Goal: Transaction & Acquisition: Purchase product/service

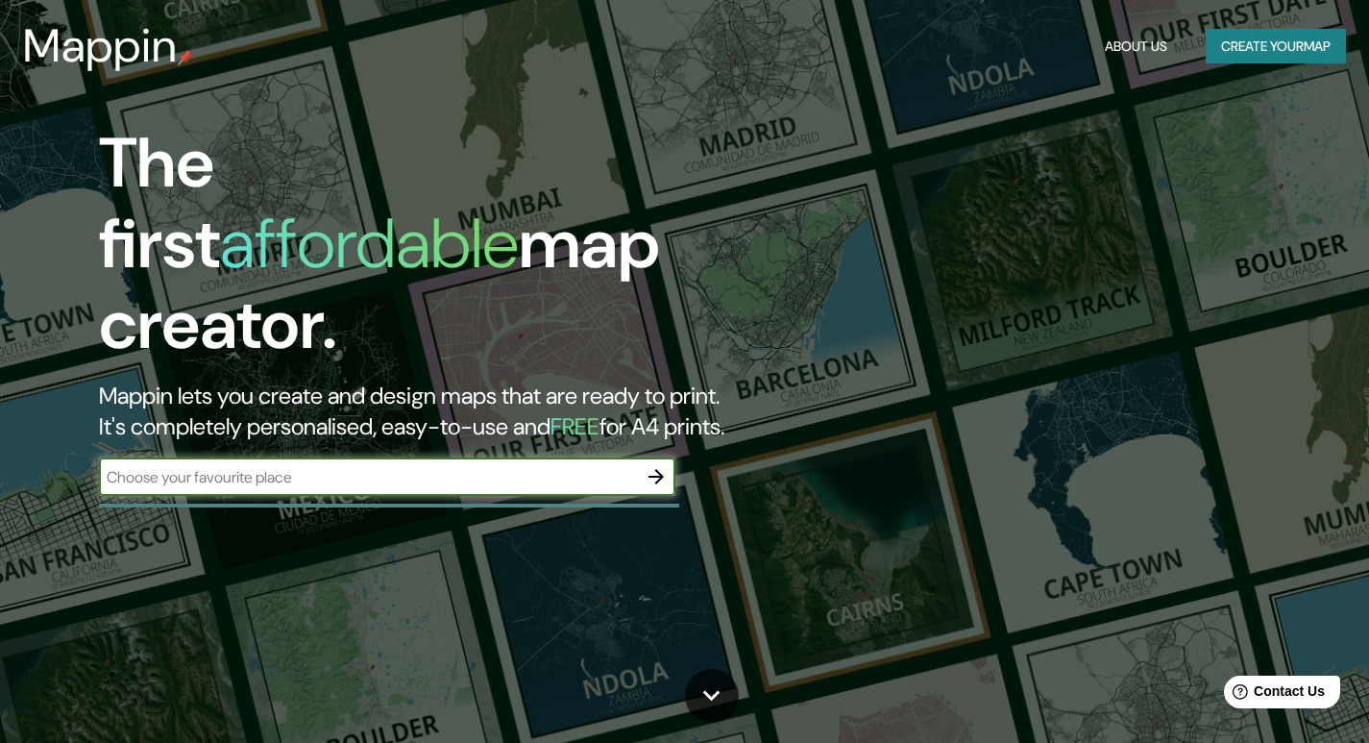
click at [1252, 55] on button "Create your map" at bounding box center [1276, 47] width 140 height 36
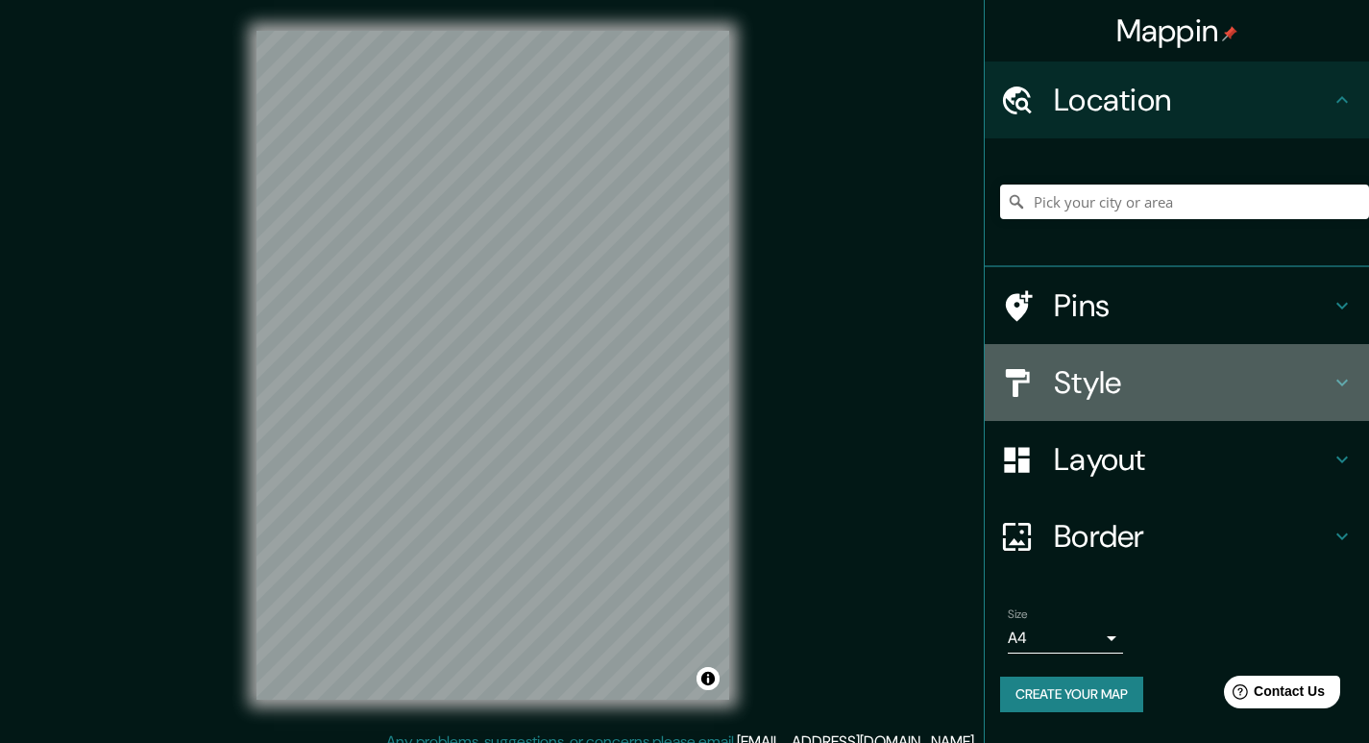
click at [1047, 381] on div at bounding box center [1027, 383] width 54 height 34
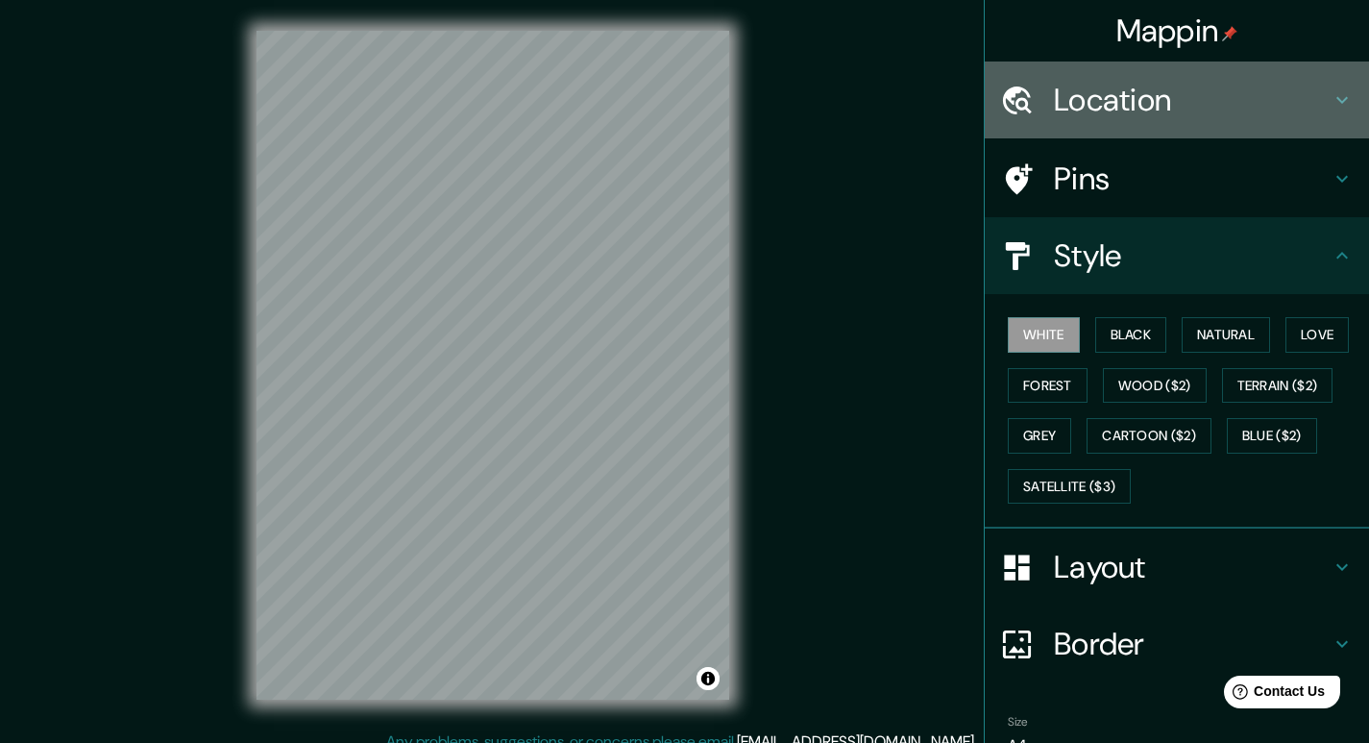
click at [1137, 130] on div "Location" at bounding box center [1177, 99] width 384 height 77
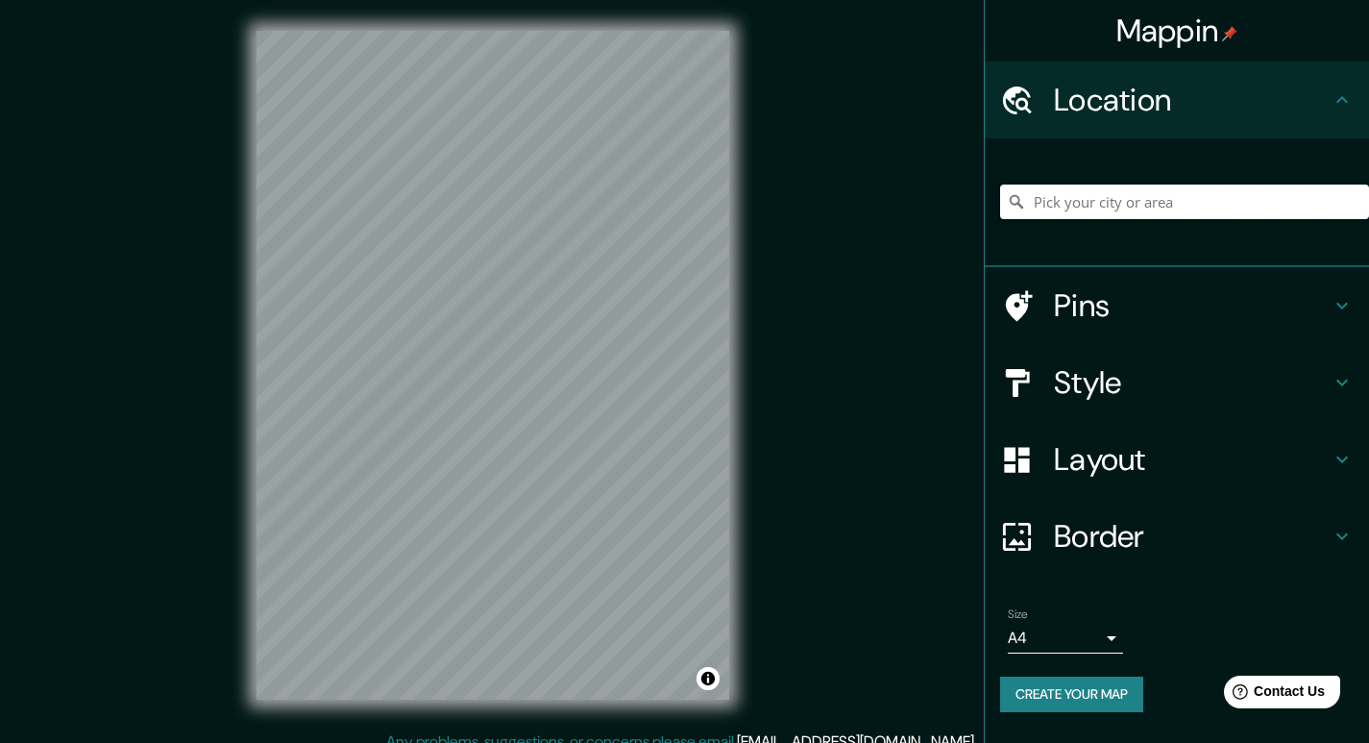
click at [1143, 189] on input "Pick your city or area" at bounding box center [1184, 201] width 369 height 35
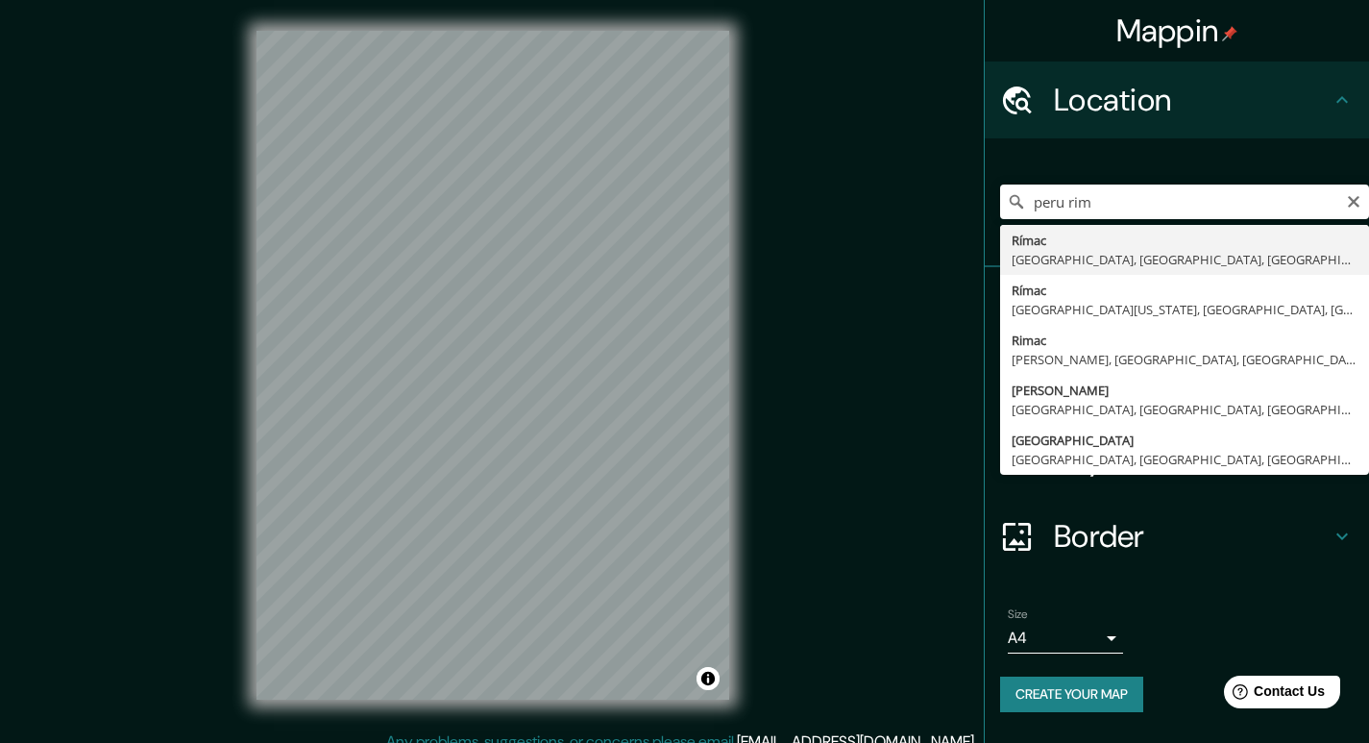
type input "Rímac, [GEOGRAPHIC_DATA], [GEOGRAPHIC_DATA], [GEOGRAPHIC_DATA]"
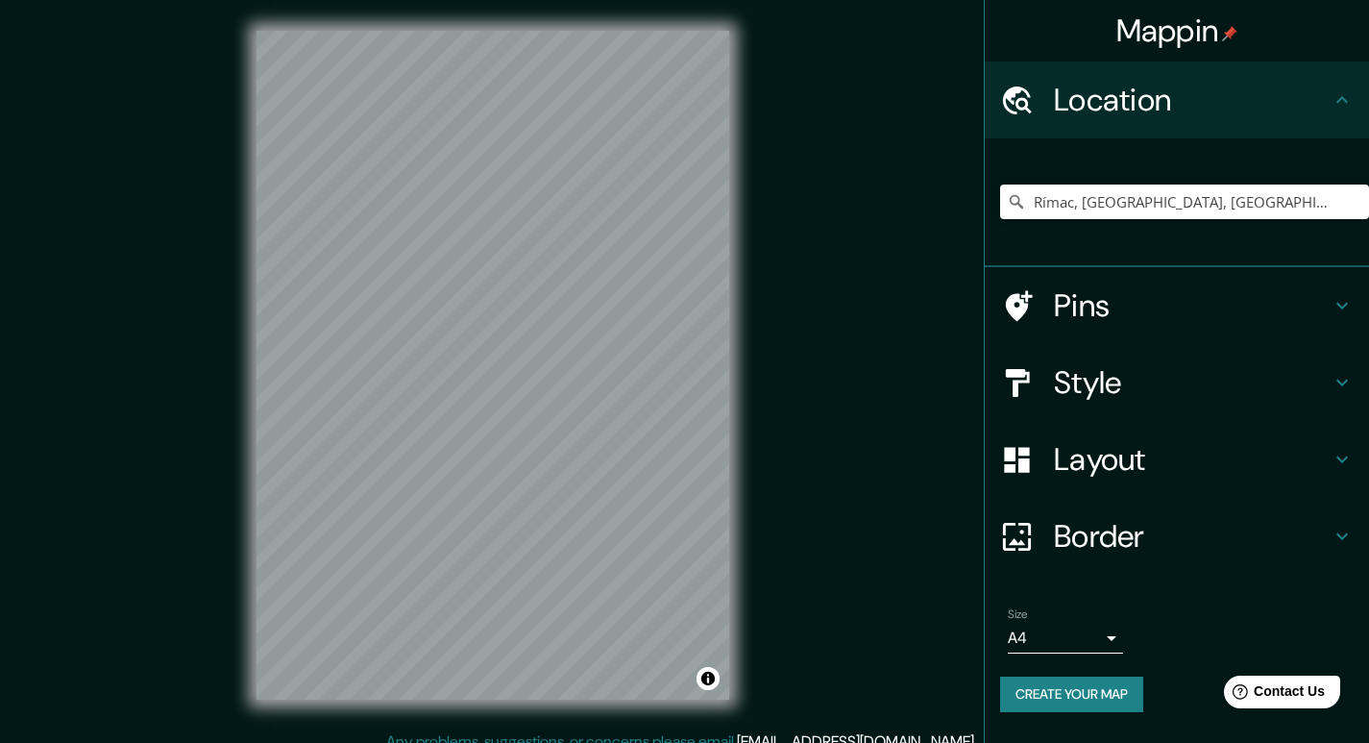
click at [1093, 391] on h4 "Style" at bounding box center [1192, 382] width 277 height 38
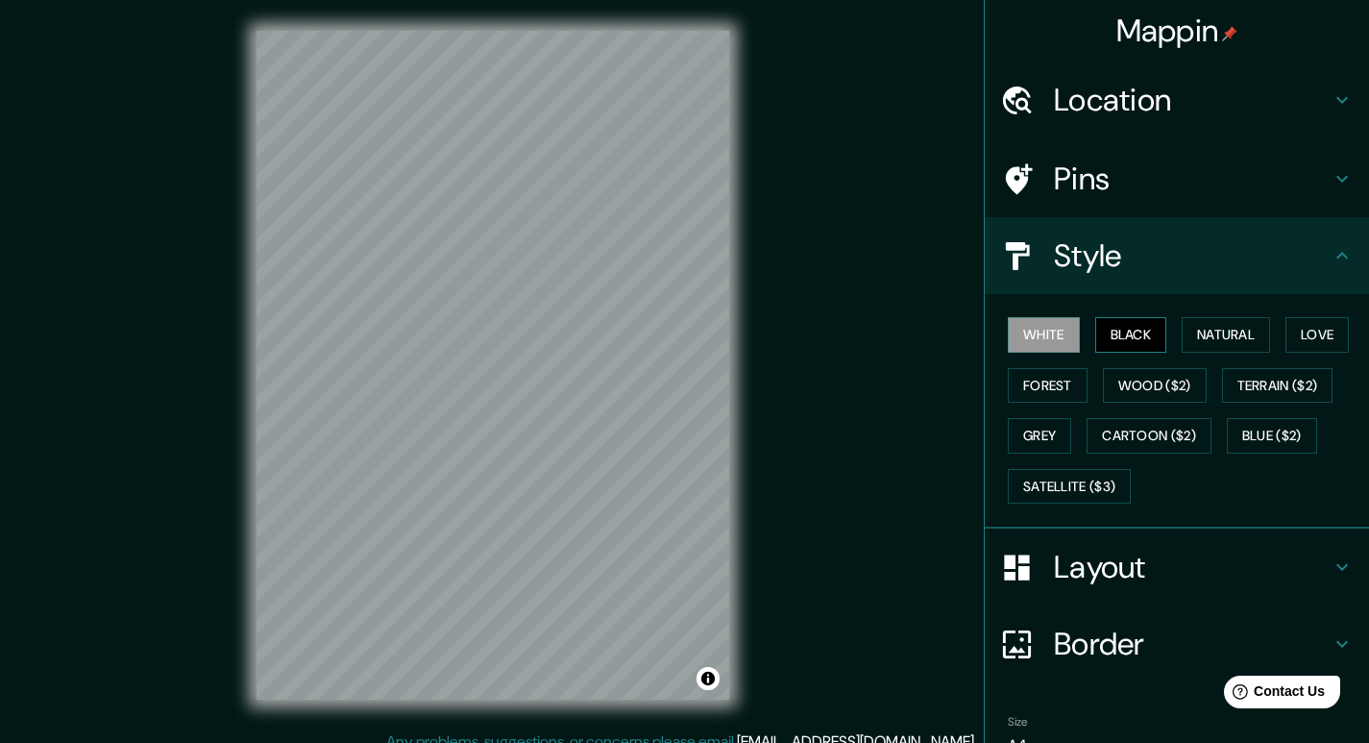
click at [1122, 340] on button "Black" at bounding box center [1131, 335] width 72 height 36
click at [1211, 332] on button "Natural" at bounding box center [1226, 335] width 88 height 36
click at [1313, 328] on button "Love" at bounding box center [1317, 335] width 63 height 36
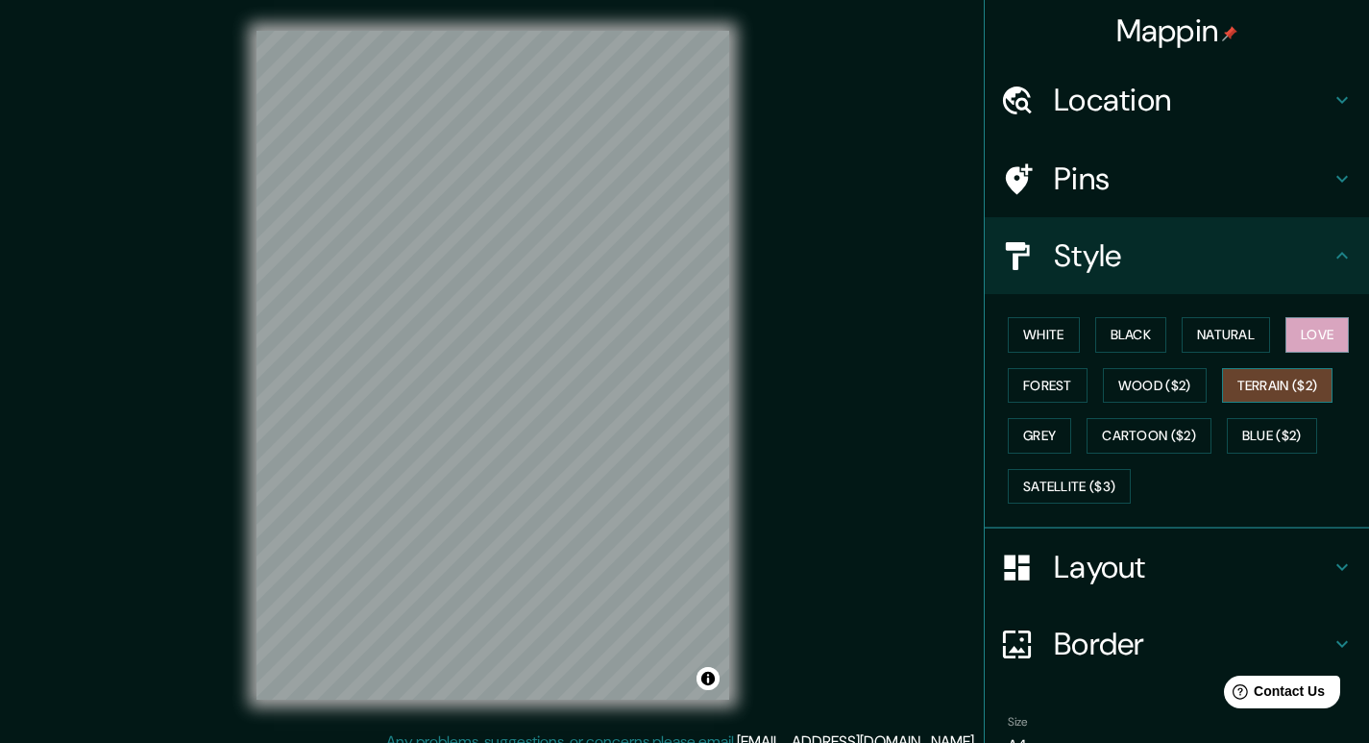
click at [1292, 386] on button "Terrain ($2)" at bounding box center [1277, 386] width 111 height 36
click at [1270, 432] on button "Blue ($2)" at bounding box center [1272, 436] width 90 height 36
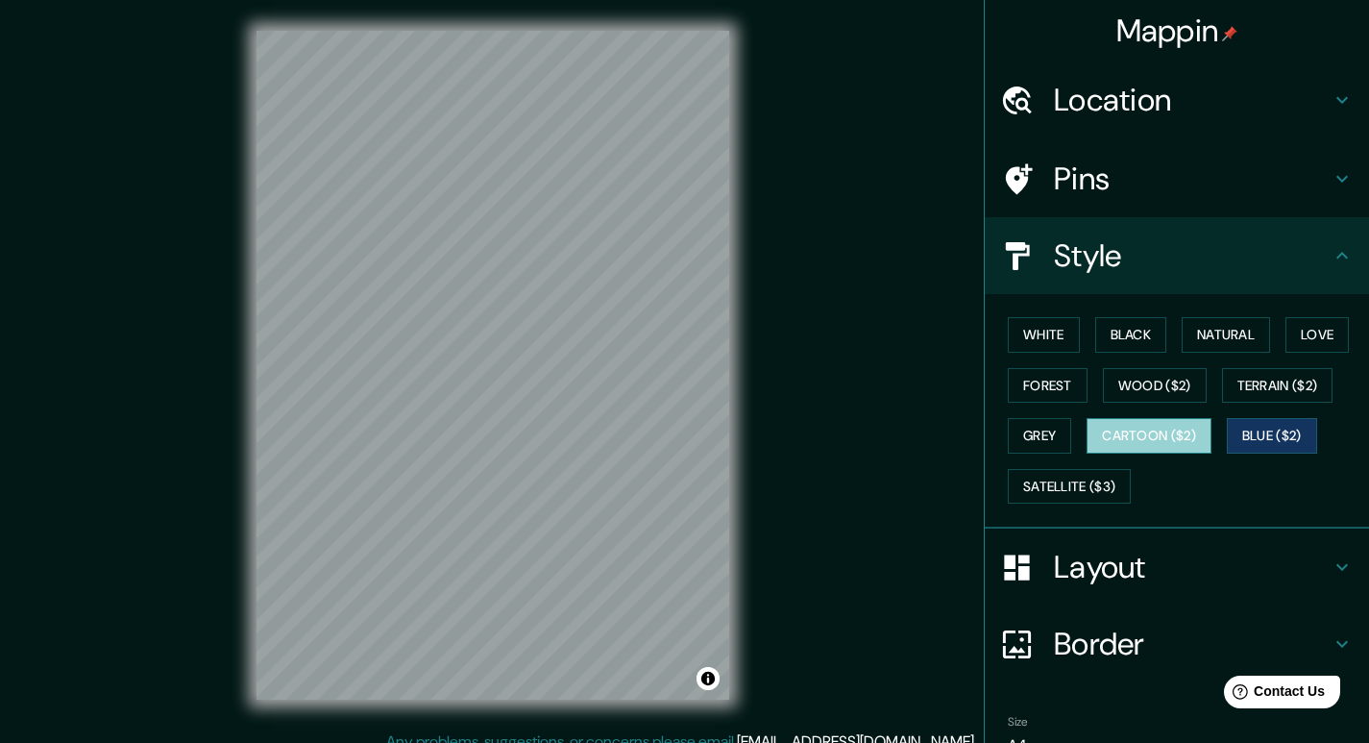
click at [1161, 438] on button "Cartoon ($2)" at bounding box center [1149, 436] width 125 height 36
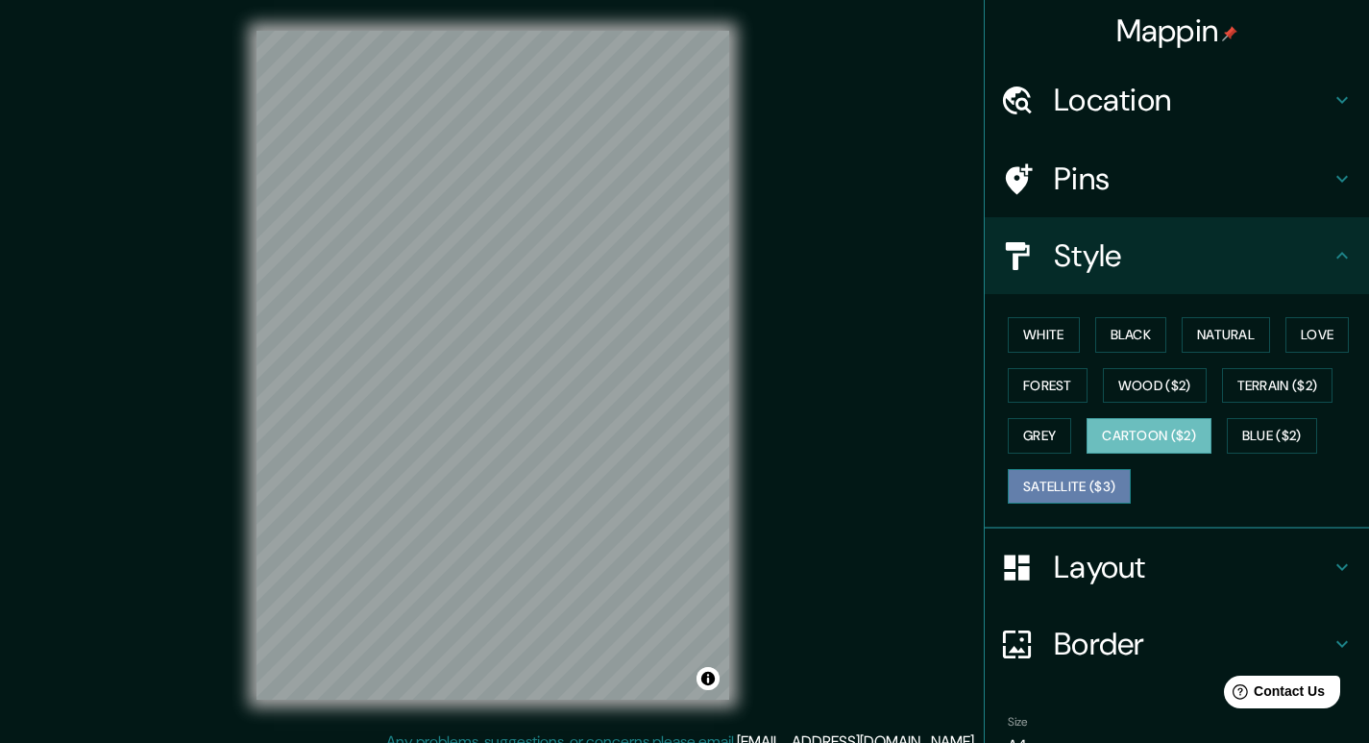
click at [1073, 490] on button "Satellite ($3)" at bounding box center [1069, 487] width 123 height 36
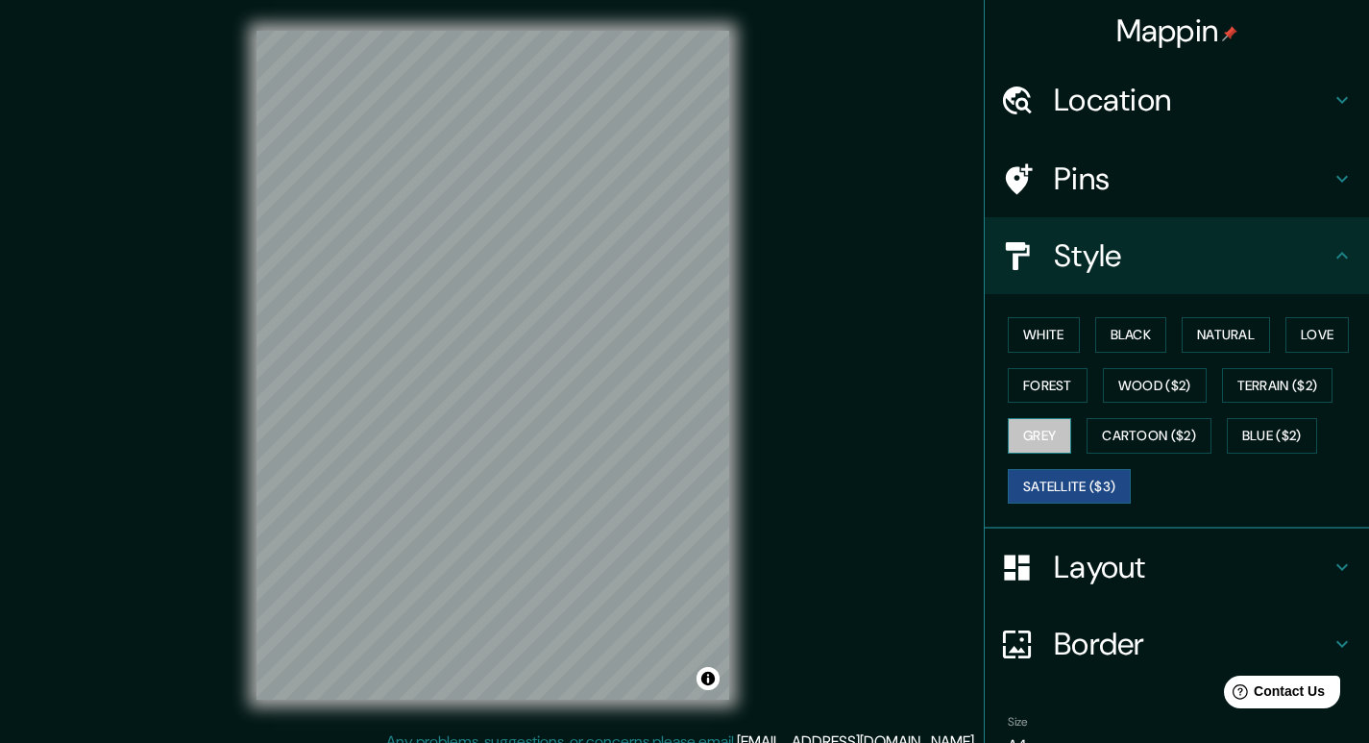
click at [1018, 442] on button "Grey" at bounding box center [1039, 436] width 63 height 36
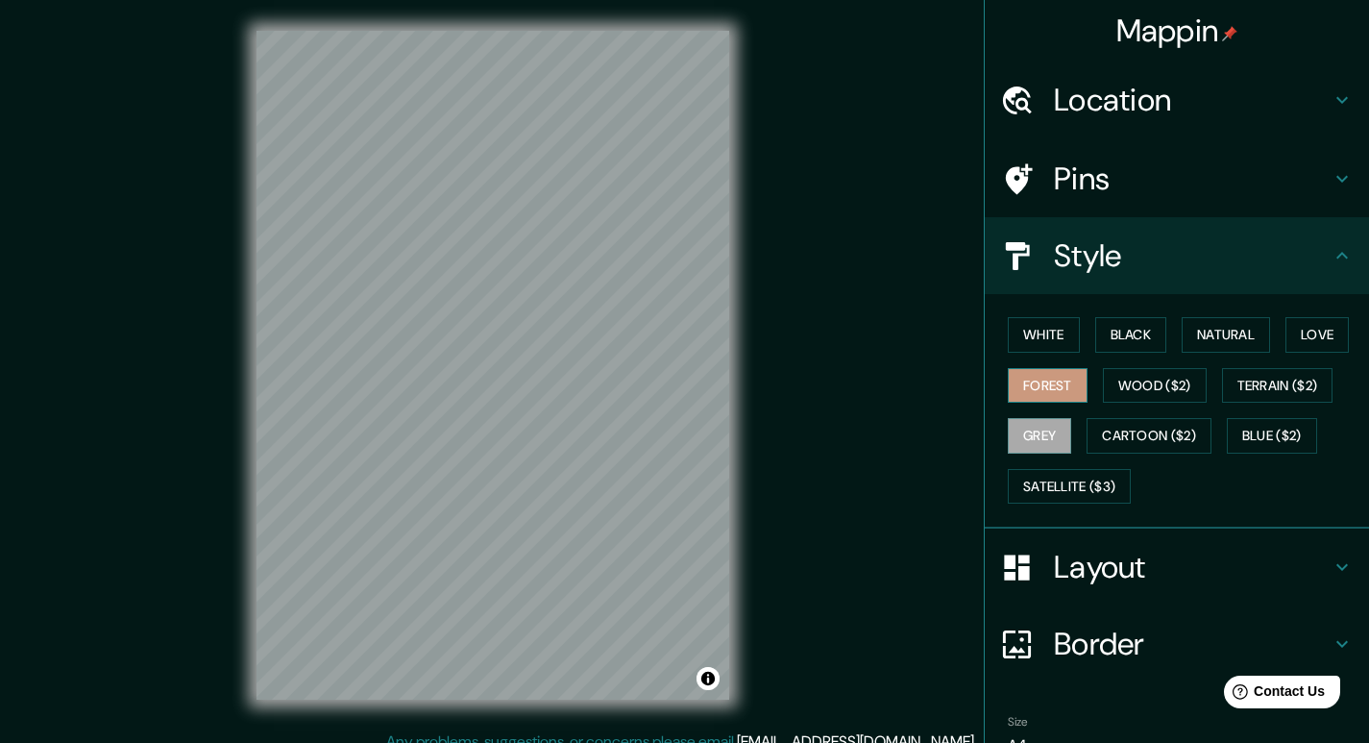
click at [1029, 392] on button "Forest" at bounding box center [1048, 386] width 80 height 36
click at [1129, 395] on button "Wood ($2)" at bounding box center [1155, 386] width 104 height 36
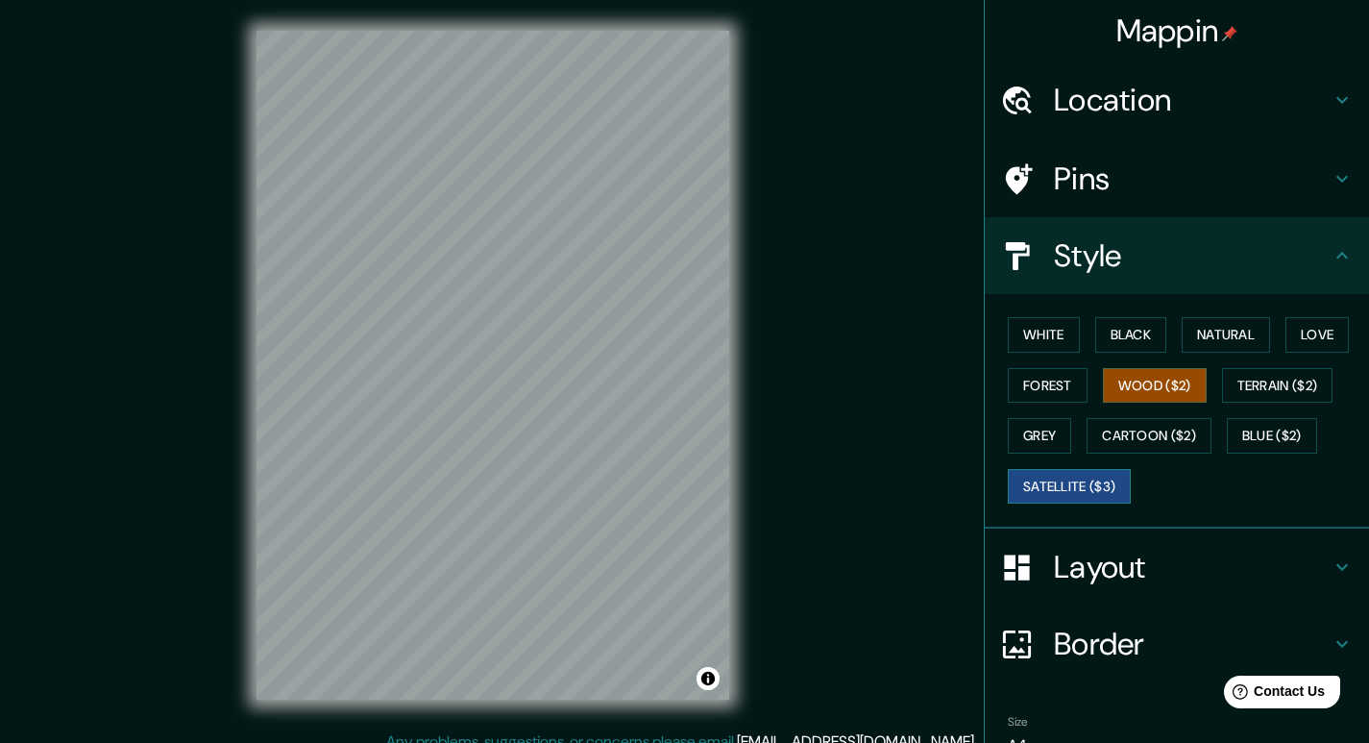
click at [1070, 483] on button "Satellite ($3)" at bounding box center [1069, 487] width 123 height 36
click at [1249, 434] on button "Blue ($2)" at bounding box center [1272, 436] width 90 height 36
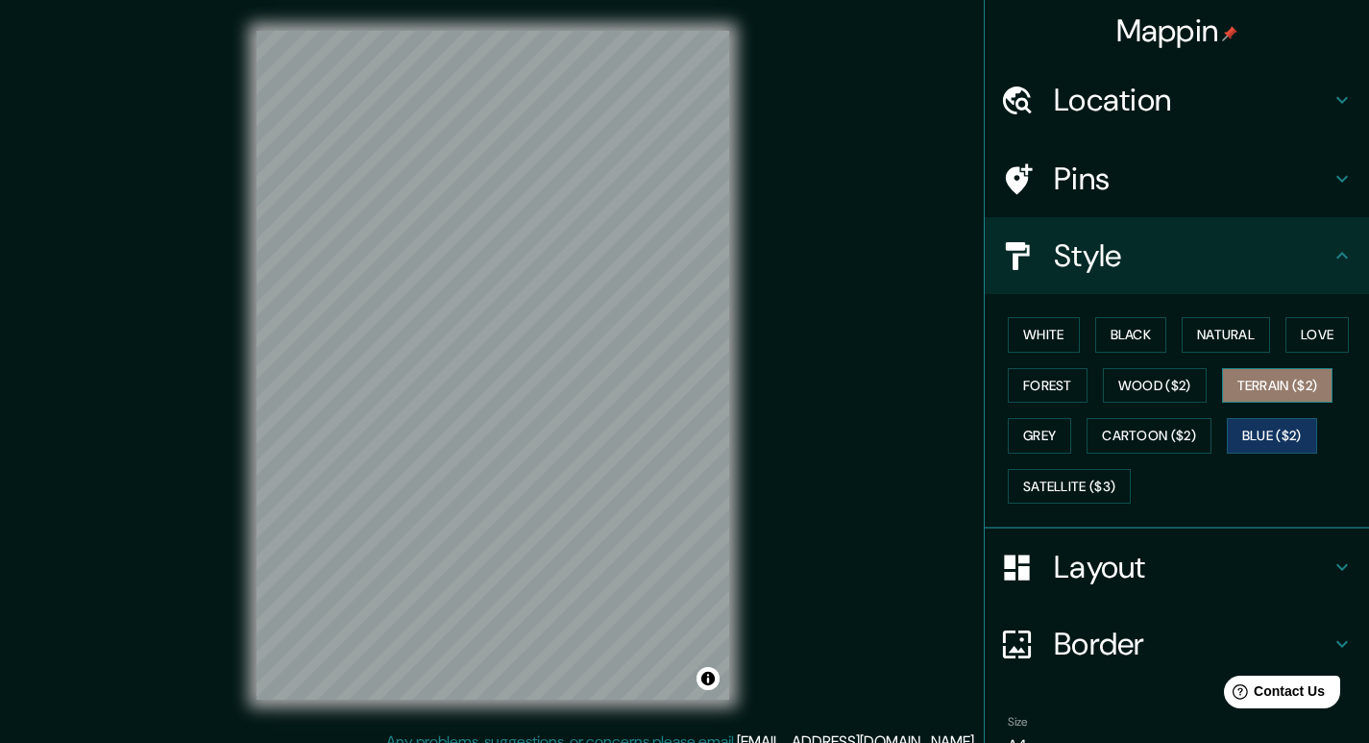
click at [1281, 401] on button "Terrain ($2)" at bounding box center [1277, 386] width 111 height 36
click at [1314, 329] on button "Love" at bounding box center [1317, 335] width 63 height 36
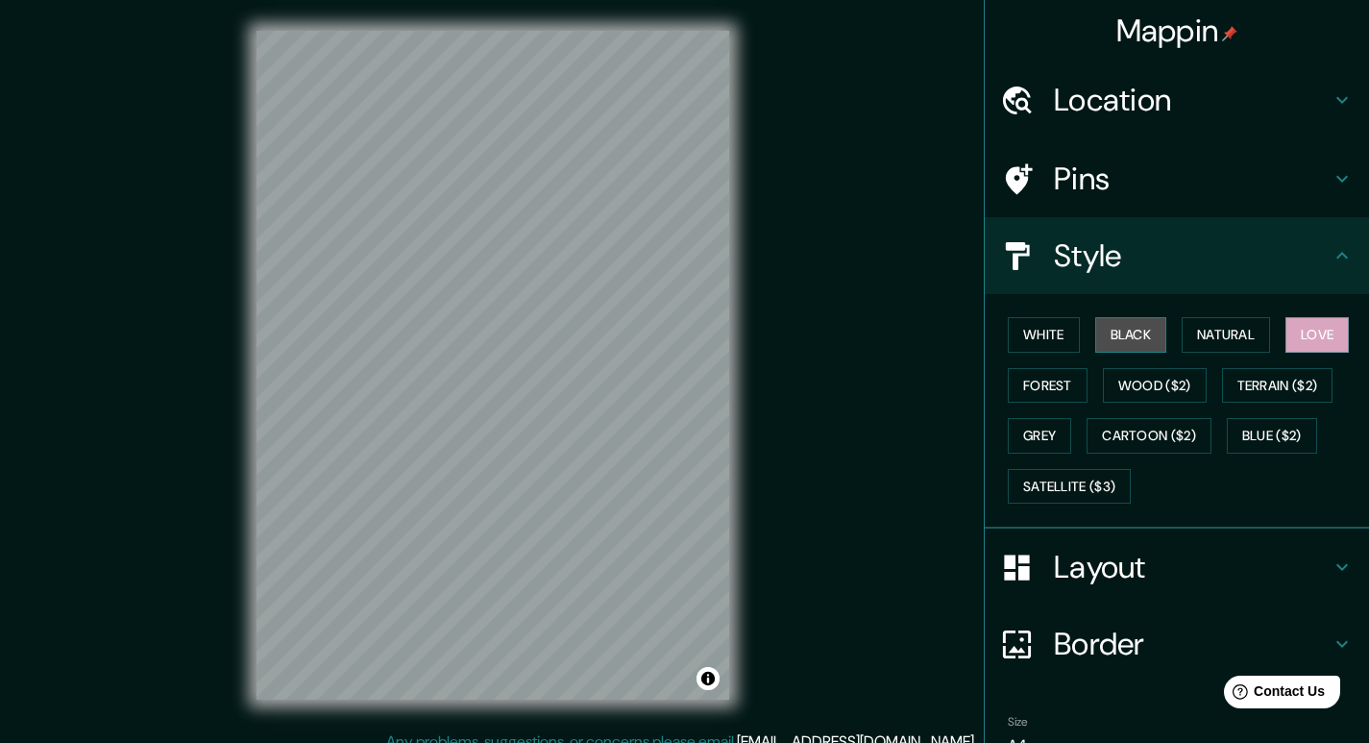
click at [1142, 323] on button "Black" at bounding box center [1131, 335] width 72 height 36
click at [1034, 339] on button "White" at bounding box center [1044, 335] width 72 height 36
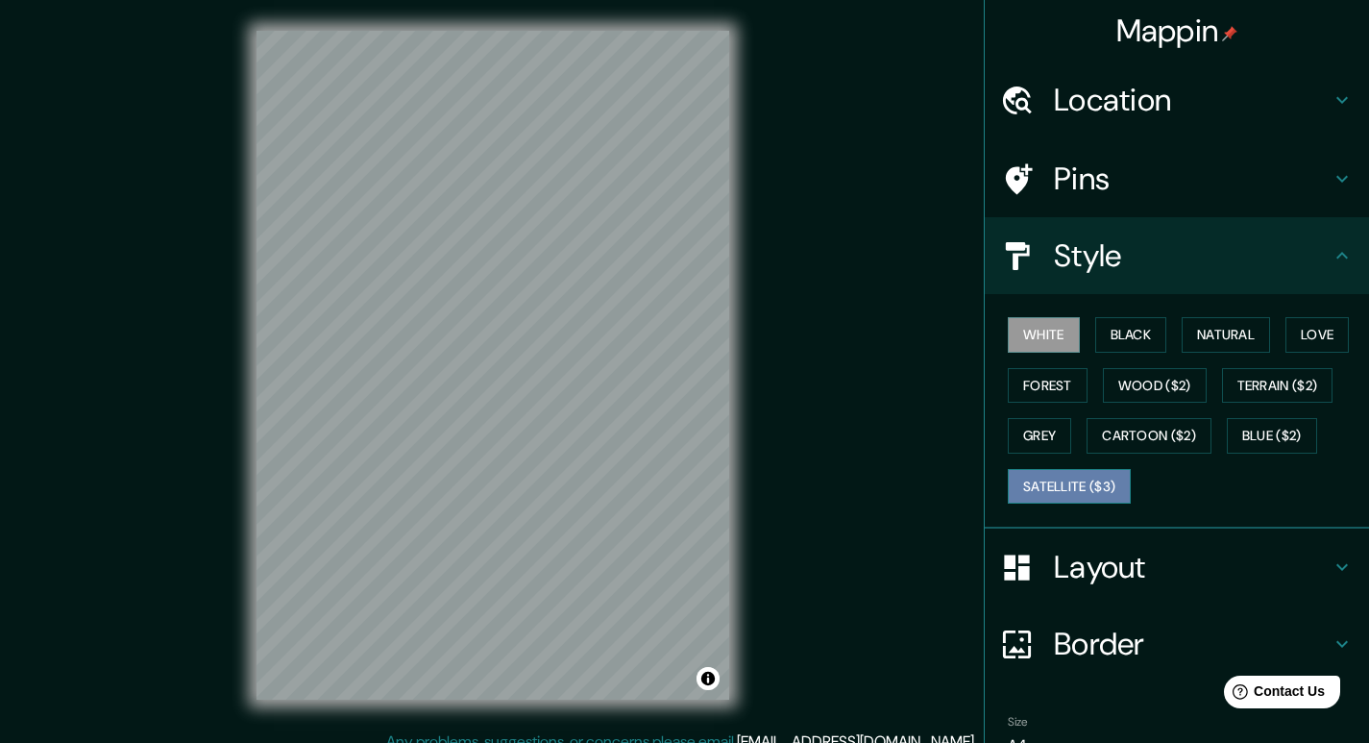
click at [1068, 479] on button "Satellite ($3)" at bounding box center [1069, 487] width 123 height 36
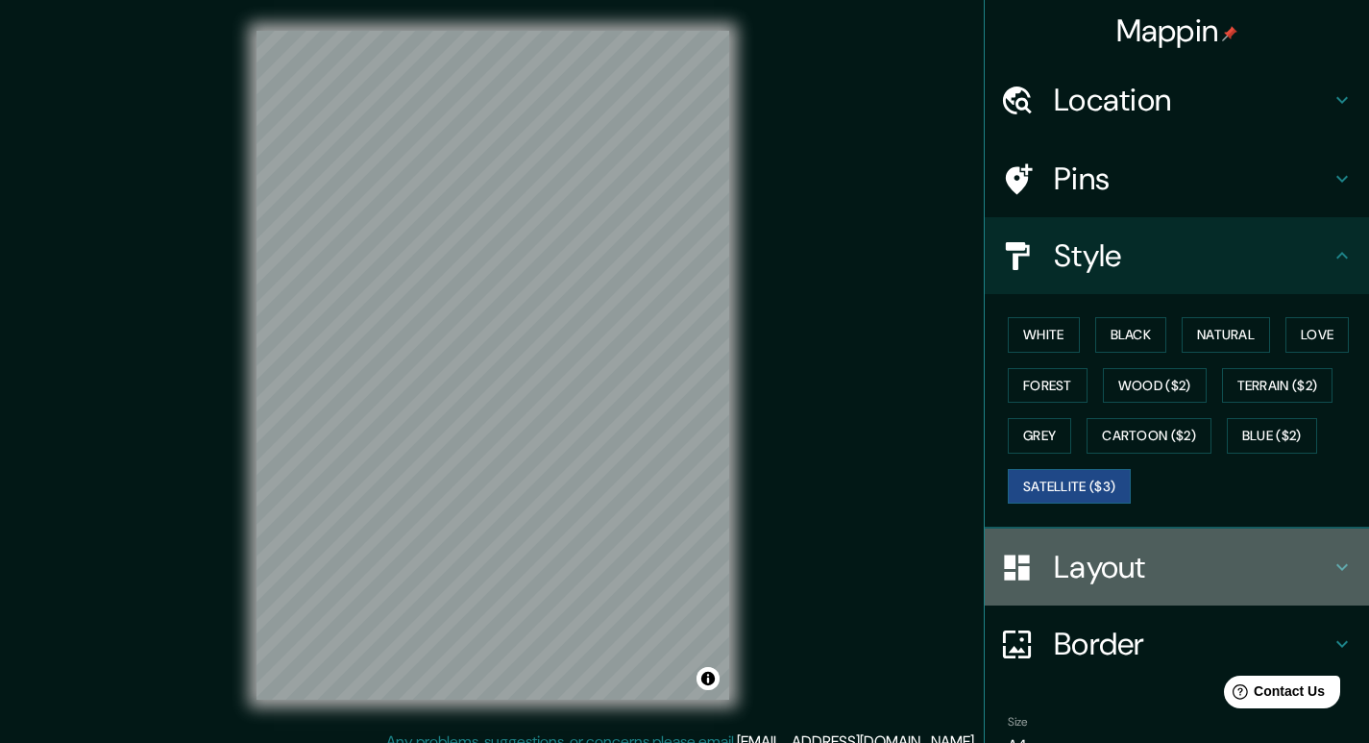
click at [1110, 549] on h4 "Layout" at bounding box center [1192, 567] width 277 height 38
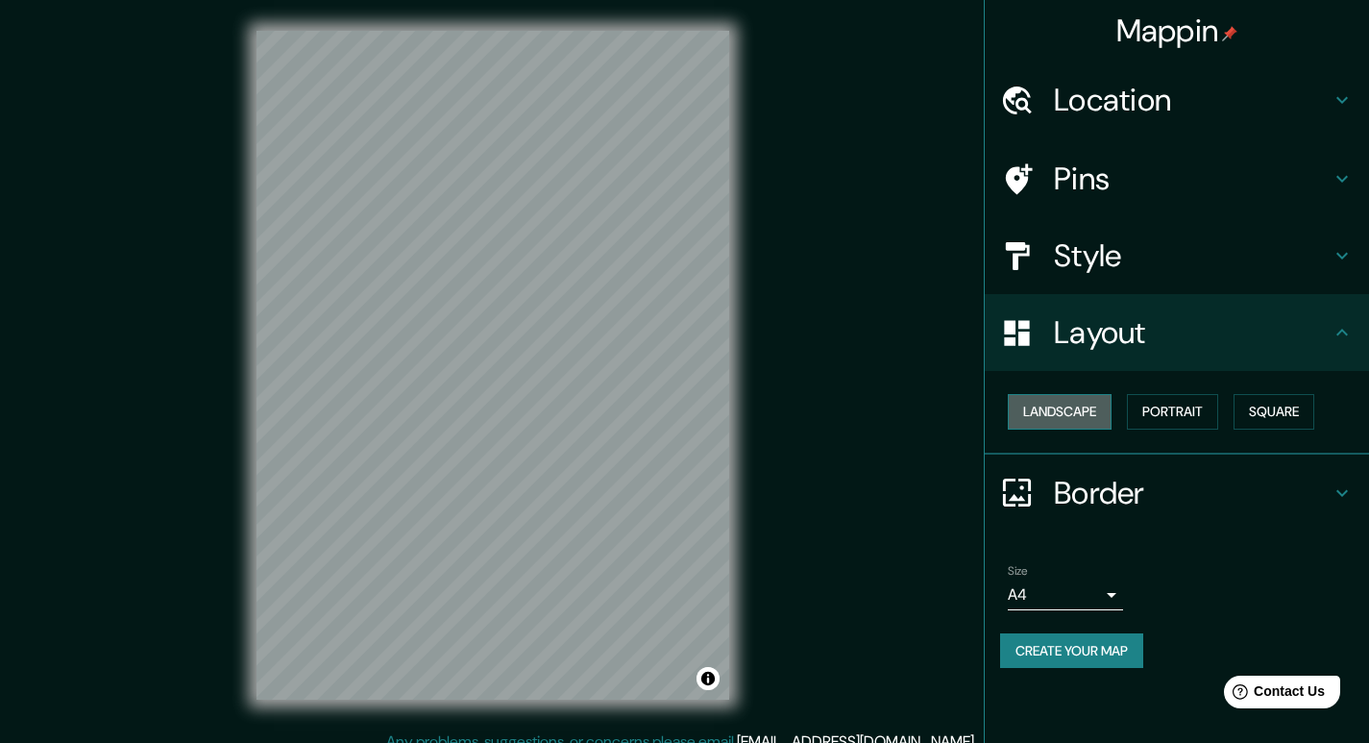
click at [1093, 408] on button "Landscape" at bounding box center [1060, 412] width 104 height 36
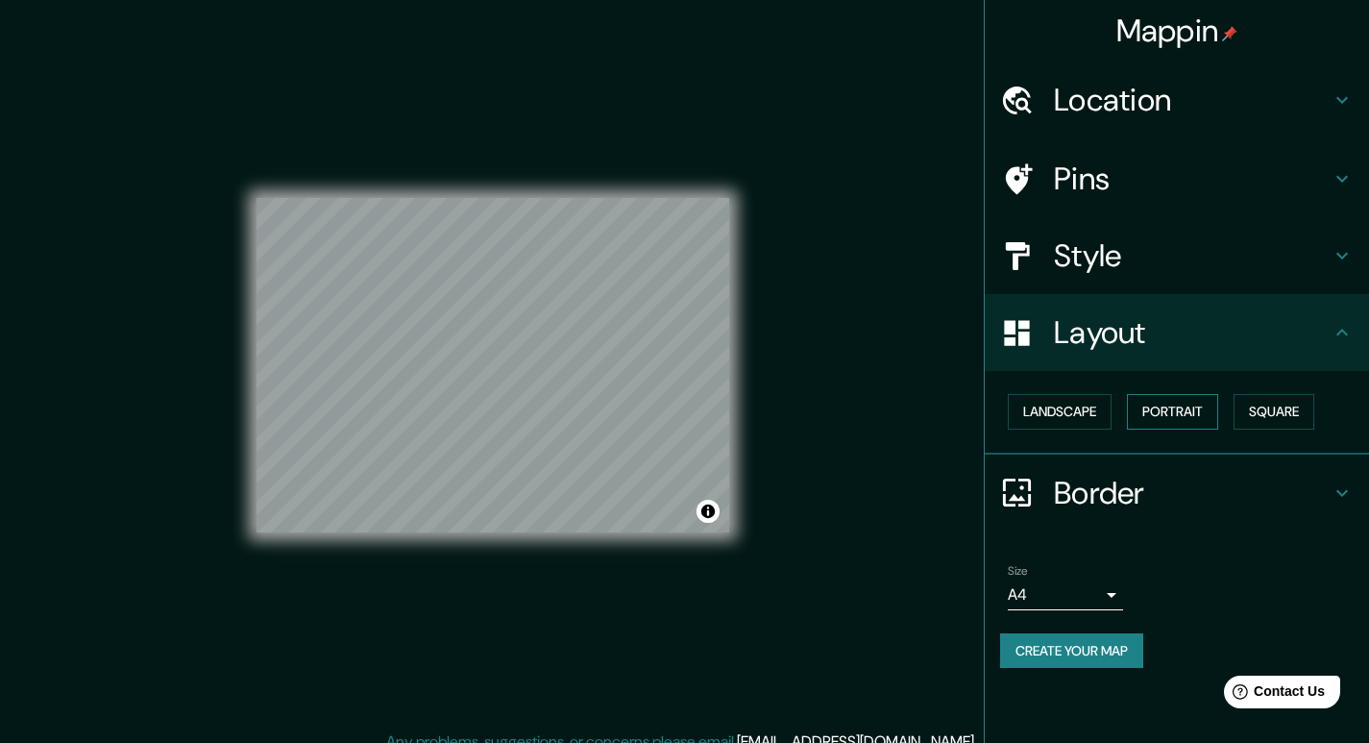
click at [1142, 404] on button "Portrait" at bounding box center [1172, 412] width 91 height 36
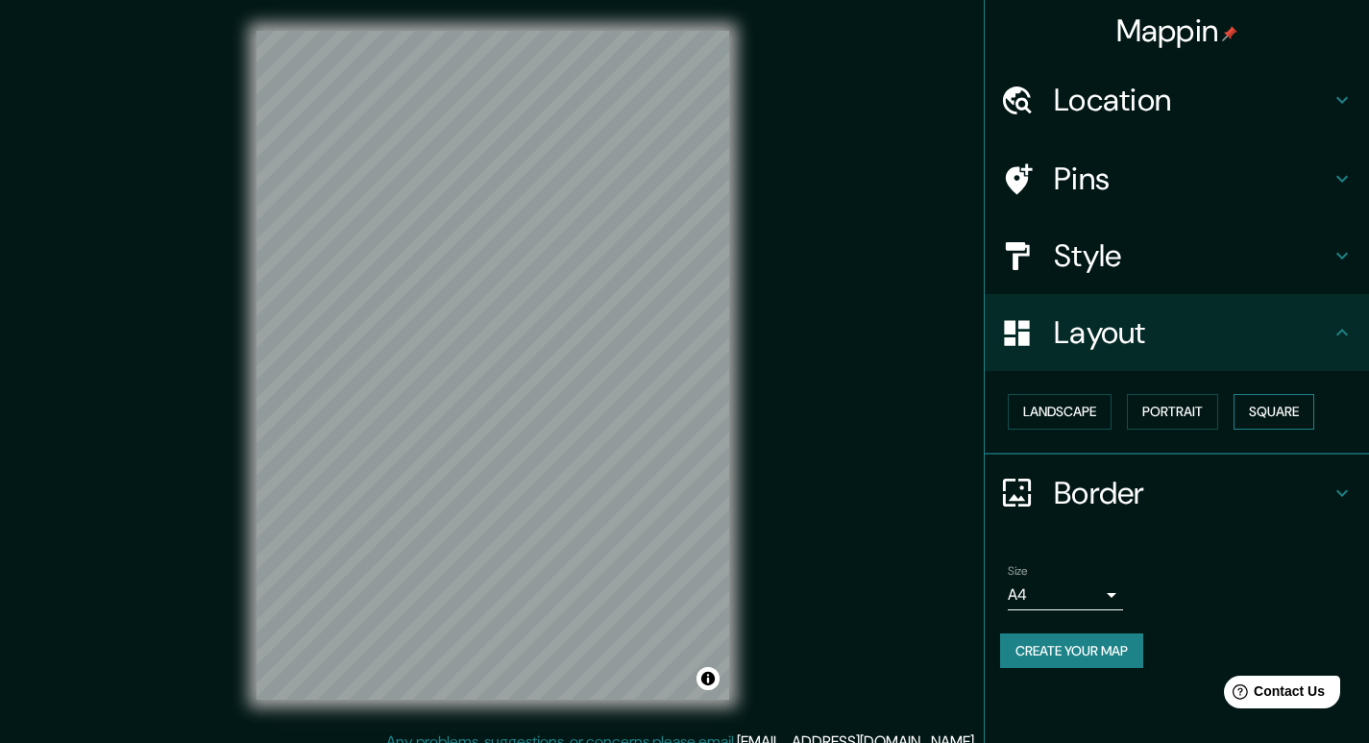
click at [1281, 407] on button "Square" at bounding box center [1274, 412] width 81 height 36
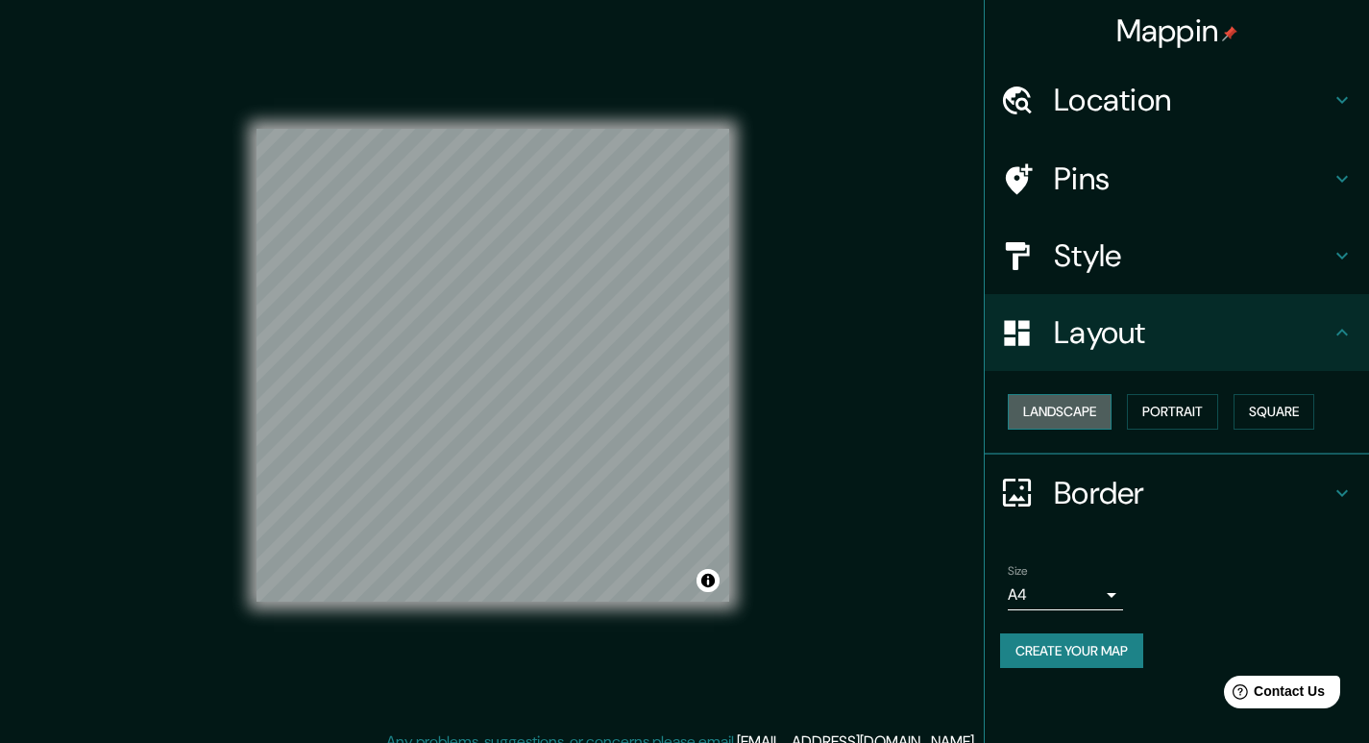
click at [1061, 407] on button "Landscape" at bounding box center [1060, 412] width 104 height 36
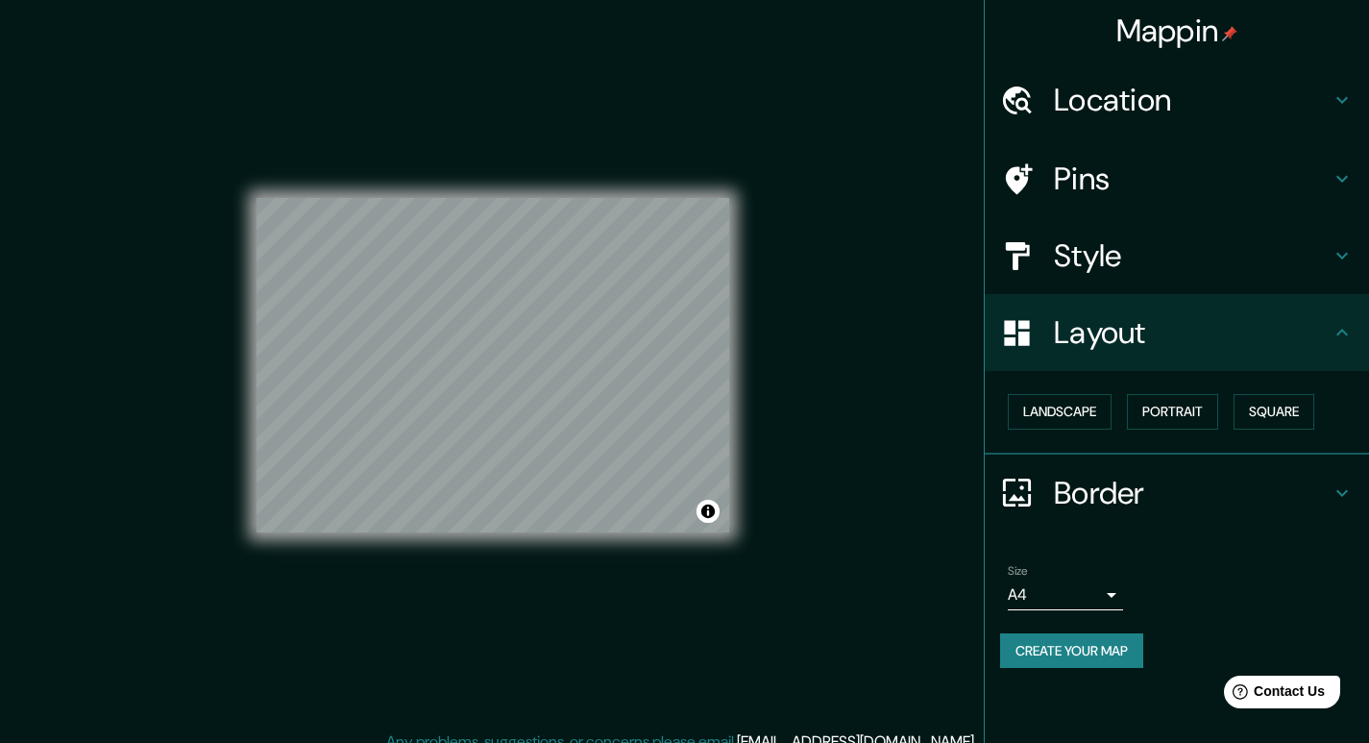
click at [1123, 276] on div "Style" at bounding box center [1177, 255] width 384 height 77
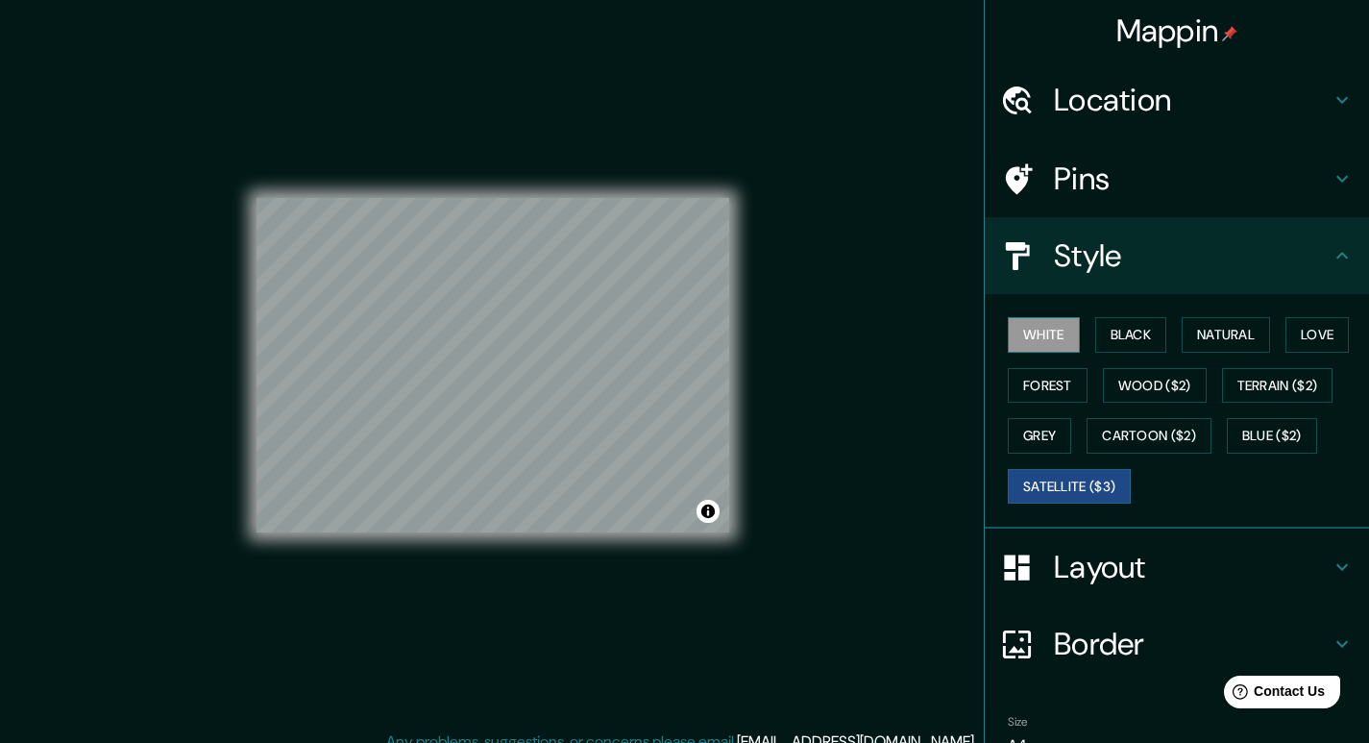
click at [1045, 327] on button "White" at bounding box center [1044, 335] width 72 height 36
click at [1162, 324] on div "White Black Natural Love Forest Wood ($2) Terrain ($2) Grey Cartoon ($2) Blue (…" at bounding box center [1184, 410] width 369 height 202
click at [1132, 332] on button "Black" at bounding box center [1131, 335] width 72 height 36
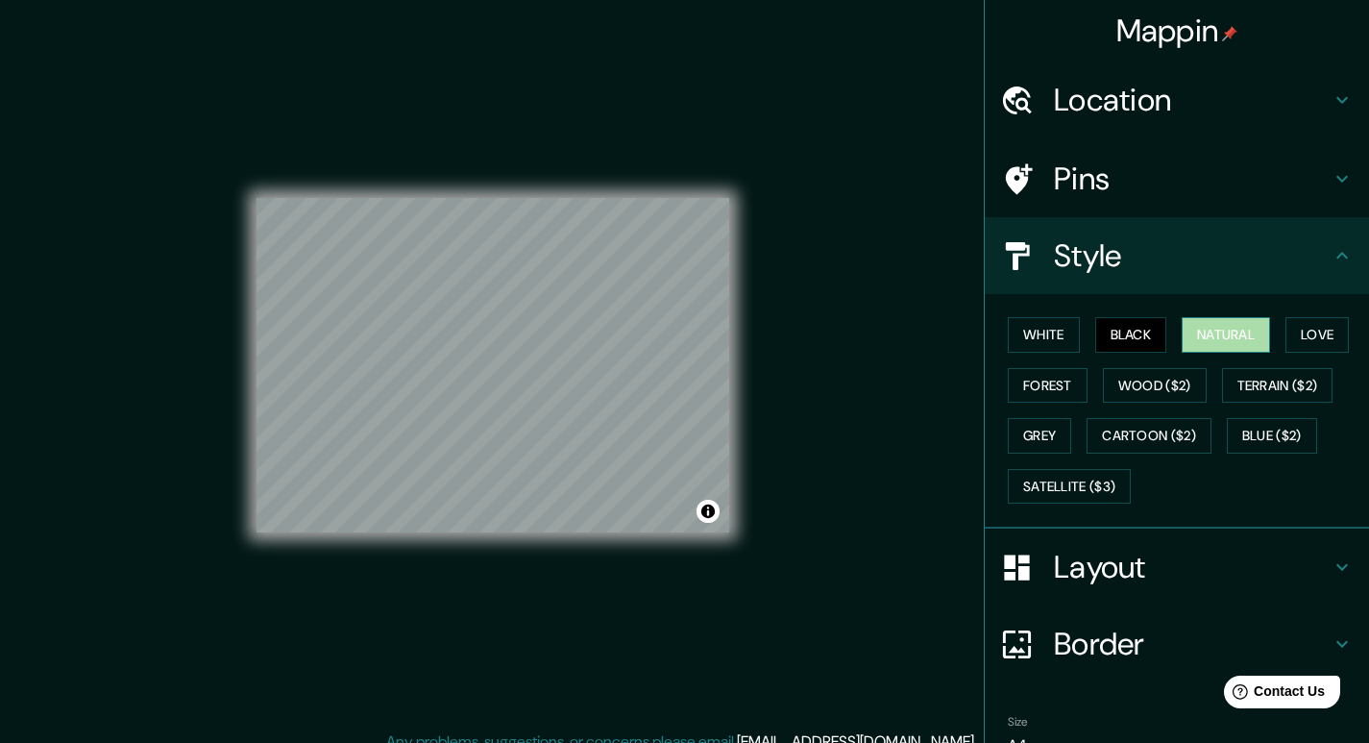
click at [1218, 328] on button "Natural" at bounding box center [1226, 335] width 88 height 36
click at [1290, 333] on button "Love" at bounding box center [1317, 335] width 63 height 36
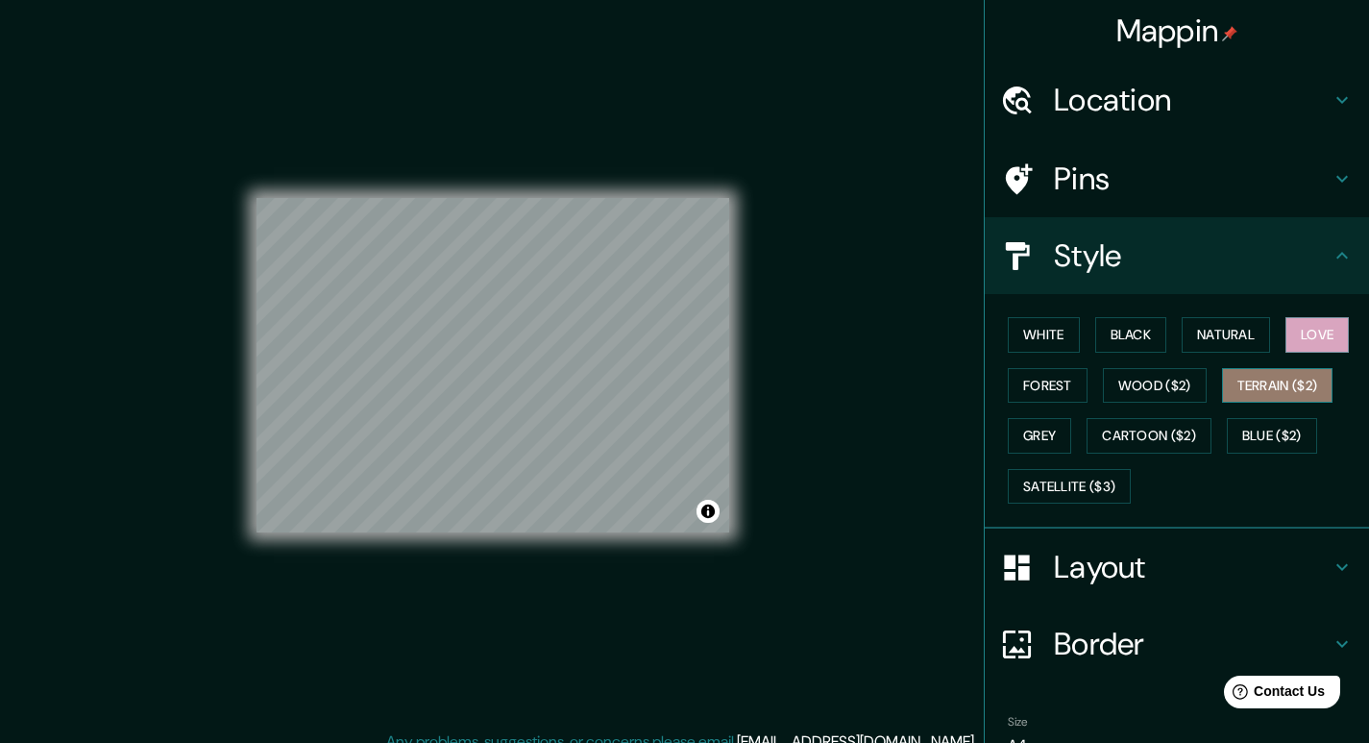
click at [1285, 382] on button "Terrain ($2)" at bounding box center [1277, 386] width 111 height 36
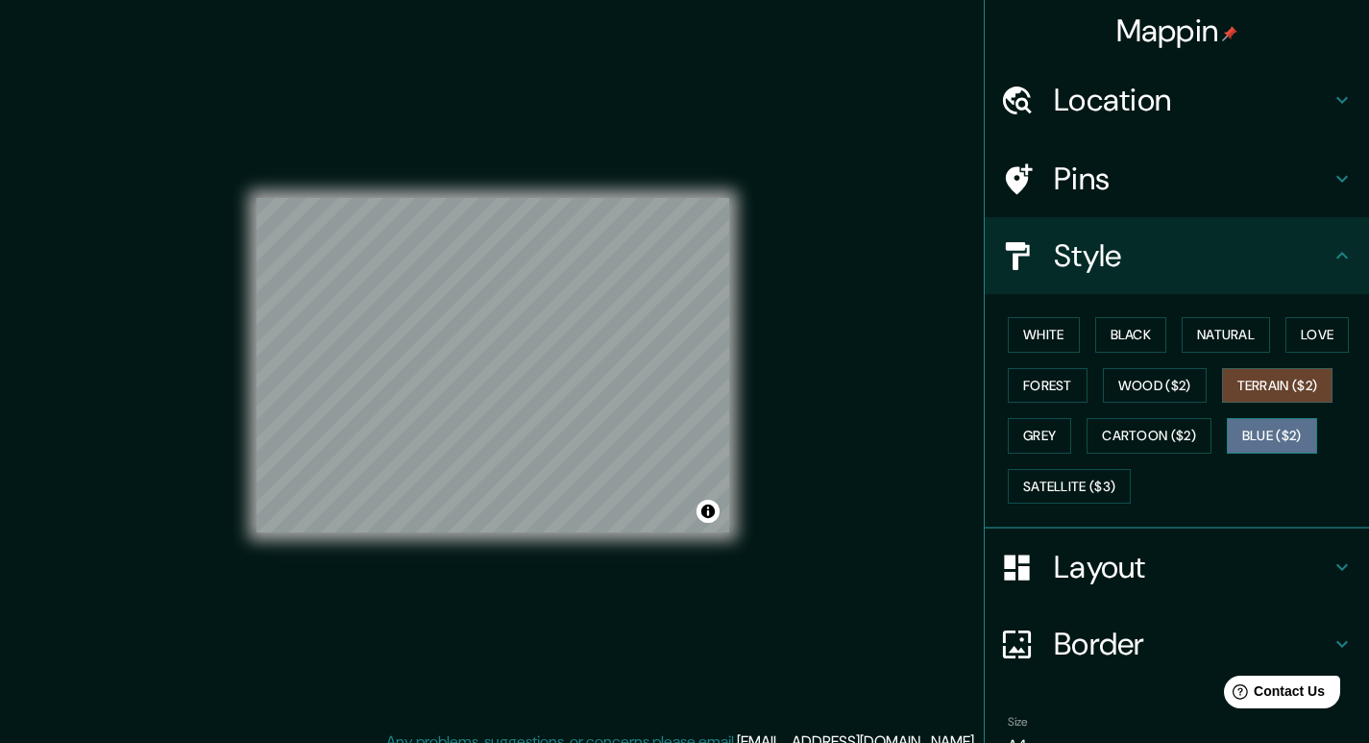
click at [1255, 440] on button "Blue ($2)" at bounding box center [1272, 436] width 90 height 36
click at [1261, 385] on button "Terrain ($2)" at bounding box center [1277, 386] width 111 height 36
click at [1142, 385] on button "Wood ($2)" at bounding box center [1155, 386] width 104 height 36
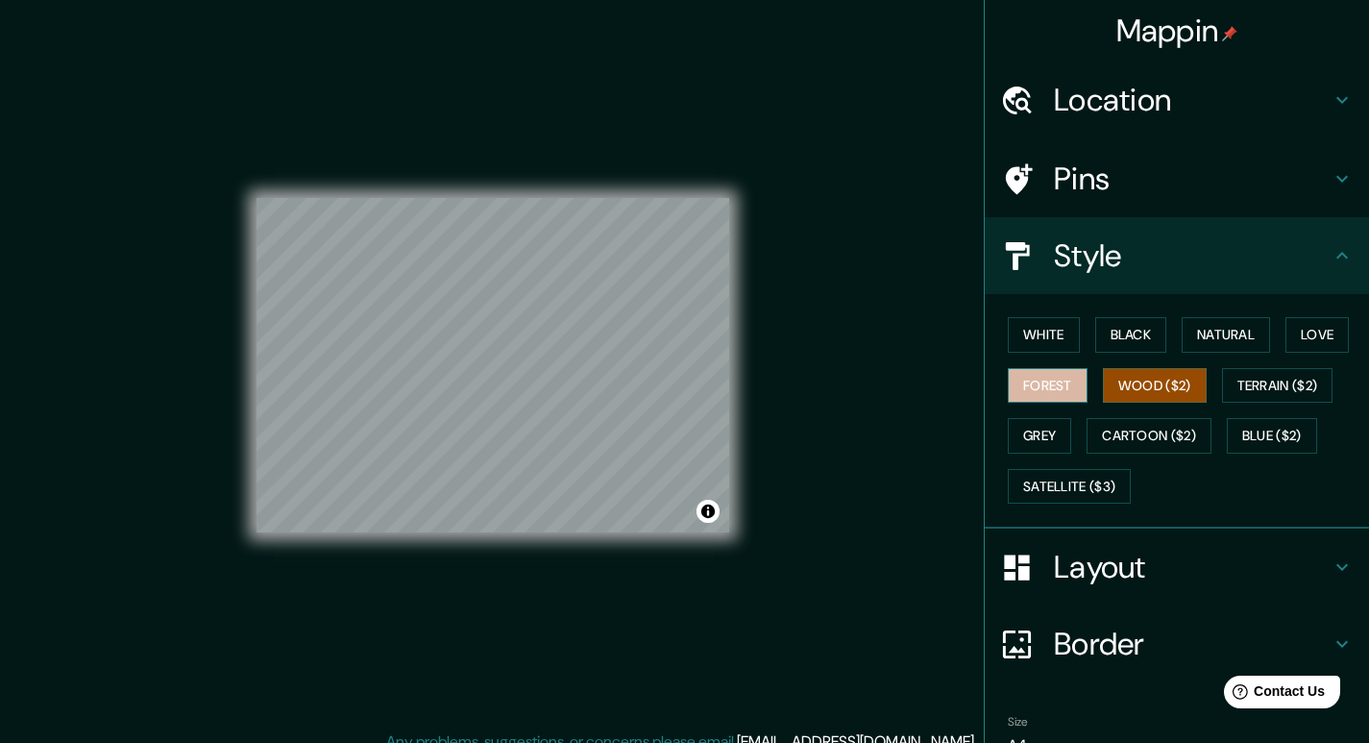
click at [1021, 391] on button "Forest" at bounding box center [1048, 386] width 80 height 36
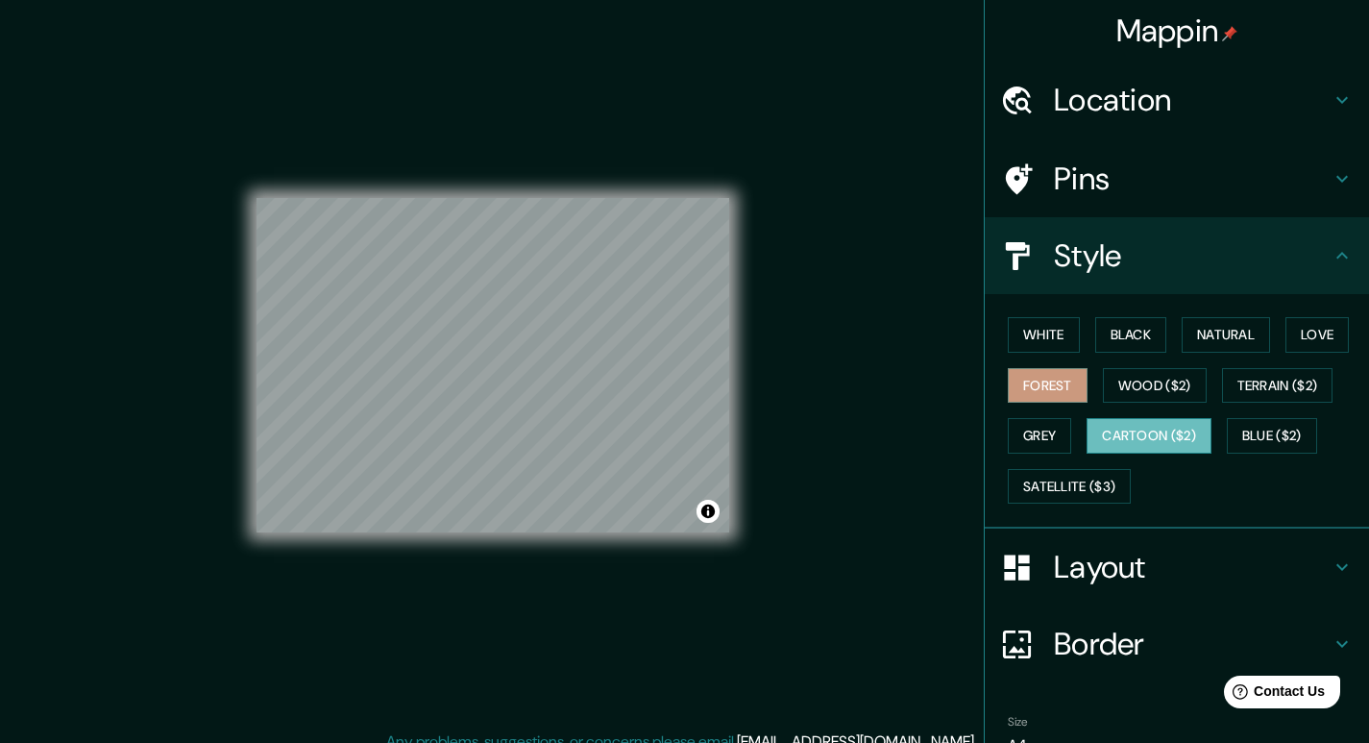
click at [1090, 439] on button "Cartoon ($2)" at bounding box center [1149, 436] width 125 height 36
click at [1020, 443] on button "Grey" at bounding box center [1039, 436] width 63 height 36
click at [1117, 446] on button "Cartoon ($2)" at bounding box center [1149, 436] width 125 height 36
click at [1040, 391] on button "Forest" at bounding box center [1048, 386] width 80 height 36
click at [1043, 332] on button "White" at bounding box center [1044, 335] width 72 height 36
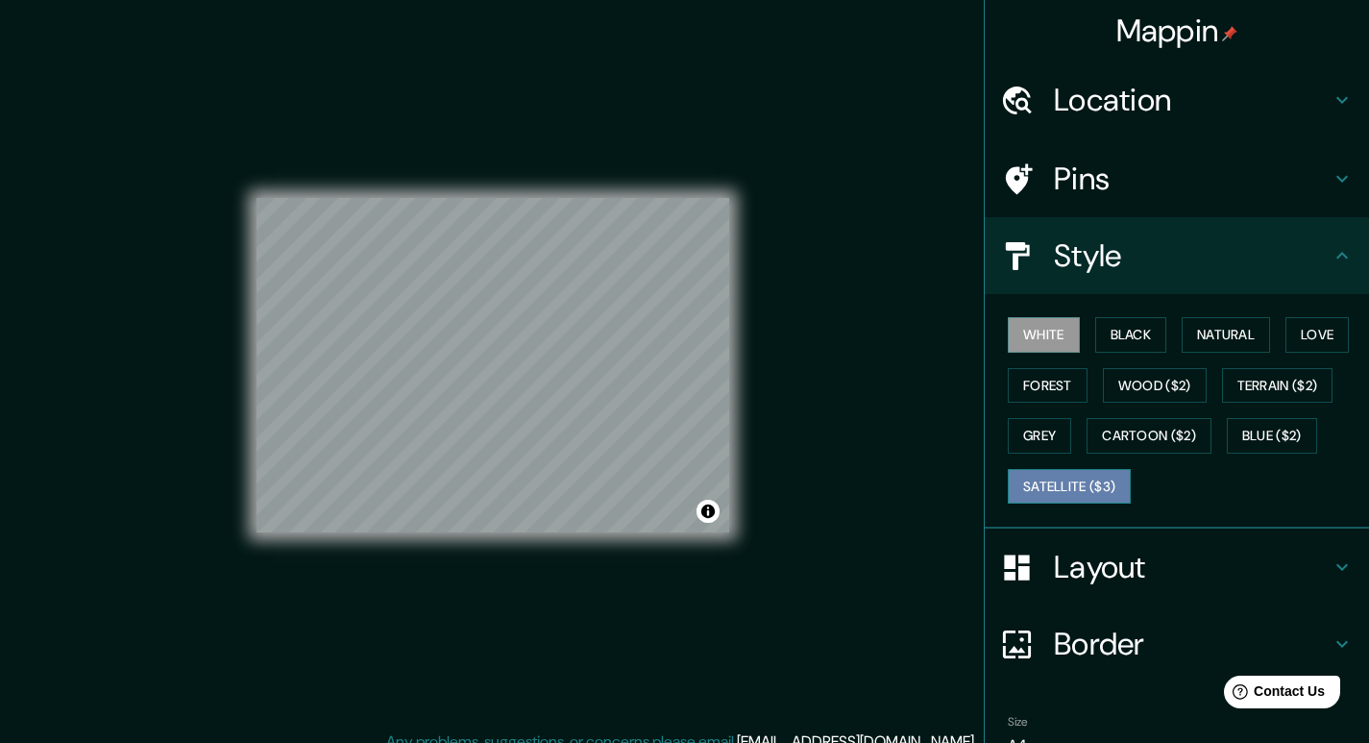
click at [1045, 479] on button "Satellite ($3)" at bounding box center [1069, 487] width 123 height 36
click at [1278, 414] on div "White Black Natural Love Forest Wood ($2) Terrain ($2) Grey Cartoon ($2) Blue (…" at bounding box center [1184, 410] width 369 height 202
click at [1321, 339] on button "Love" at bounding box center [1317, 335] width 63 height 36
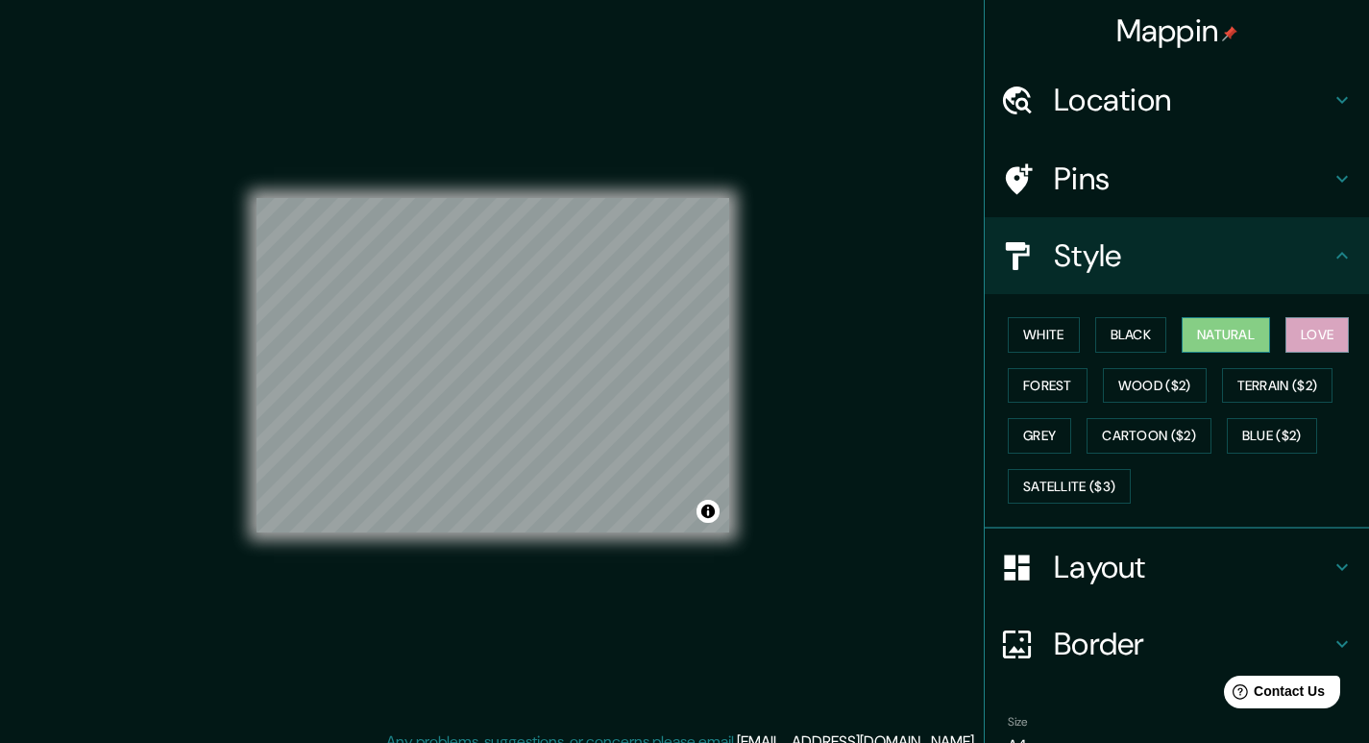
click at [1236, 342] on button "Natural" at bounding box center [1226, 335] width 88 height 36
click at [1138, 341] on button "Black" at bounding box center [1131, 335] width 72 height 36
click at [1206, 340] on button "Natural" at bounding box center [1226, 335] width 88 height 36
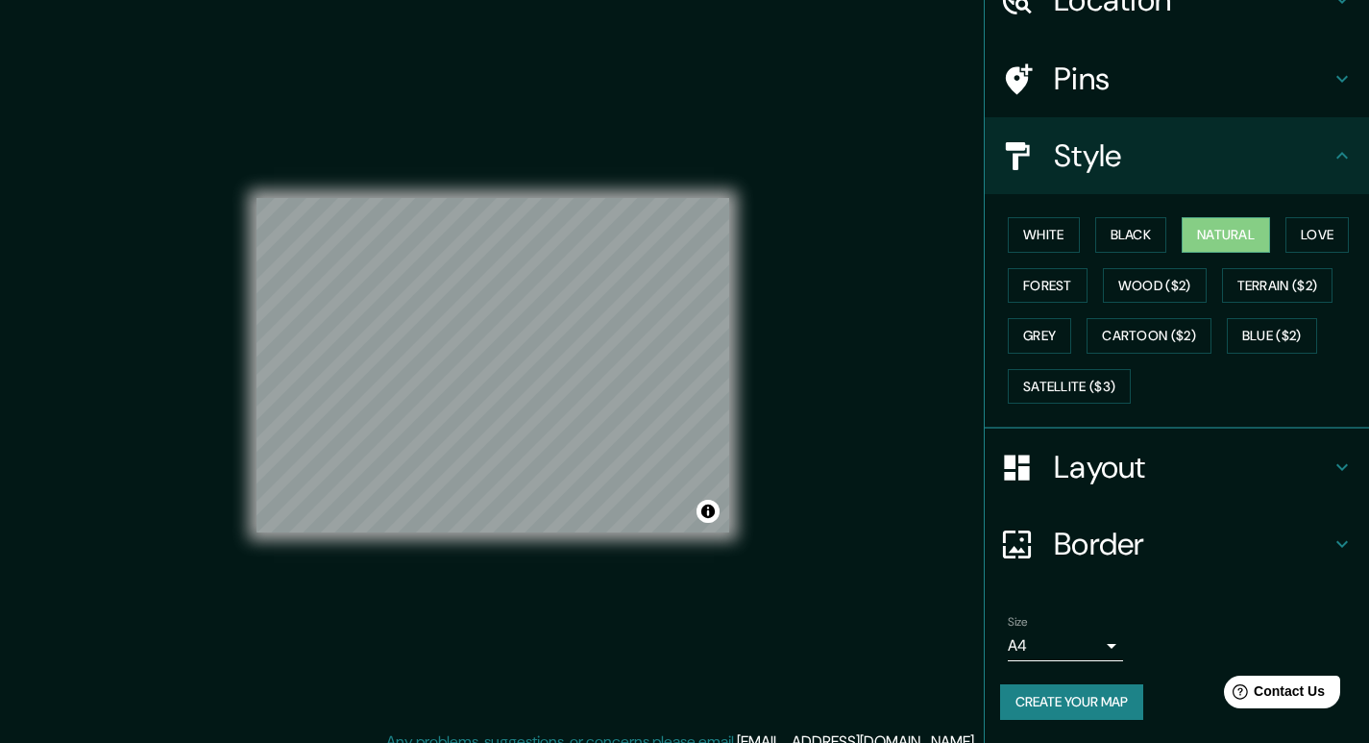
click at [1093, 553] on h4 "Border" at bounding box center [1192, 544] width 277 height 38
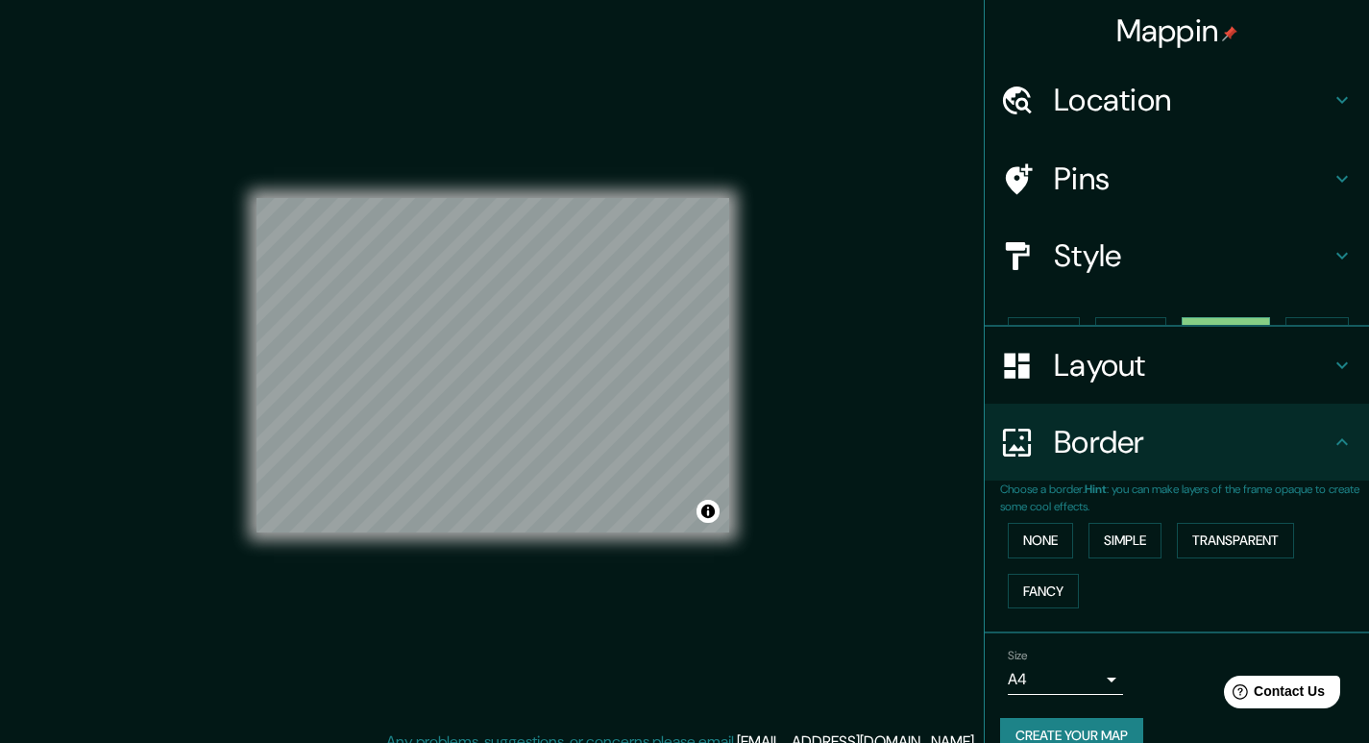
scroll to position [1, 0]
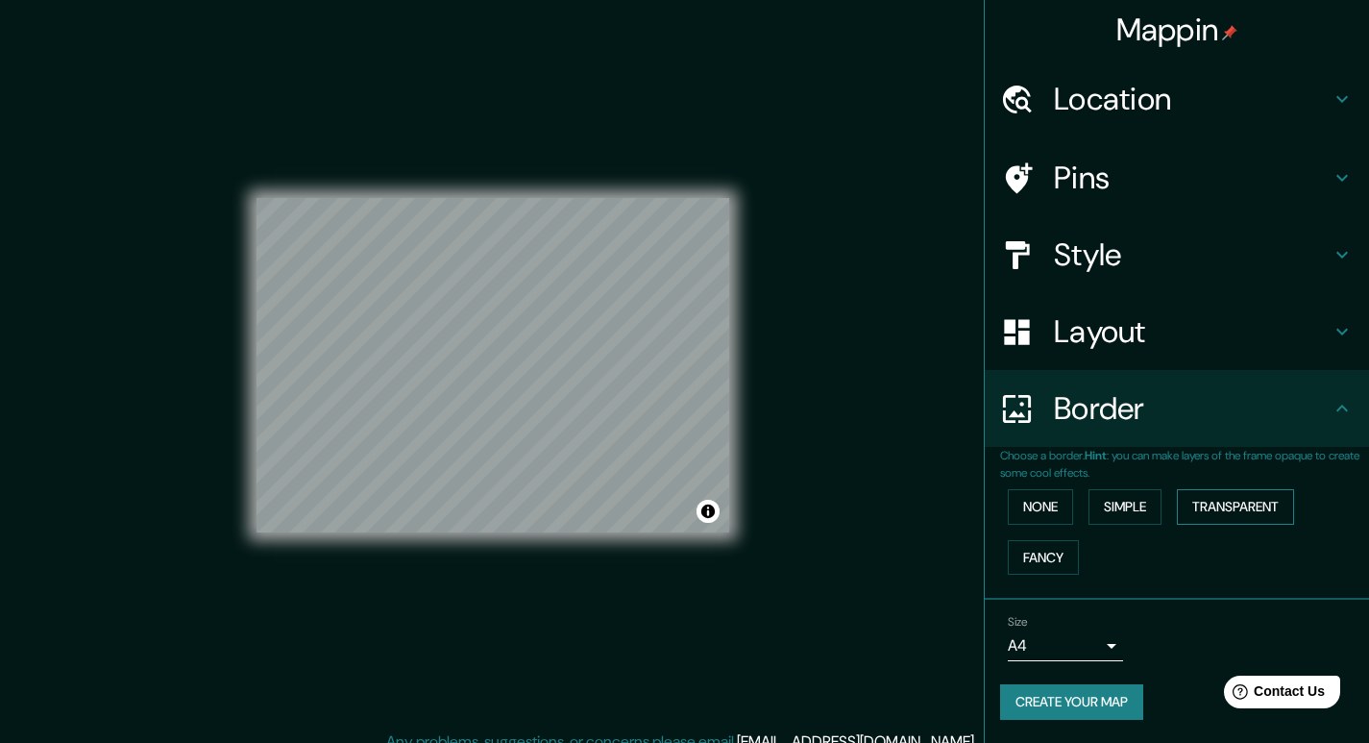
click at [1232, 506] on button "Transparent" at bounding box center [1235, 507] width 117 height 36
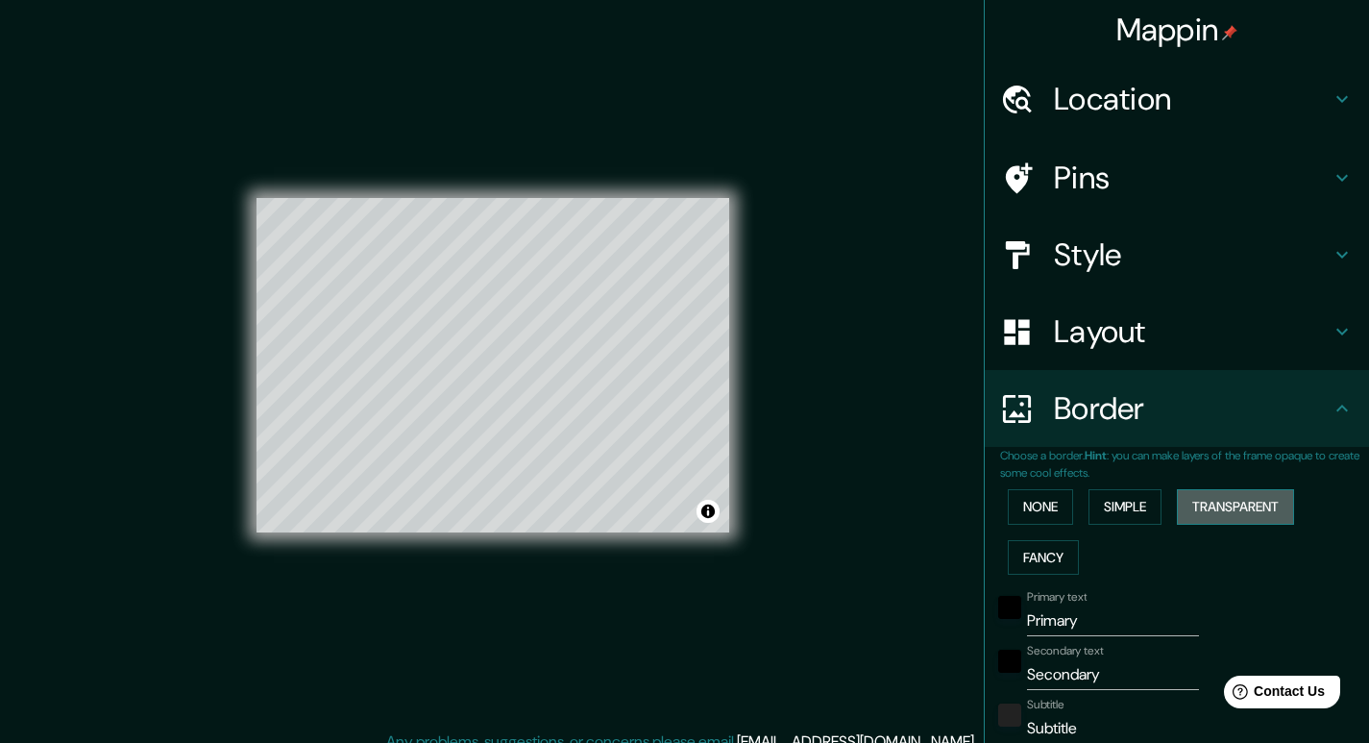
click at [1231, 506] on button "Transparent" at bounding box center [1235, 507] width 117 height 36
type input "236"
type input "39"
click at [1016, 495] on button "None" at bounding box center [1040, 507] width 65 height 36
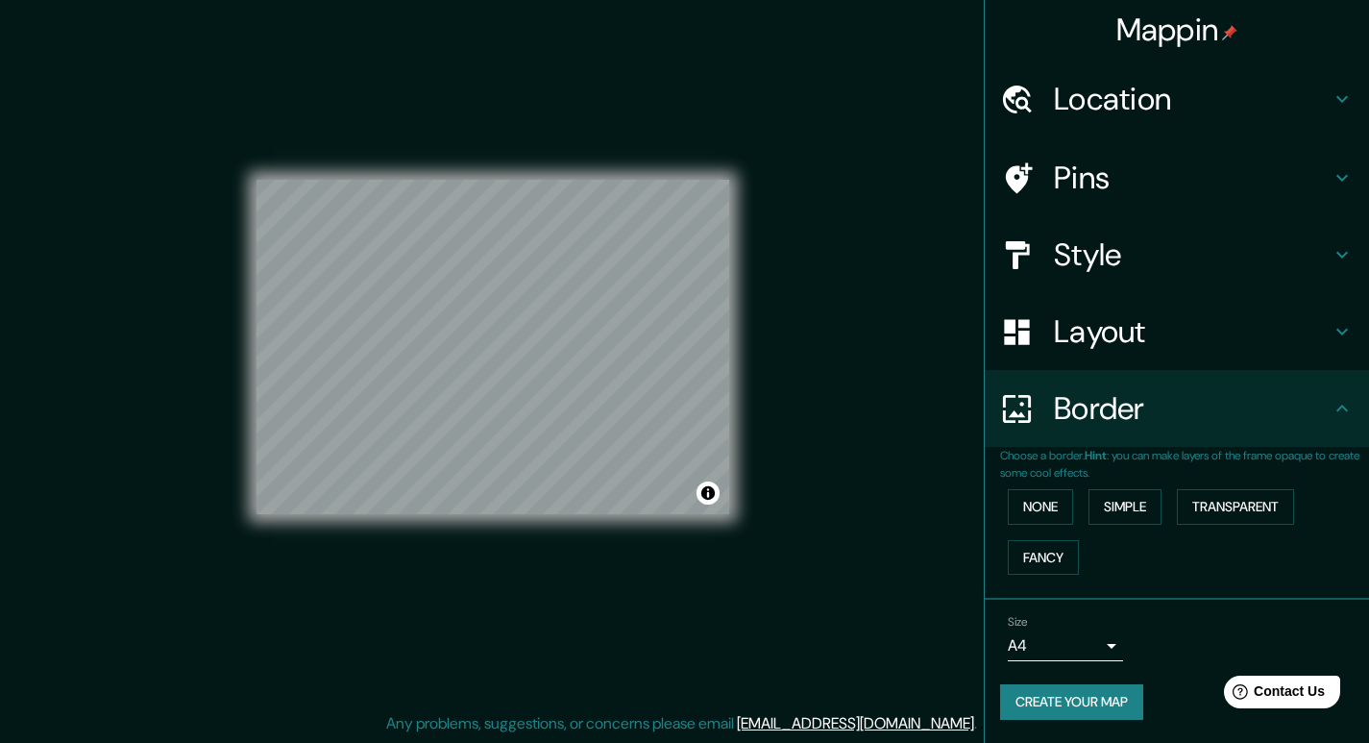
scroll to position [0, 0]
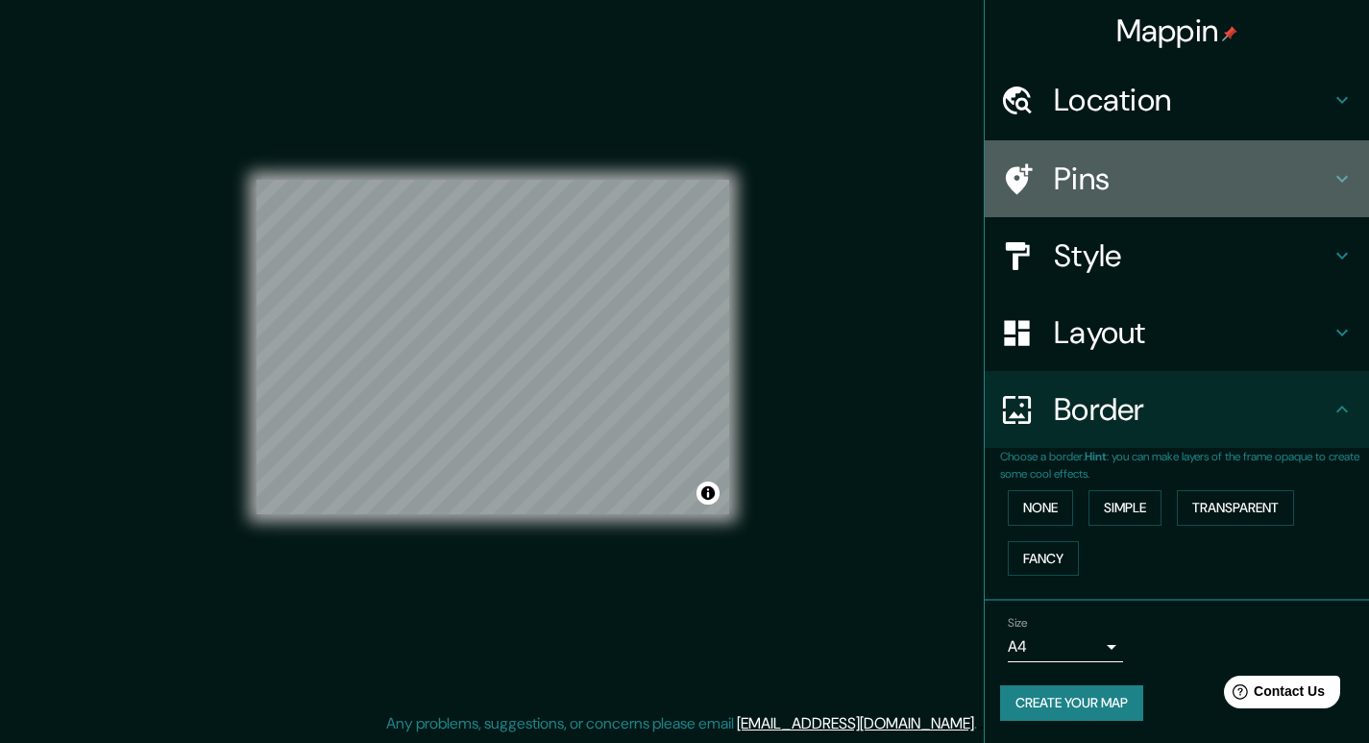
click at [1078, 182] on h4 "Pins" at bounding box center [1192, 179] width 277 height 38
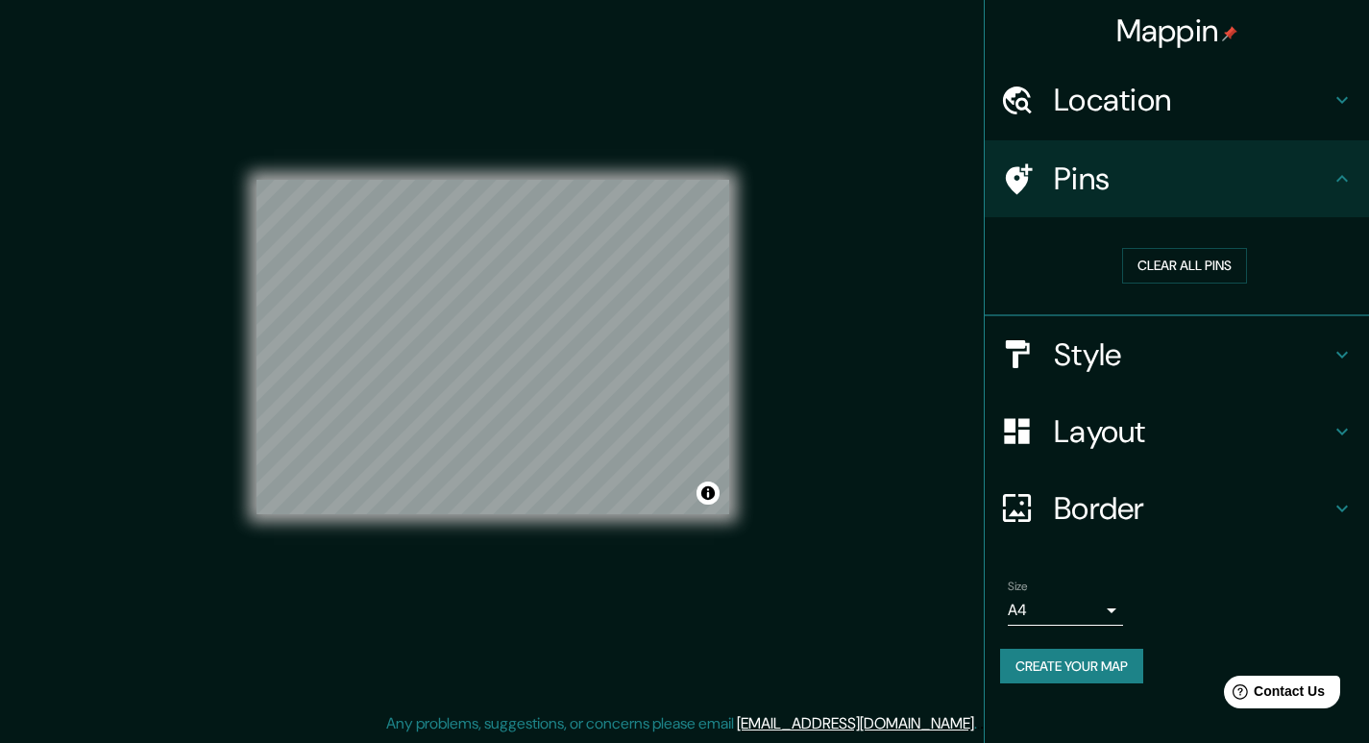
click at [1078, 190] on h4 "Pins" at bounding box center [1192, 179] width 277 height 38
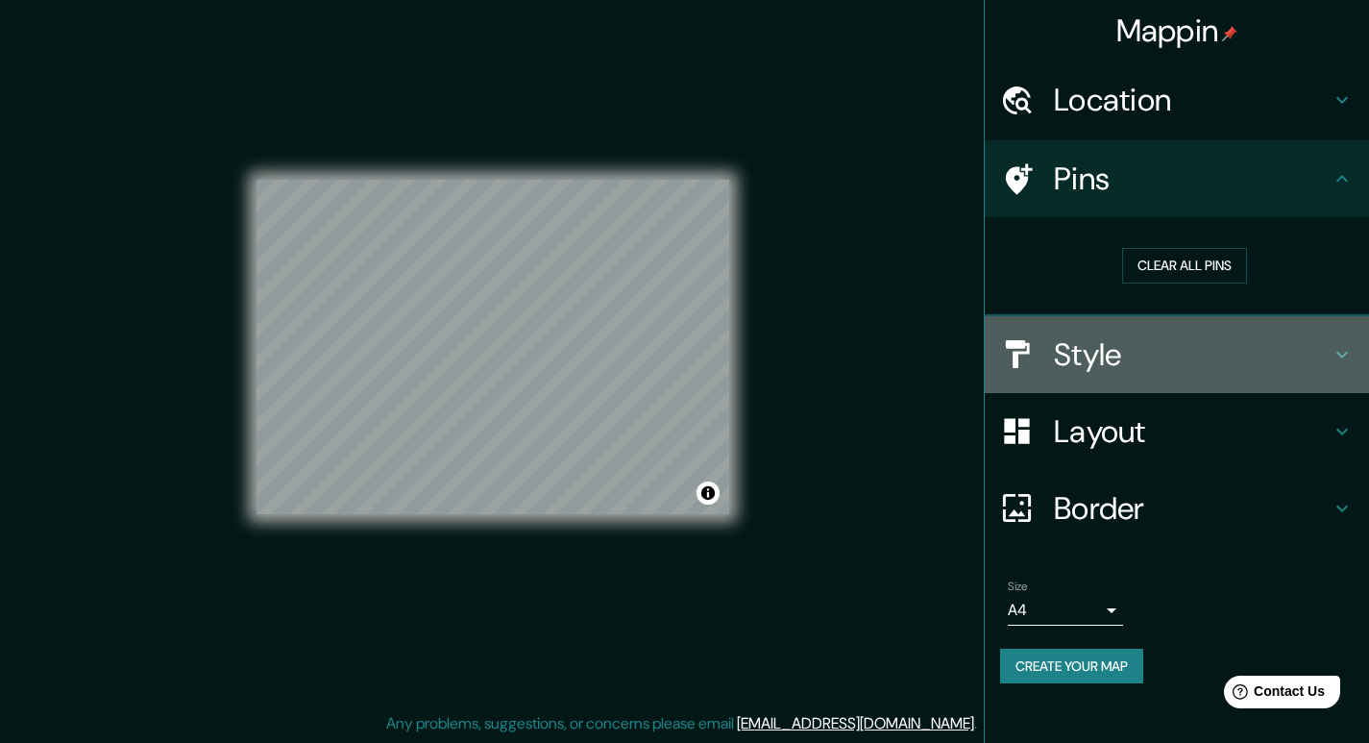
click at [1093, 356] on h4 "Style" at bounding box center [1192, 354] width 277 height 38
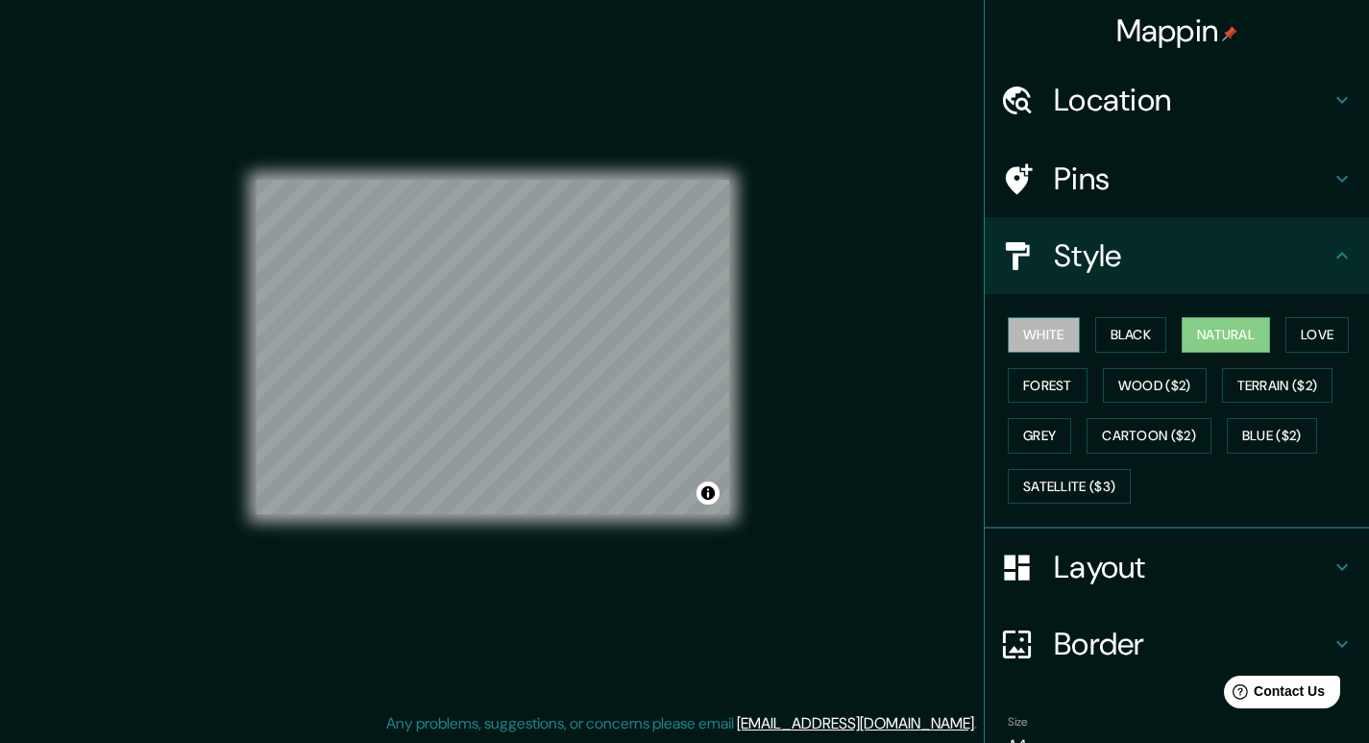
click at [1044, 341] on button "White" at bounding box center [1044, 335] width 72 height 36
click at [1314, 342] on button "Love" at bounding box center [1317, 335] width 63 height 36
click at [1044, 331] on button "White" at bounding box center [1044, 335] width 72 height 36
click at [1110, 336] on button "Black" at bounding box center [1131, 335] width 72 height 36
click at [1196, 345] on button "Natural" at bounding box center [1226, 335] width 88 height 36
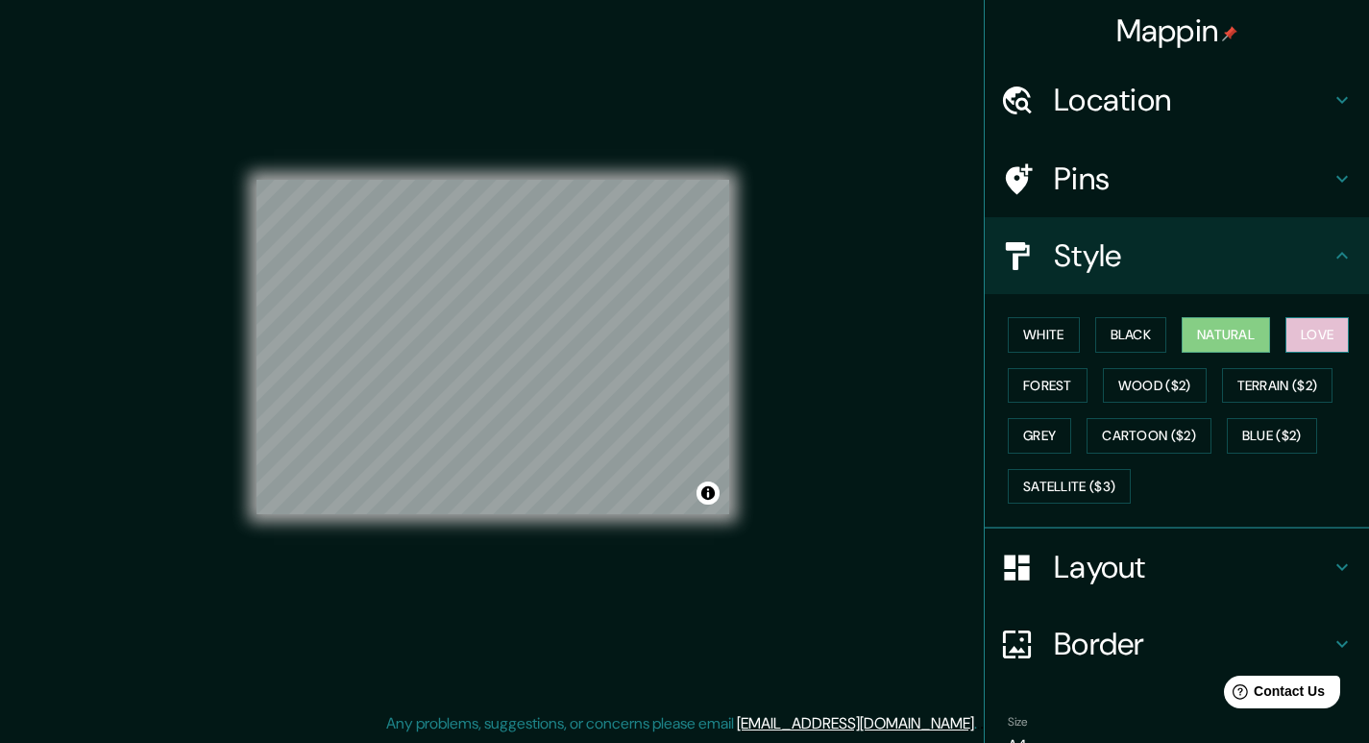
click at [1302, 347] on button "Love" at bounding box center [1317, 335] width 63 height 36
click at [1282, 388] on button "Terrain ($2)" at bounding box center [1277, 386] width 111 height 36
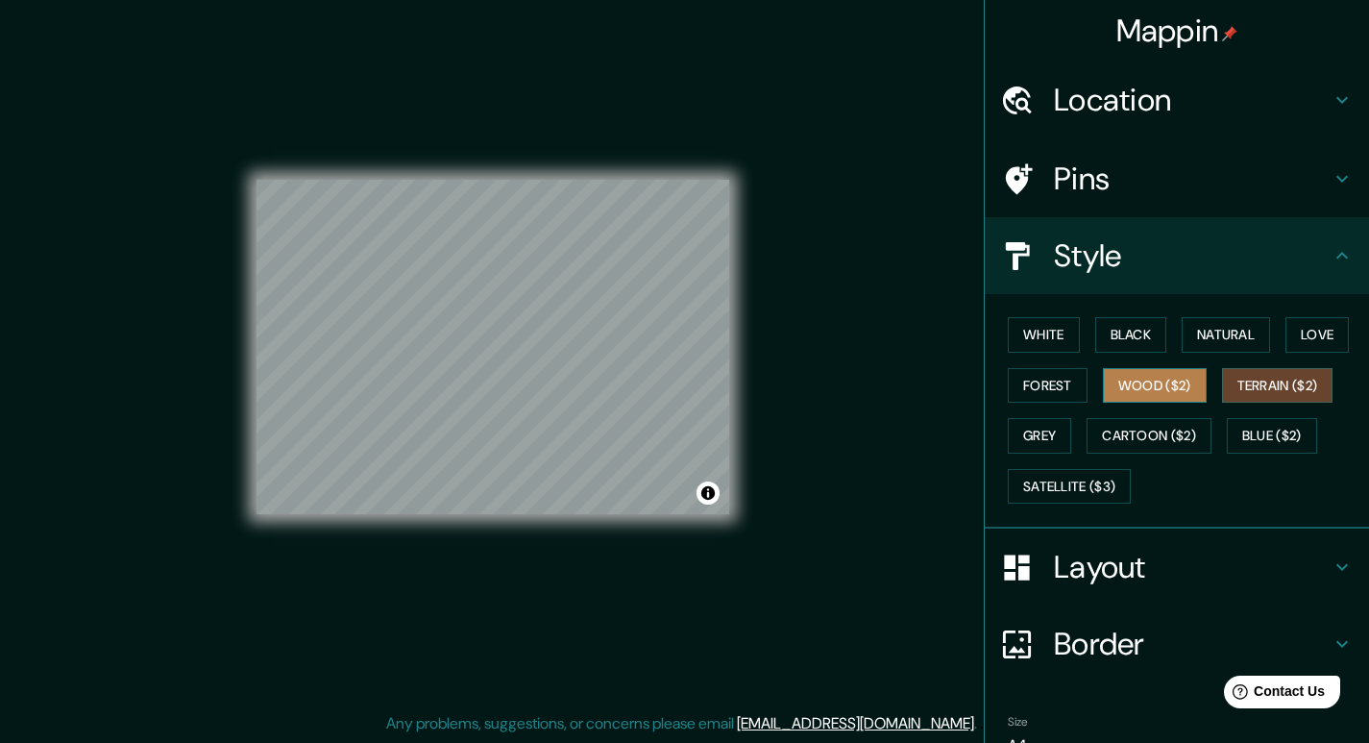
click at [1135, 396] on button "Wood ($2)" at bounding box center [1155, 386] width 104 height 36
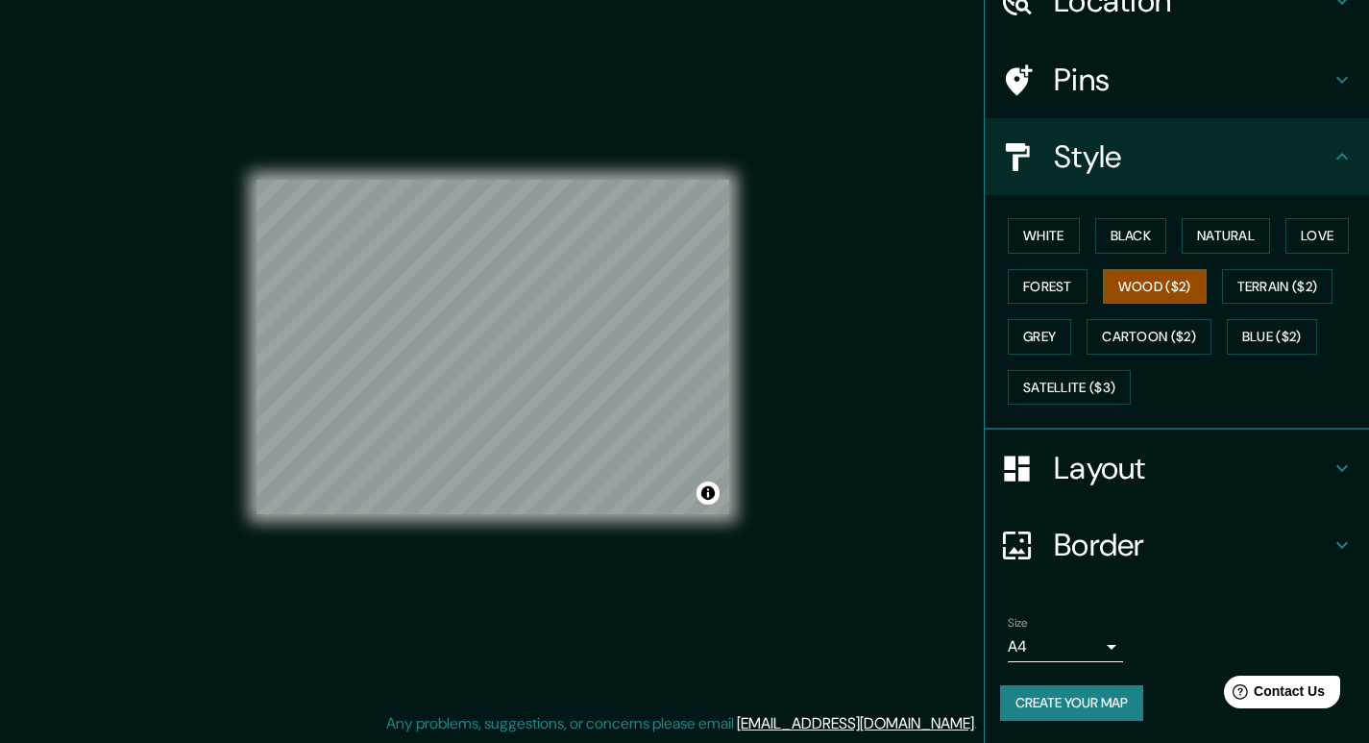
scroll to position [100, 0]
click at [1095, 639] on body "Mappin Location [GEOGRAPHIC_DATA], [GEOGRAPHIC_DATA], [GEOGRAPHIC_DATA], [GEOGR…" at bounding box center [684, 353] width 1369 height 743
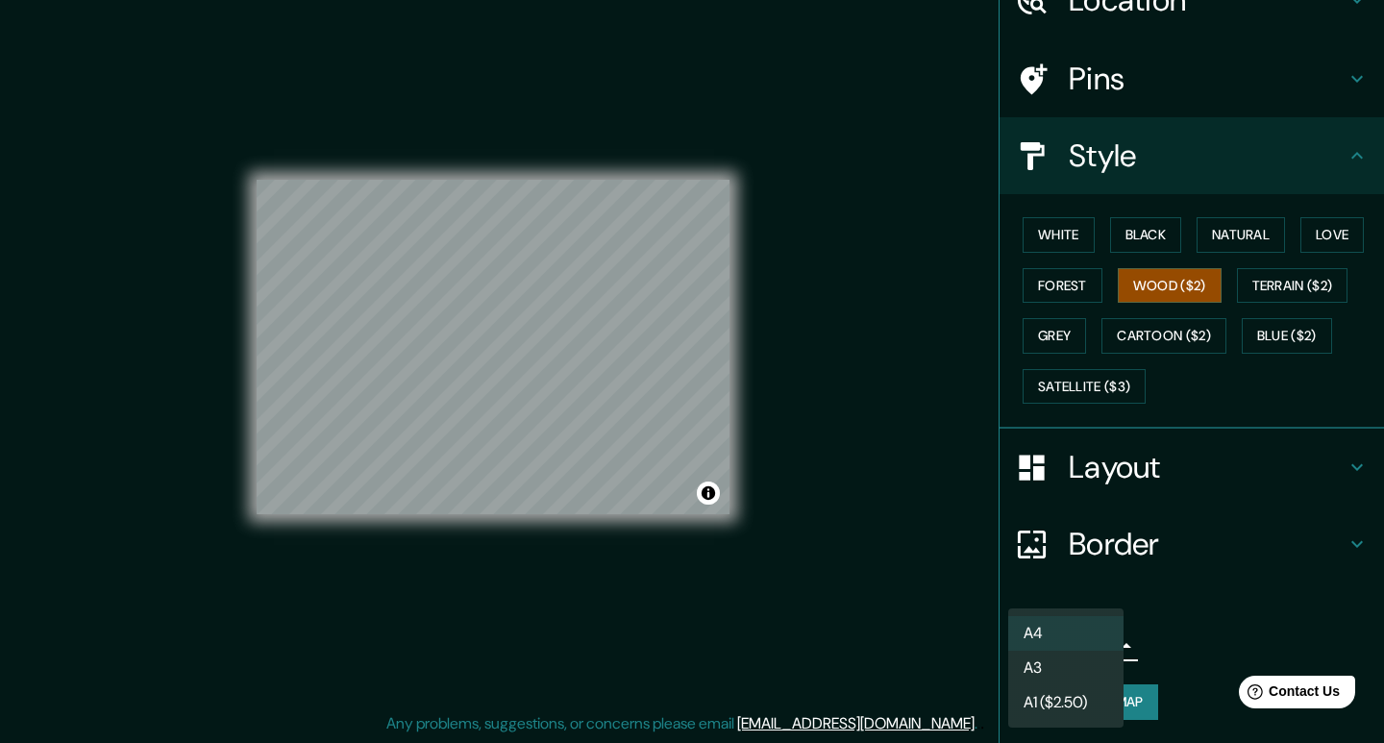
click at [1084, 668] on li "A3" at bounding box center [1065, 668] width 115 height 35
type input "a4"
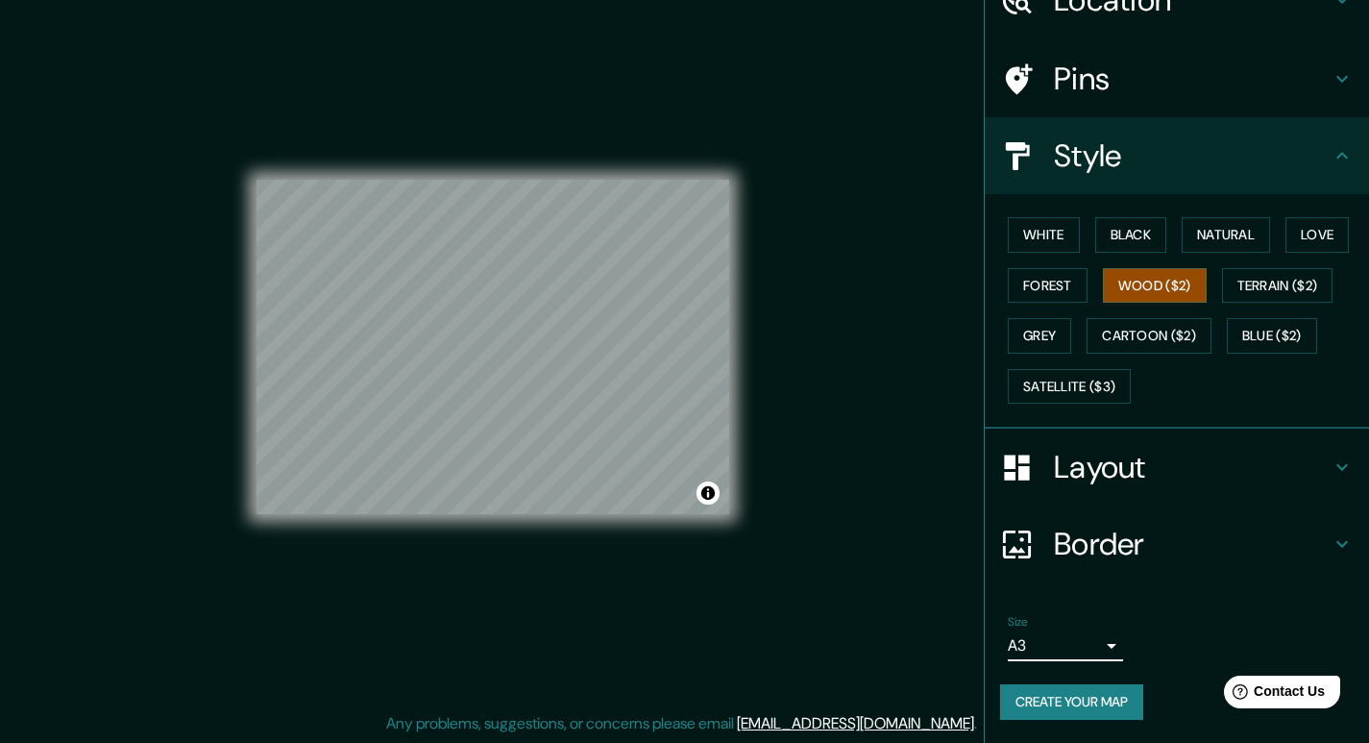
click at [1162, 537] on h4 "Border" at bounding box center [1192, 544] width 277 height 38
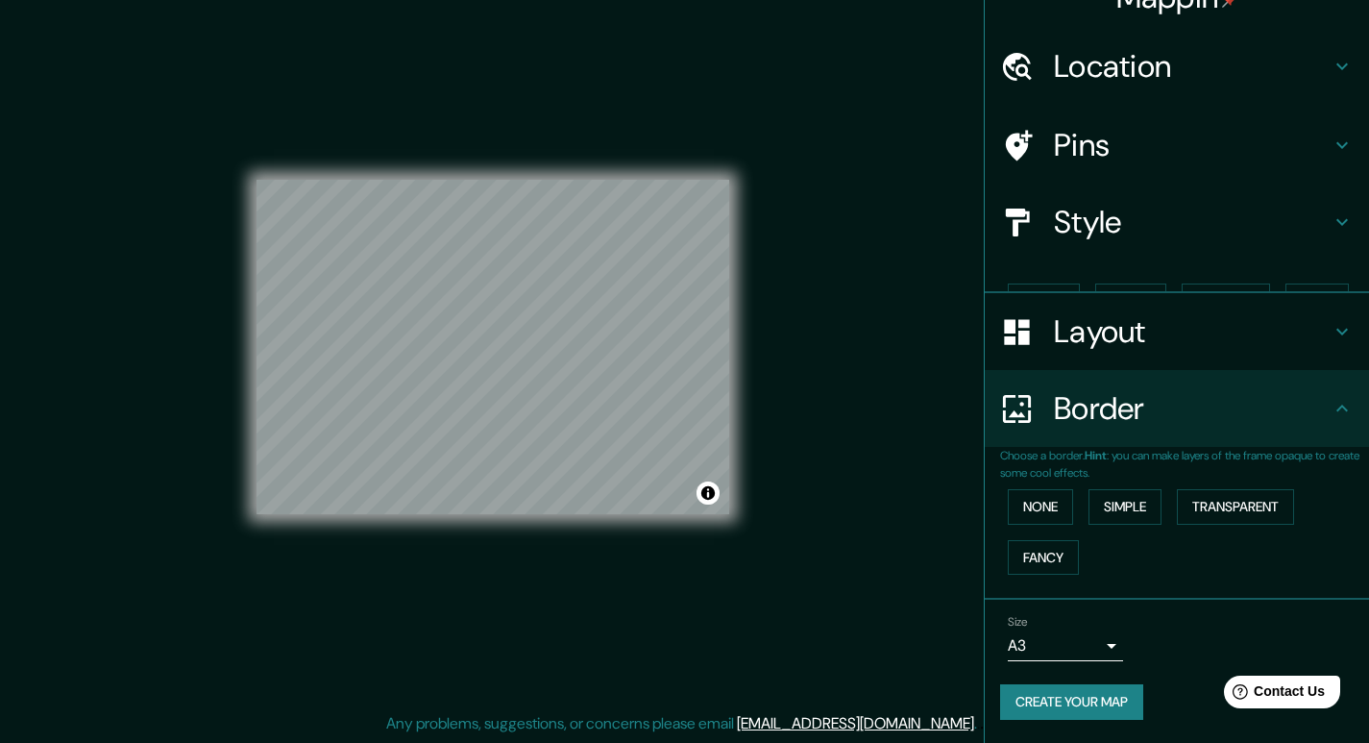
scroll to position [1, 0]
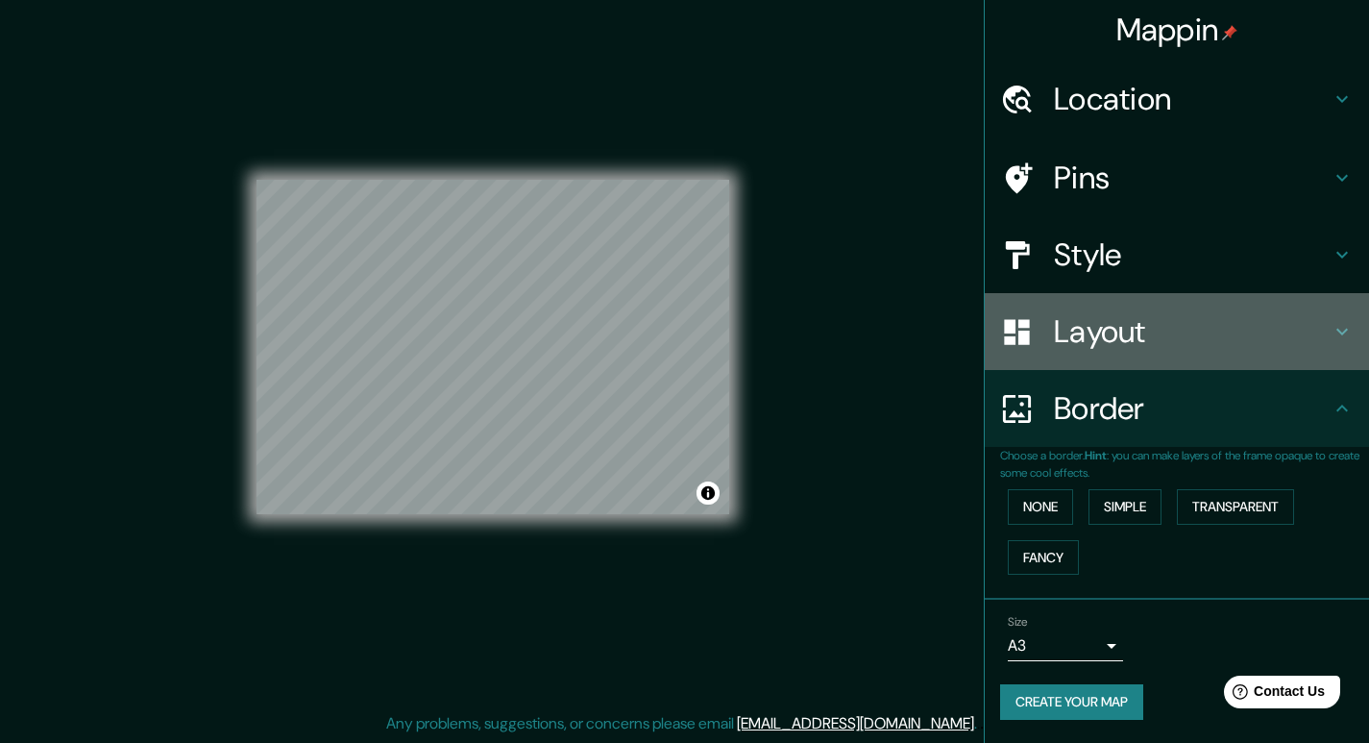
click at [1117, 343] on h4 "Layout" at bounding box center [1192, 331] width 277 height 38
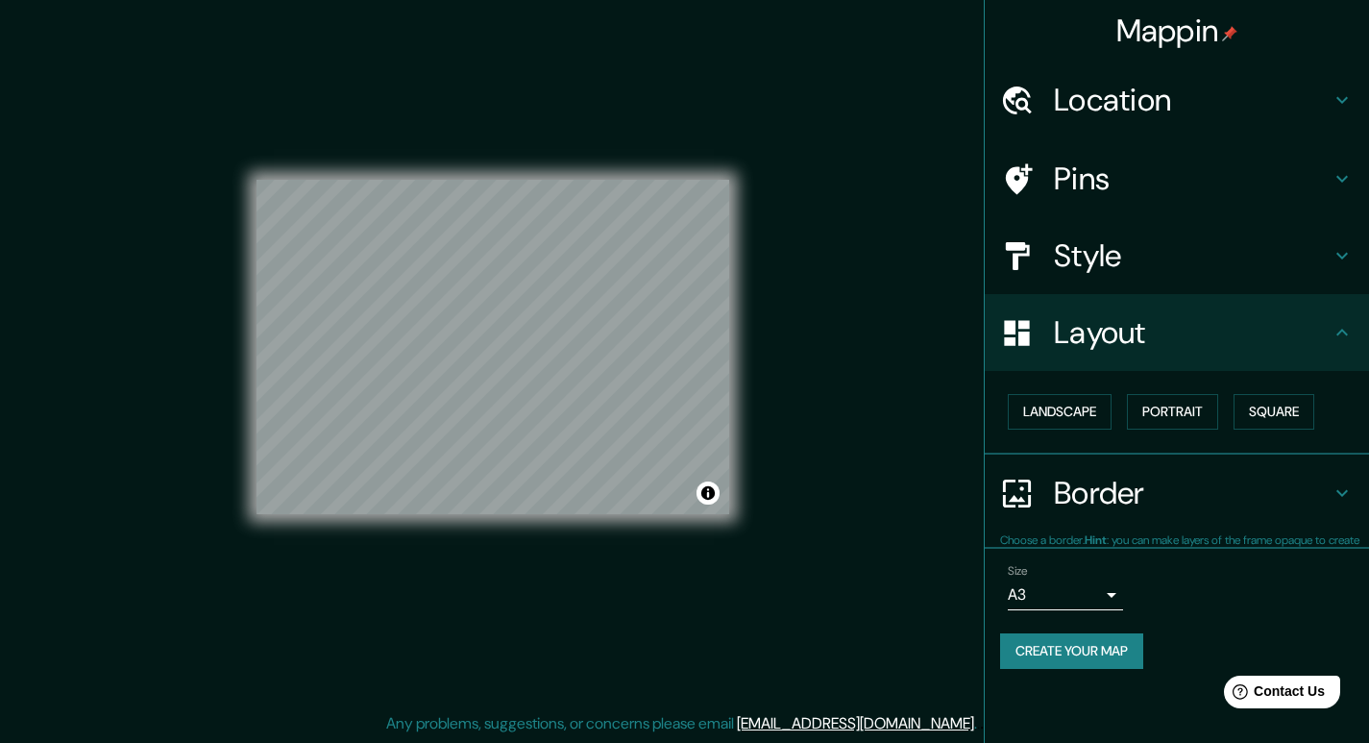
scroll to position [0, 0]
click at [1074, 411] on button "Landscape" at bounding box center [1060, 412] width 104 height 36
click at [1162, 415] on button "Portrait" at bounding box center [1172, 412] width 91 height 36
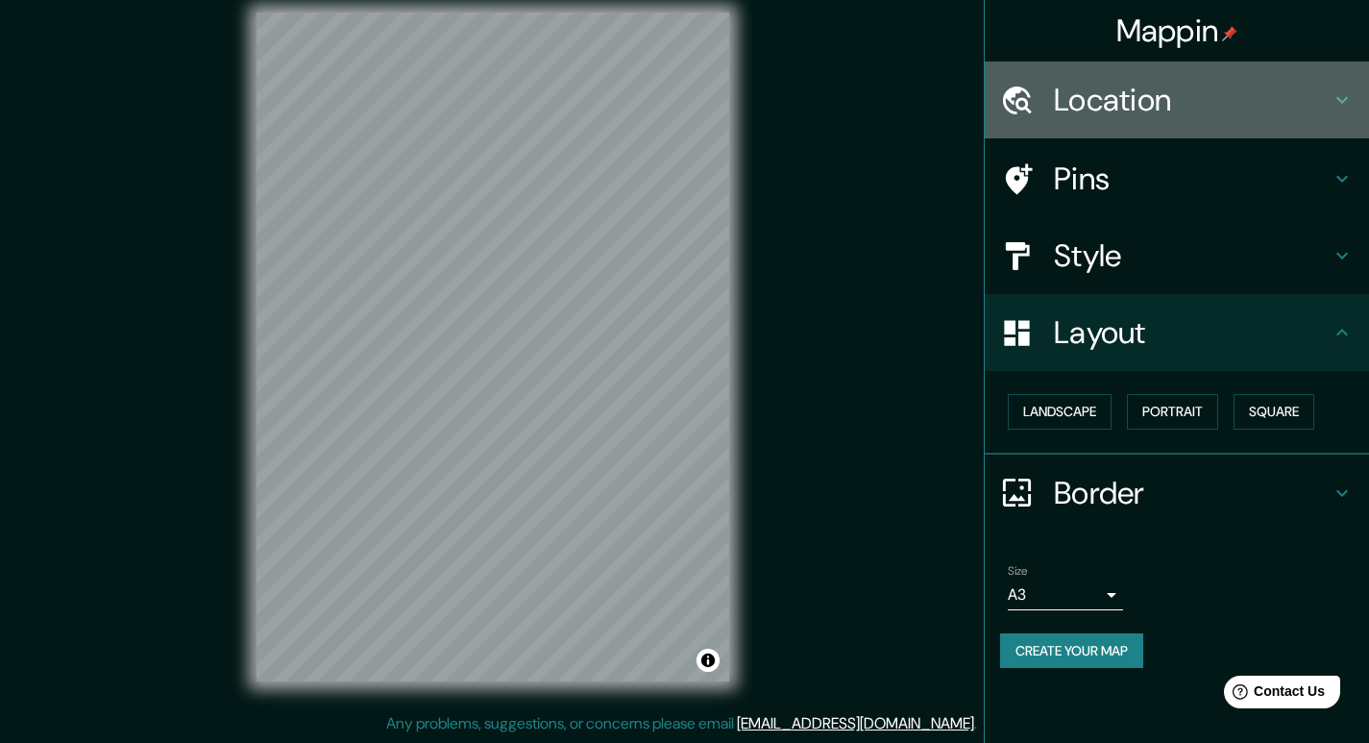
click at [1199, 97] on h4 "Location" at bounding box center [1192, 100] width 277 height 38
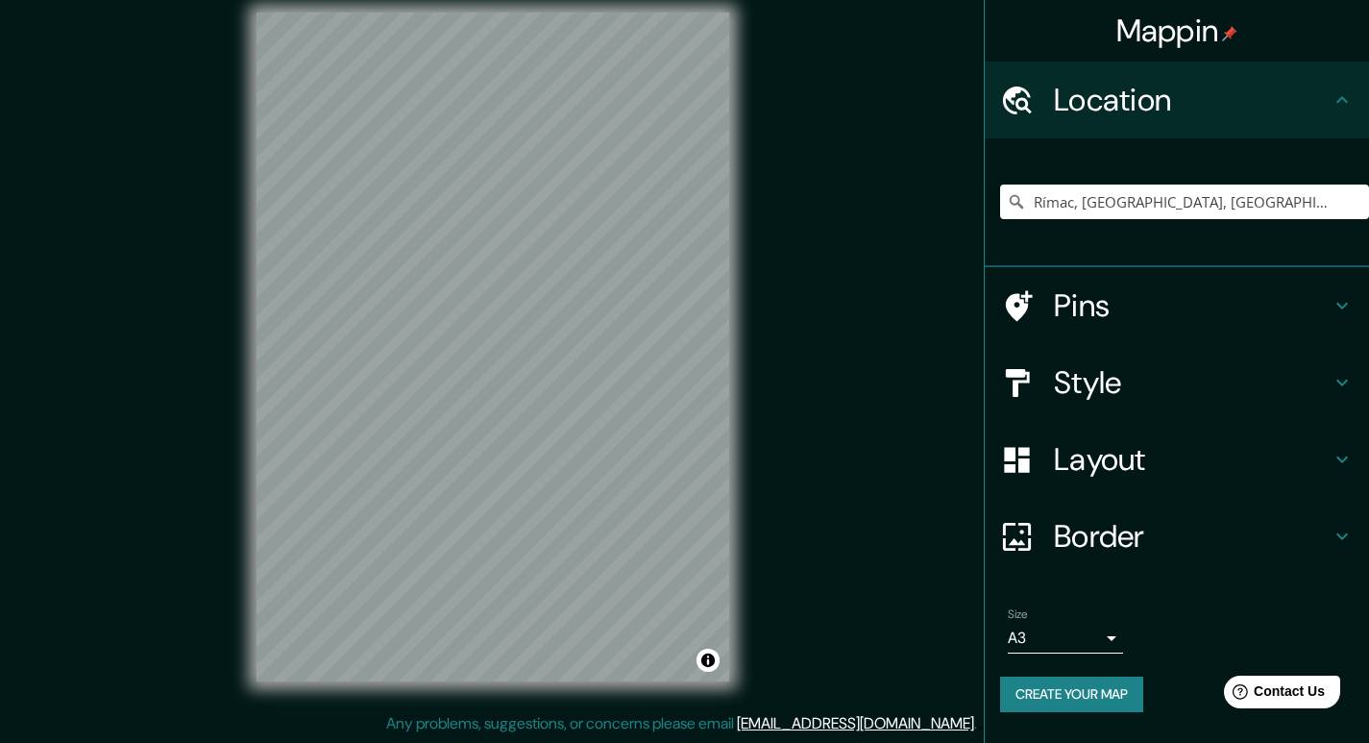
click at [1190, 102] on h4 "Location" at bounding box center [1192, 100] width 277 height 38
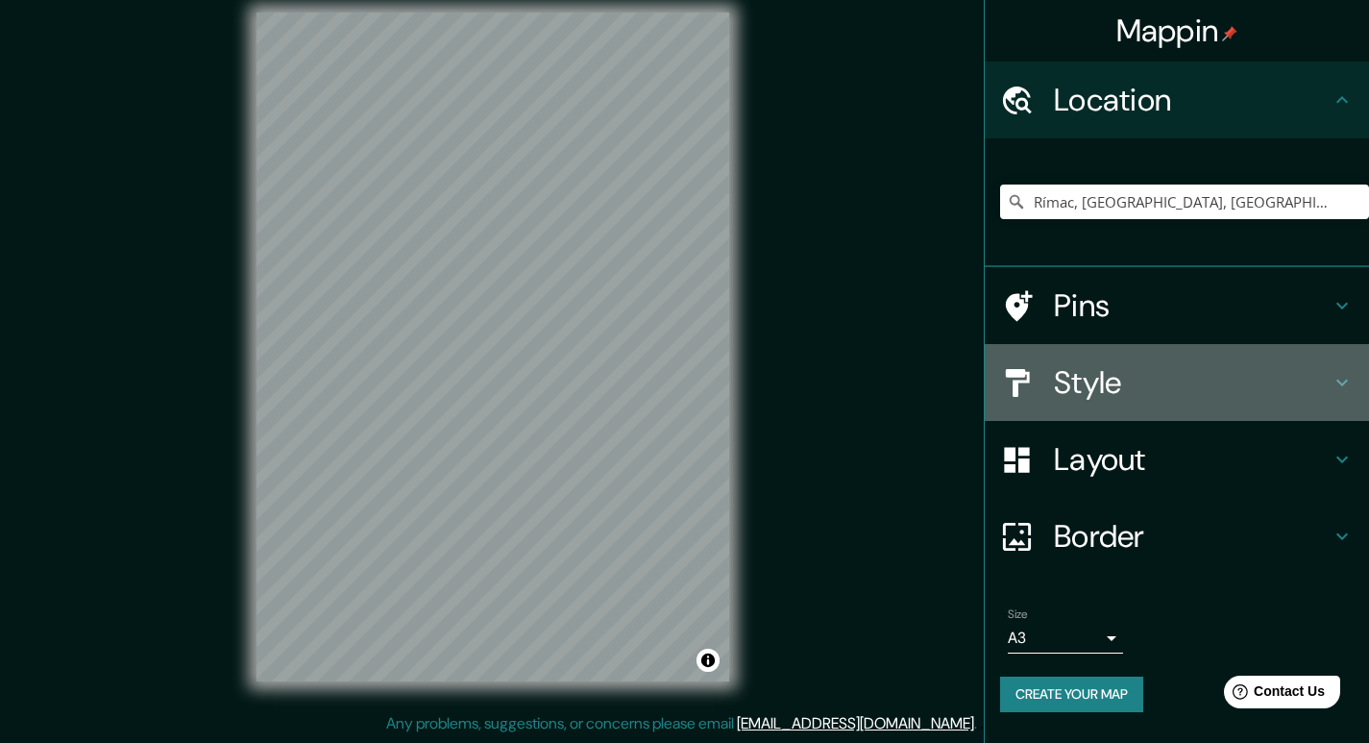
click at [1107, 390] on h4 "Style" at bounding box center [1192, 382] width 277 height 38
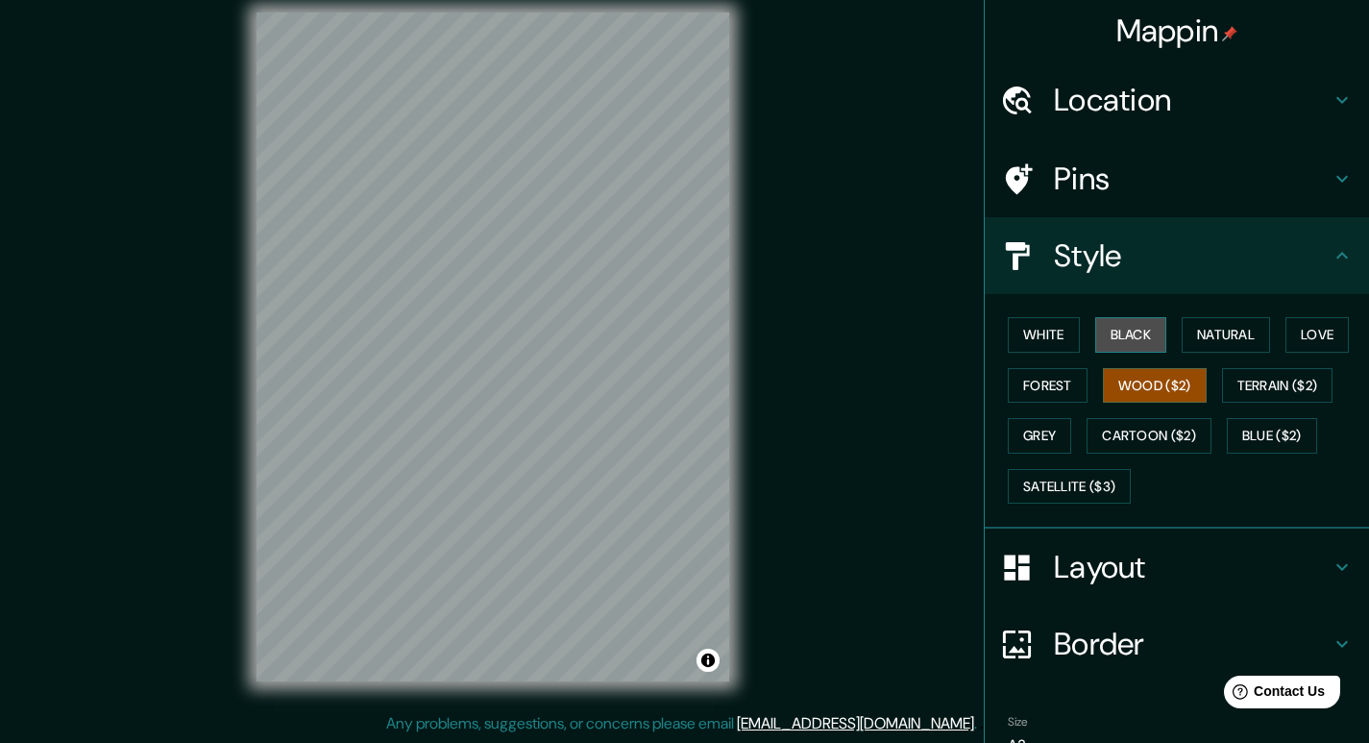
click at [1125, 334] on button "Black" at bounding box center [1131, 335] width 72 height 36
click at [1041, 342] on button "White" at bounding box center [1044, 335] width 72 height 36
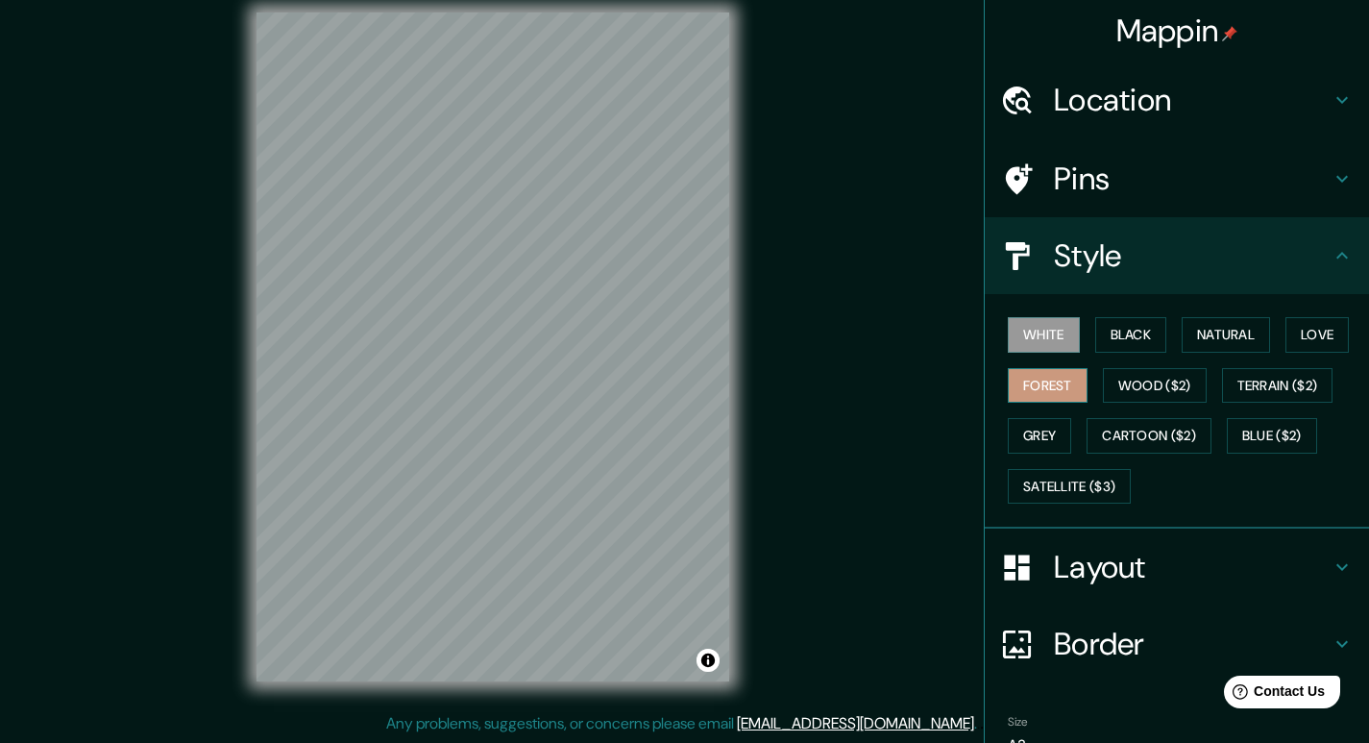
click at [1039, 396] on button "Forest" at bounding box center [1048, 386] width 80 height 36
click at [1043, 436] on button "Grey" at bounding box center [1039, 436] width 63 height 36
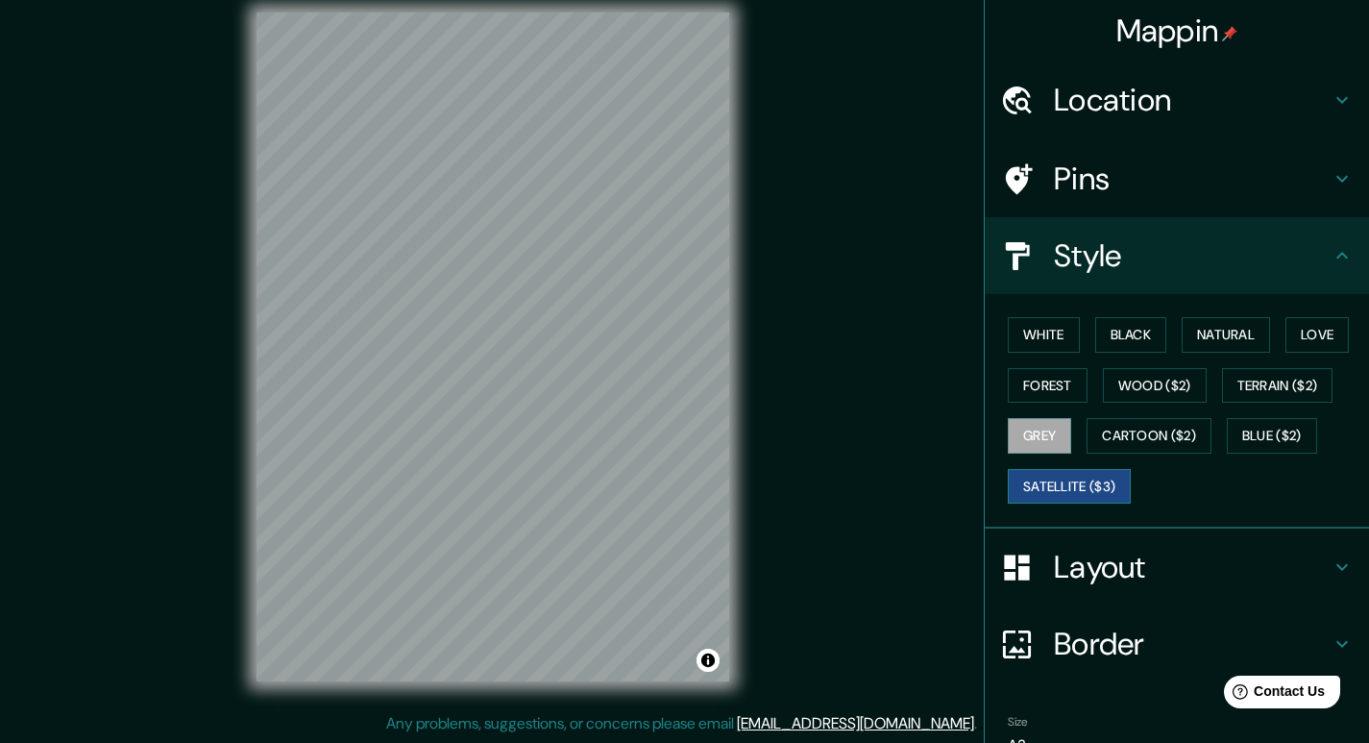
click at [1062, 478] on button "Satellite ($3)" at bounding box center [1069, 487] width 123 height 36
click at [1024, 390] on button "Forest" at bounding box center [1048, 386] width 80 height 36
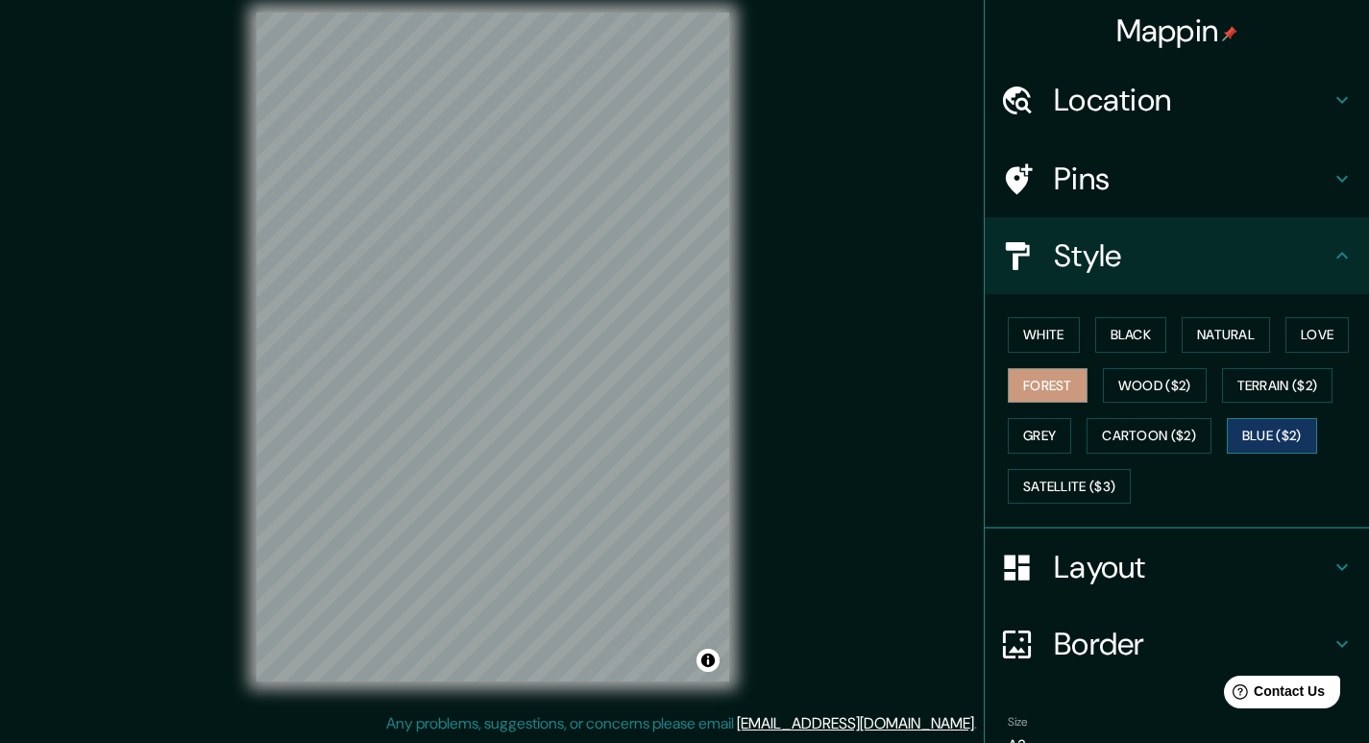
click at [1252, 442] on button "Blue ($2)" at bounding box center [1272, 436] width 90 height 36
click at [1310, 326] on button "Love" at bounding box center [1317, 335] width 63 height 36
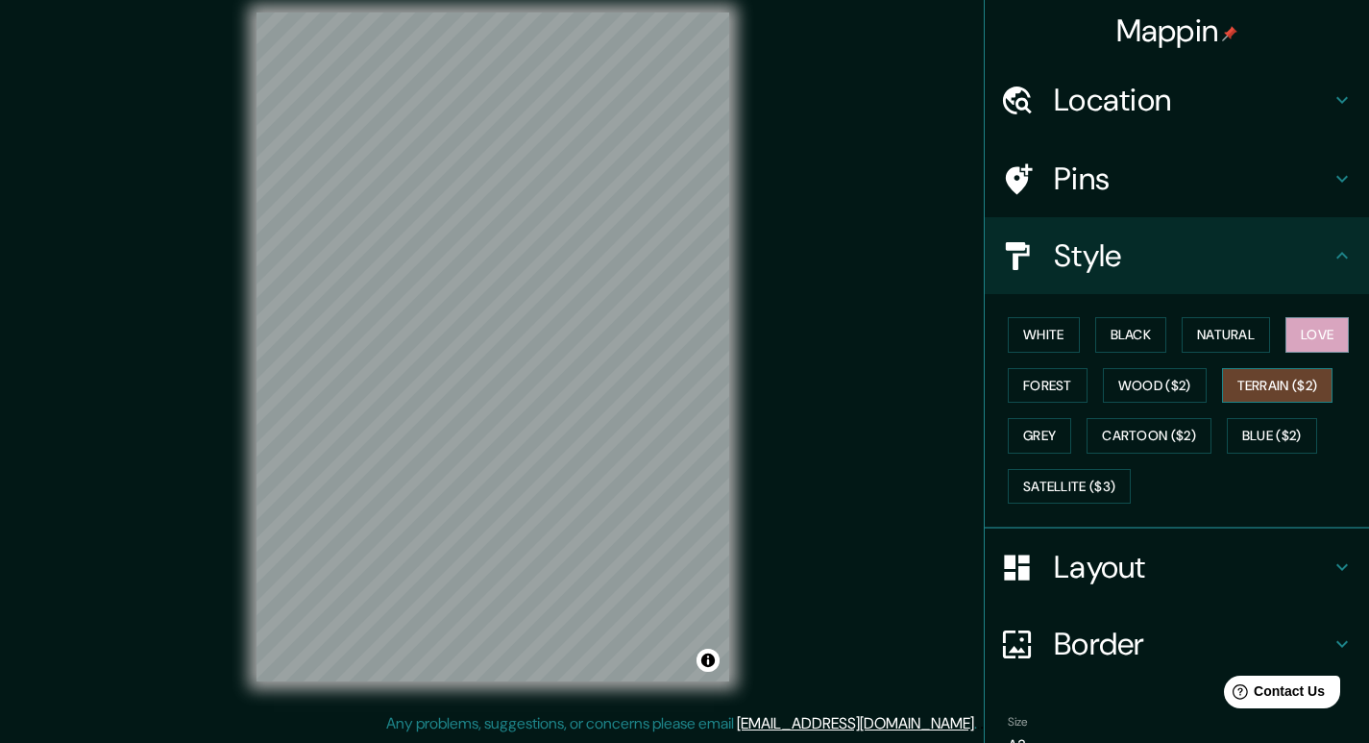
click at [1298, 369] on button "Terrain ($2)" at bounding box center [1277, 386] width 111 height 36
click at [1182, 340] on button "Natural" at bounding box center [1226, 335] width 88 height 36
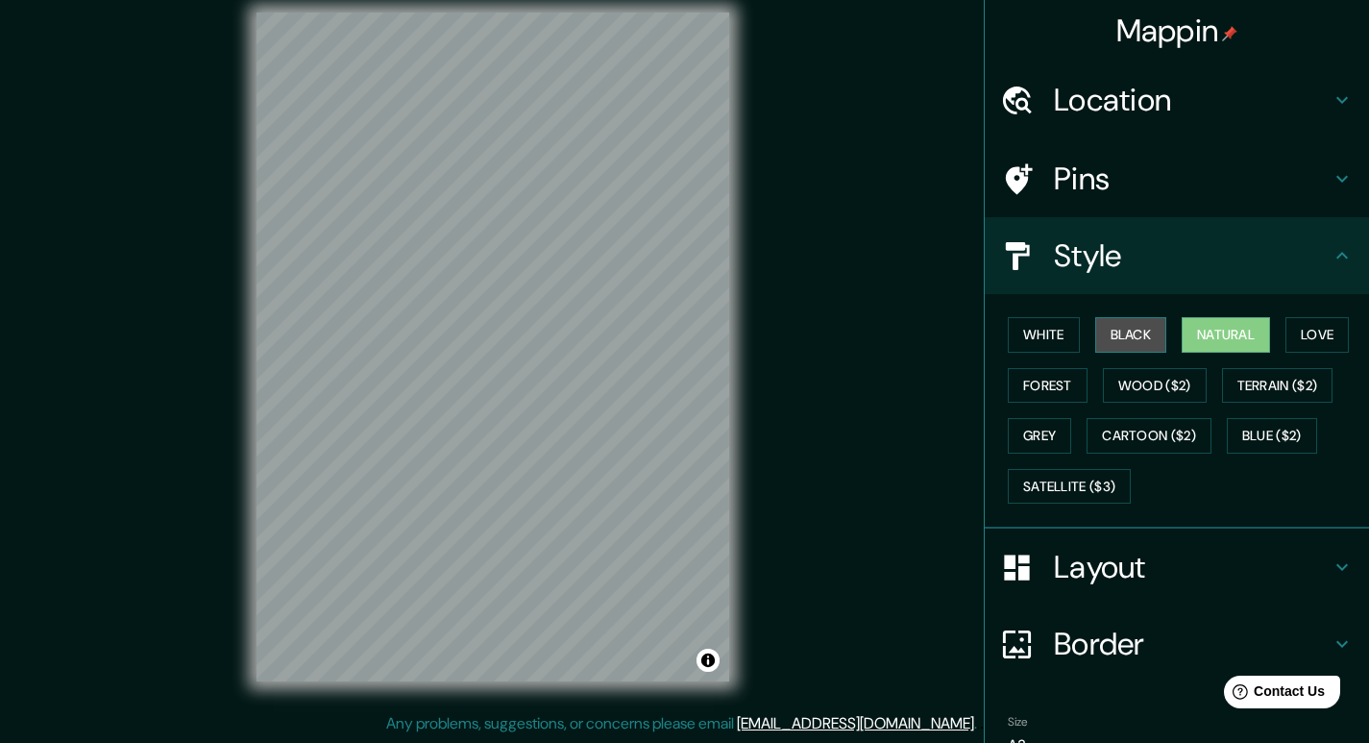
click at [1138, 341] on button "Black" at bounding box center [1131, 335] width 72 height 36
click at [1047, 342] on button "White" at bounding box center [1044, 335] width 72 height 36
click at [1122, 573] on h4 "Layout" at bounding box center [1192, 567] width 277 height 38
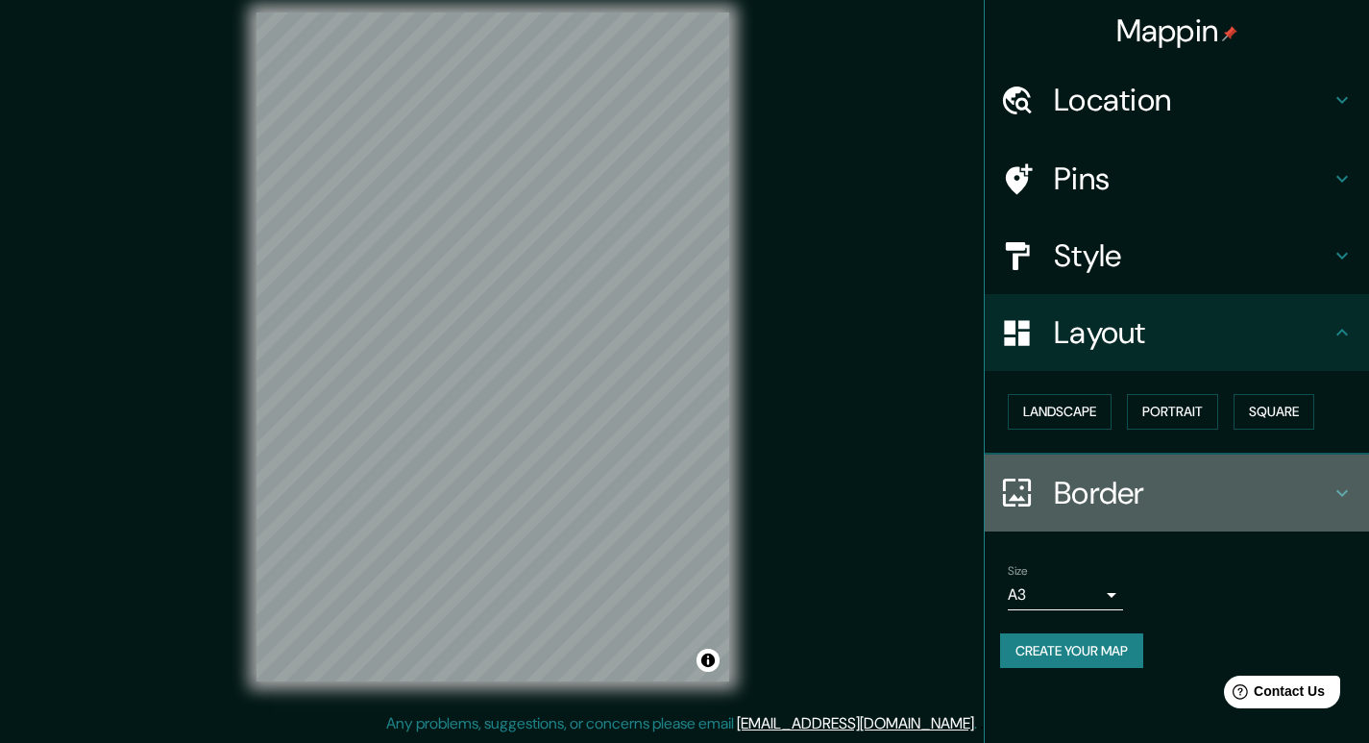
click at [1142, 504] on h4 "Border" at bounding box center [1192, 493] width 277 height 38
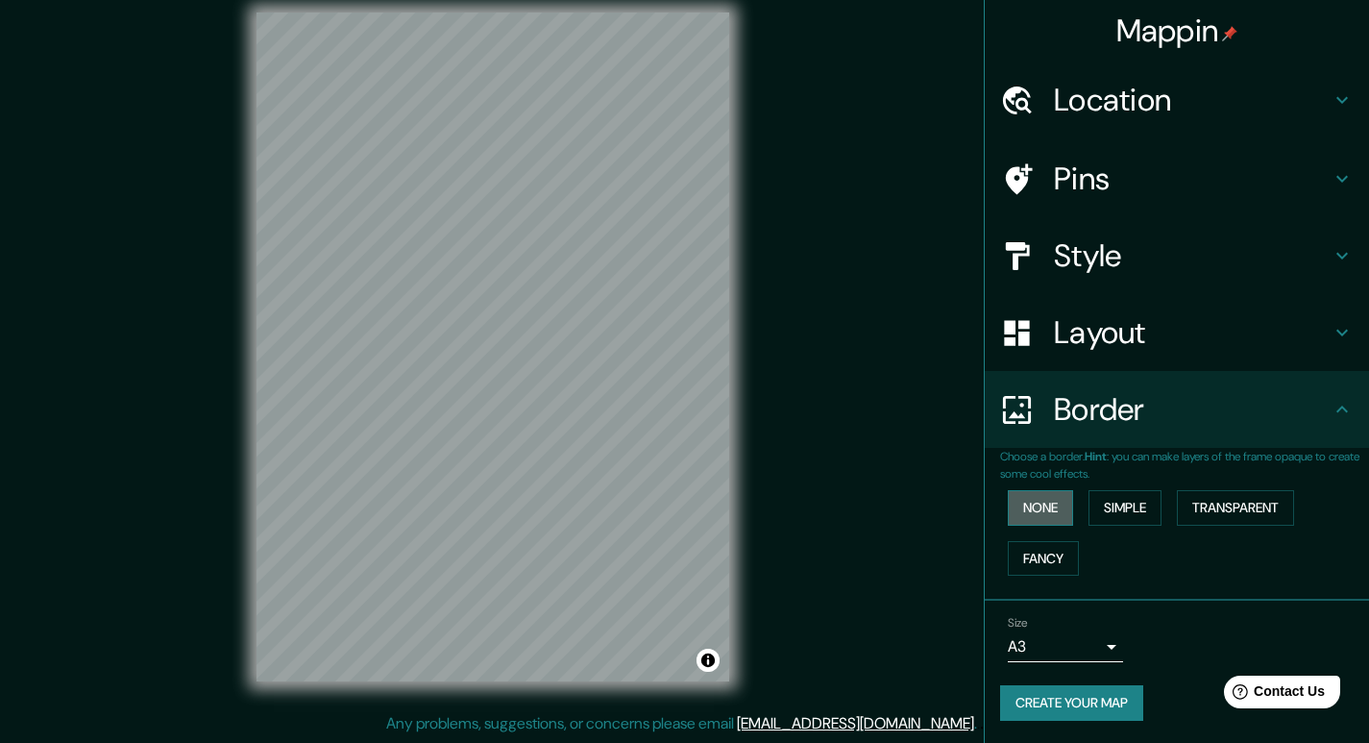
click at [1017, 505] on button "None" at bounding box center [1040, 508] width 65 height 36
click at [1033, 556] on button "Fancy" at bounding box center [1043, 559] width 71 height 36
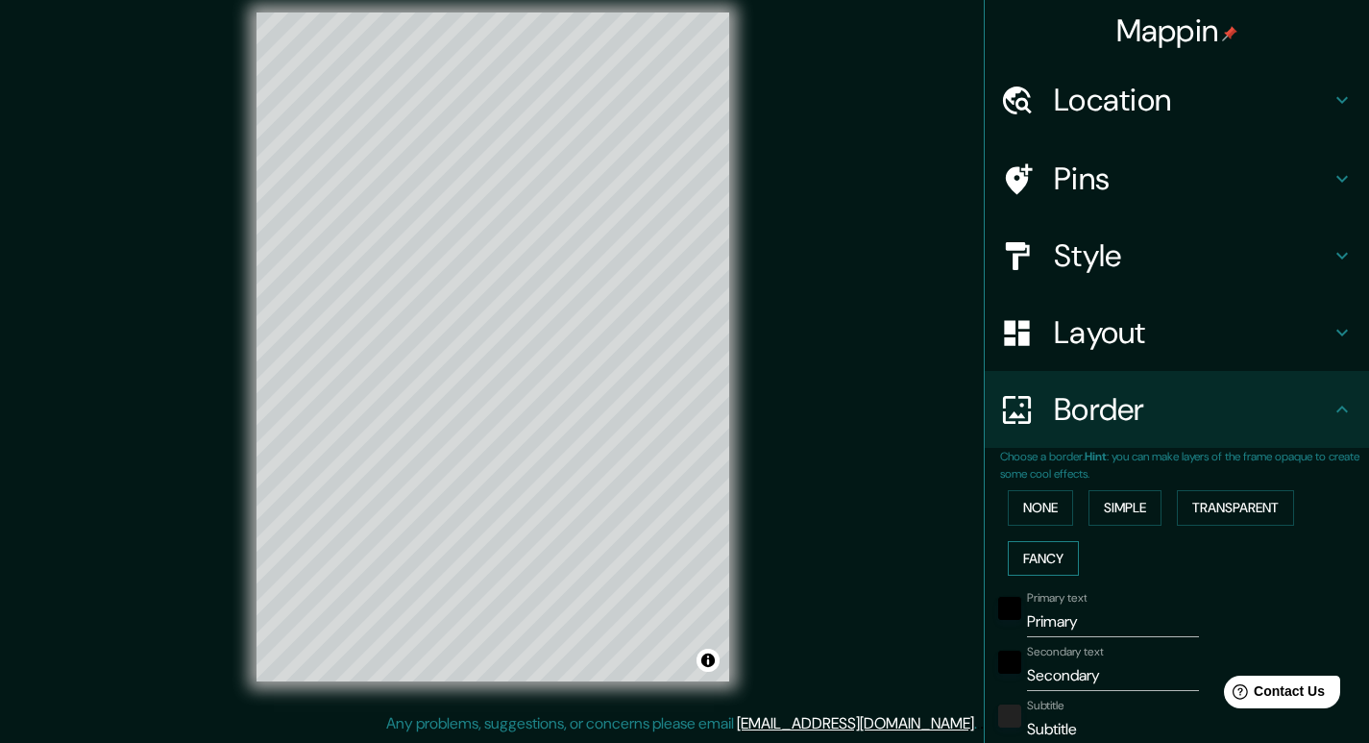
click at [1033, 556] on button "Fancy" at bounding box center [1043, 559] width 71 height 36
type input "197"
type input "39"
type input "20"
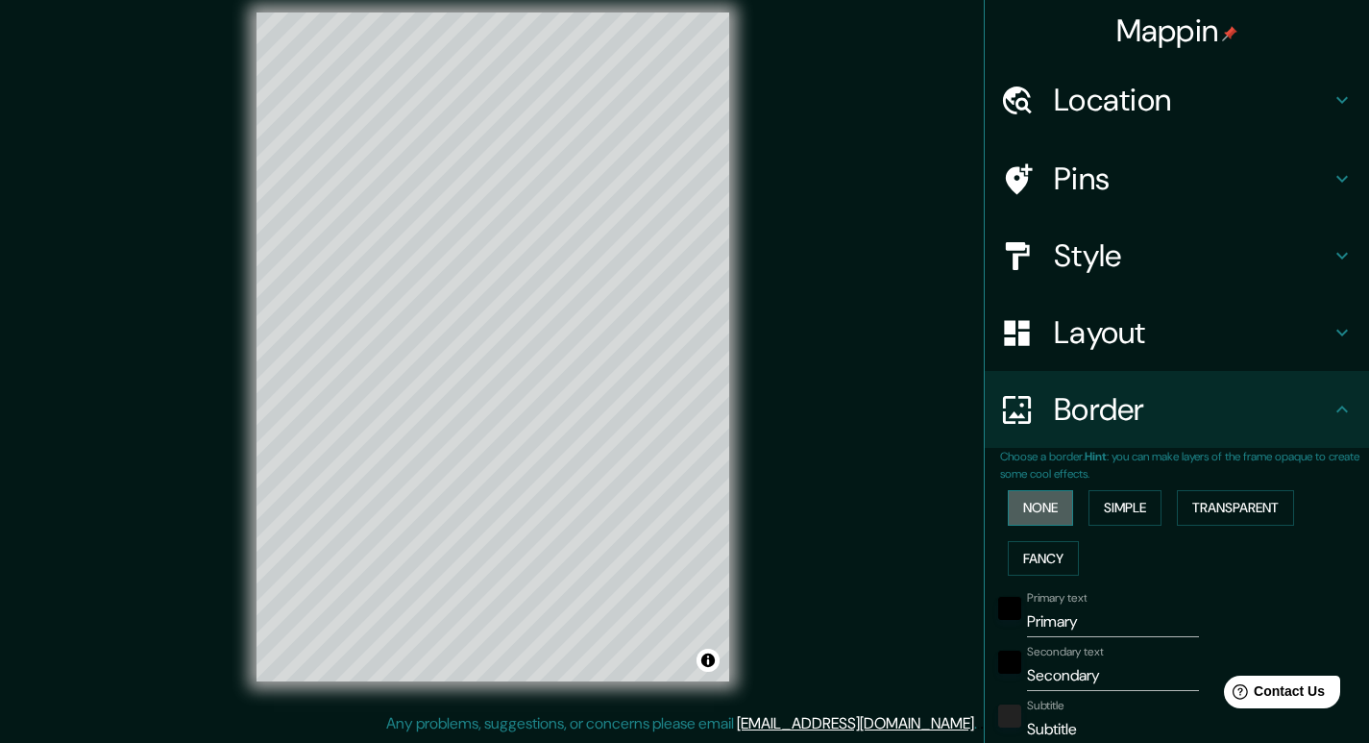
click at [1022, 512] on button "None" at bounding box center [1040, 508] width 65 height 36
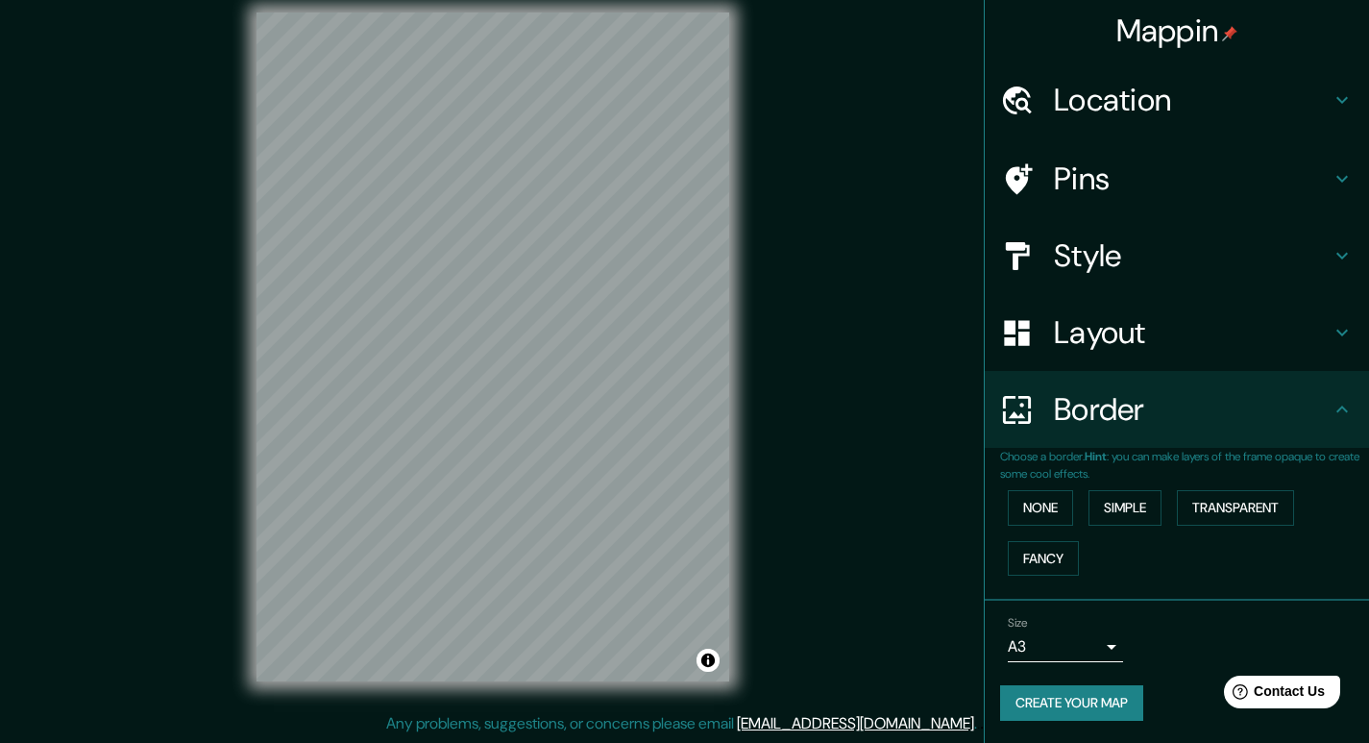
click at [1141, 252] on h4 "Style" at bounding box center [1192, 255] width 277 height 38
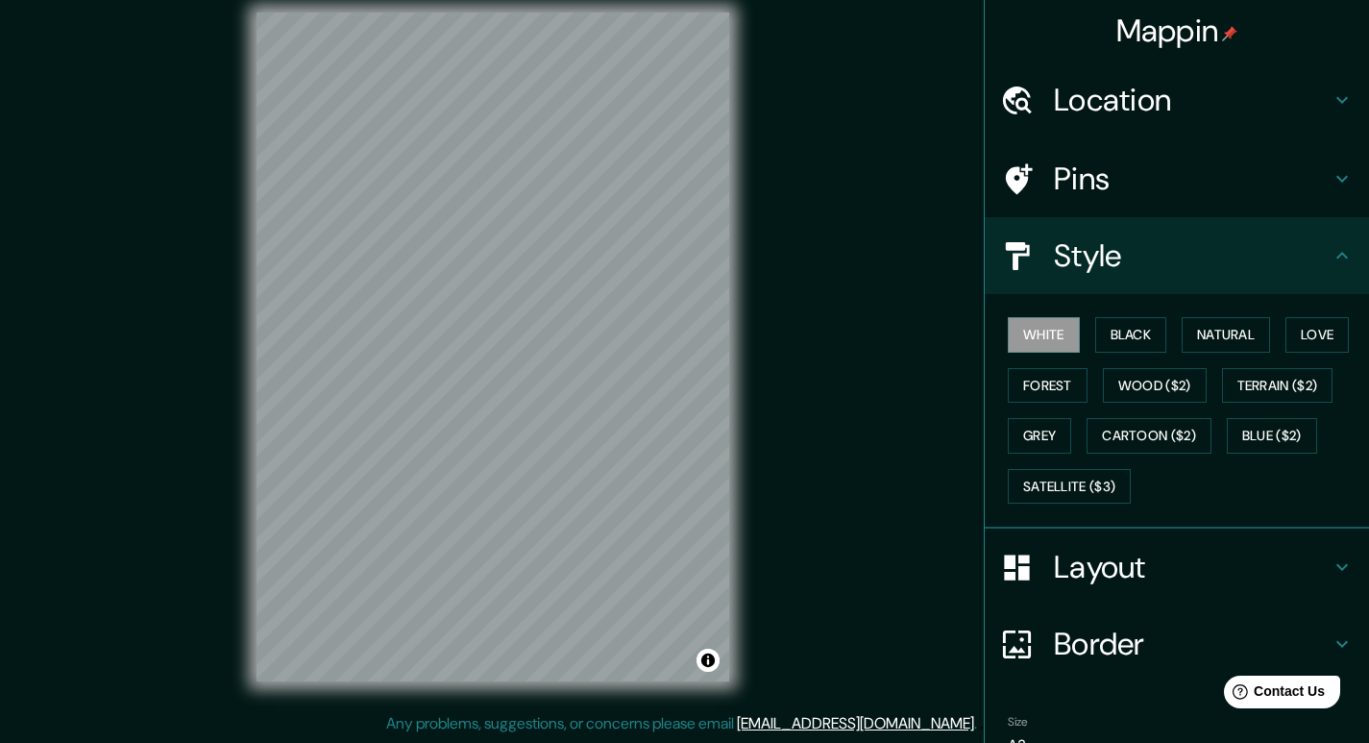
click at [1080, 349] on div "White Black Natural Love Forest Wood ($2) Terrain ($2) Grey Cartoon ($2) Blue (…" at bounding box center [1184, 410] width 369 height 202
click at [1111, 340] on button "Black" at bounding box center [1131, 335] width 72 height 36
click at [1030, 391] on button "Forest" at bounding box center [1048, 386] width 80 height 36
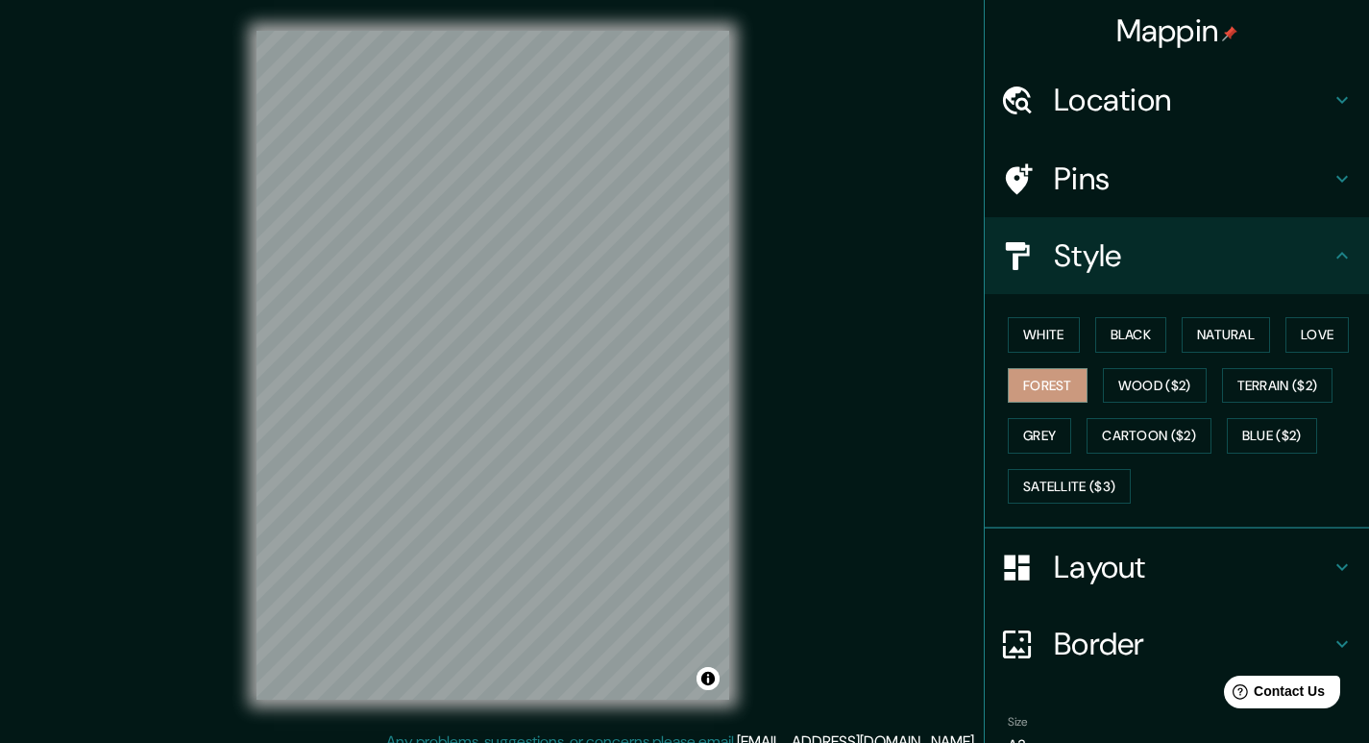
click at [1158, 21] on h4 "Mappin" at bounding box center [1178, 31] width 122 height 38
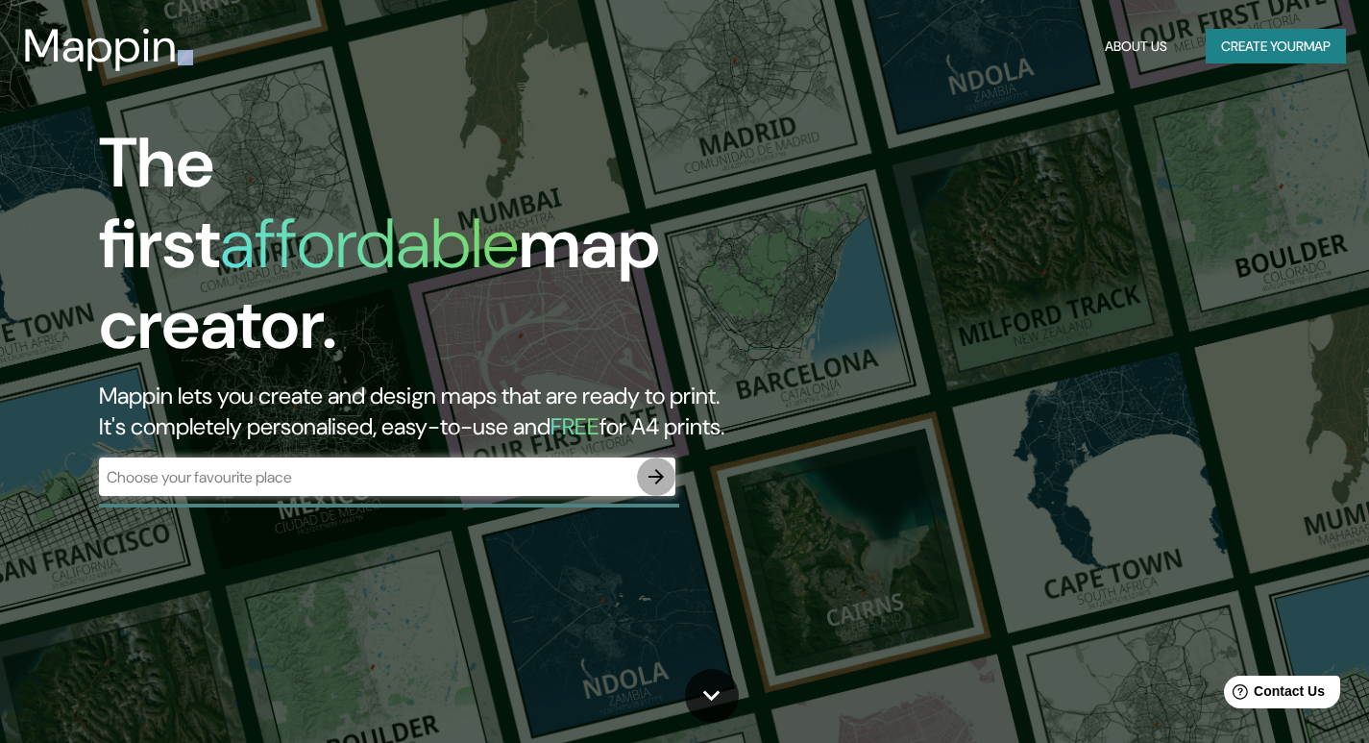
click at [646, 465] on icon "button" at bounding box center [656, 476] width 23 height 23
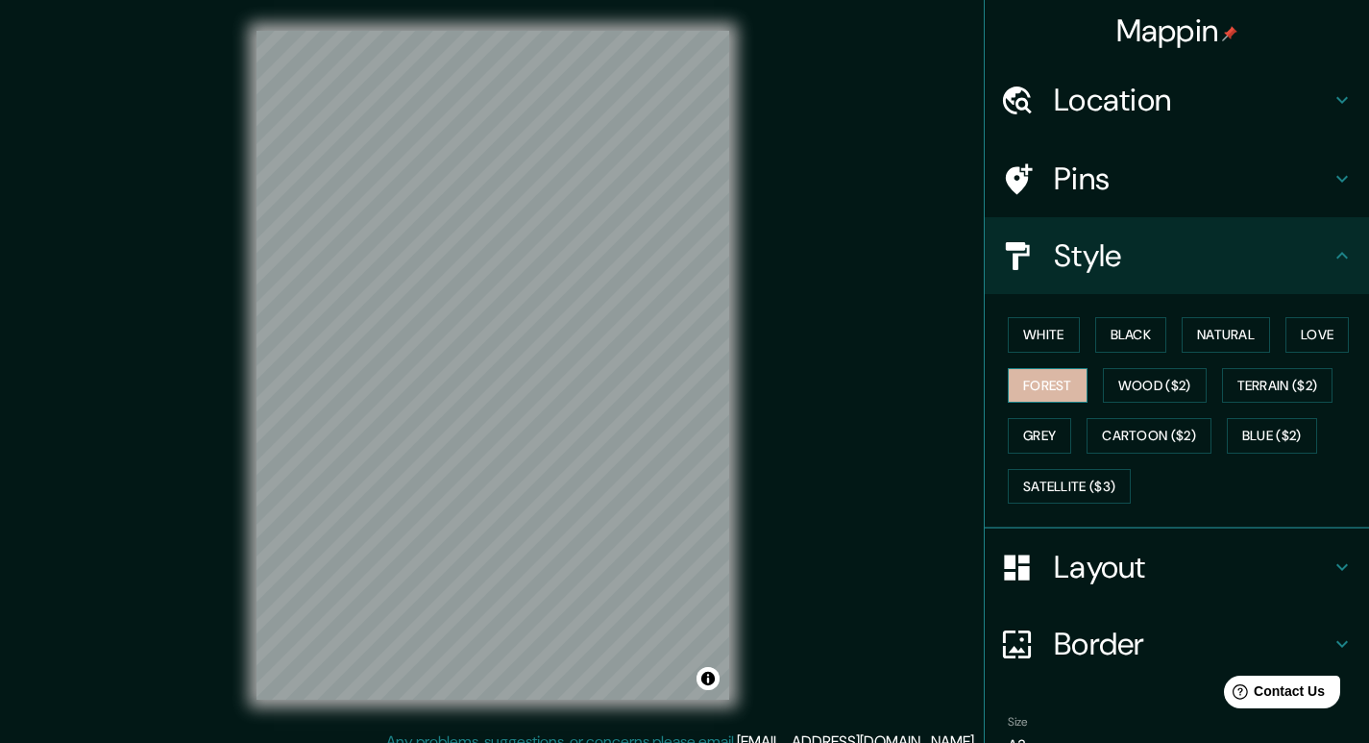
click at [1037, 384] on button "Forest" at bounding box center [1048, 386] width 80 height 36
click at [1163, 87] on h4 "Location" at bounding box center [1192, 100] width 277 height 38
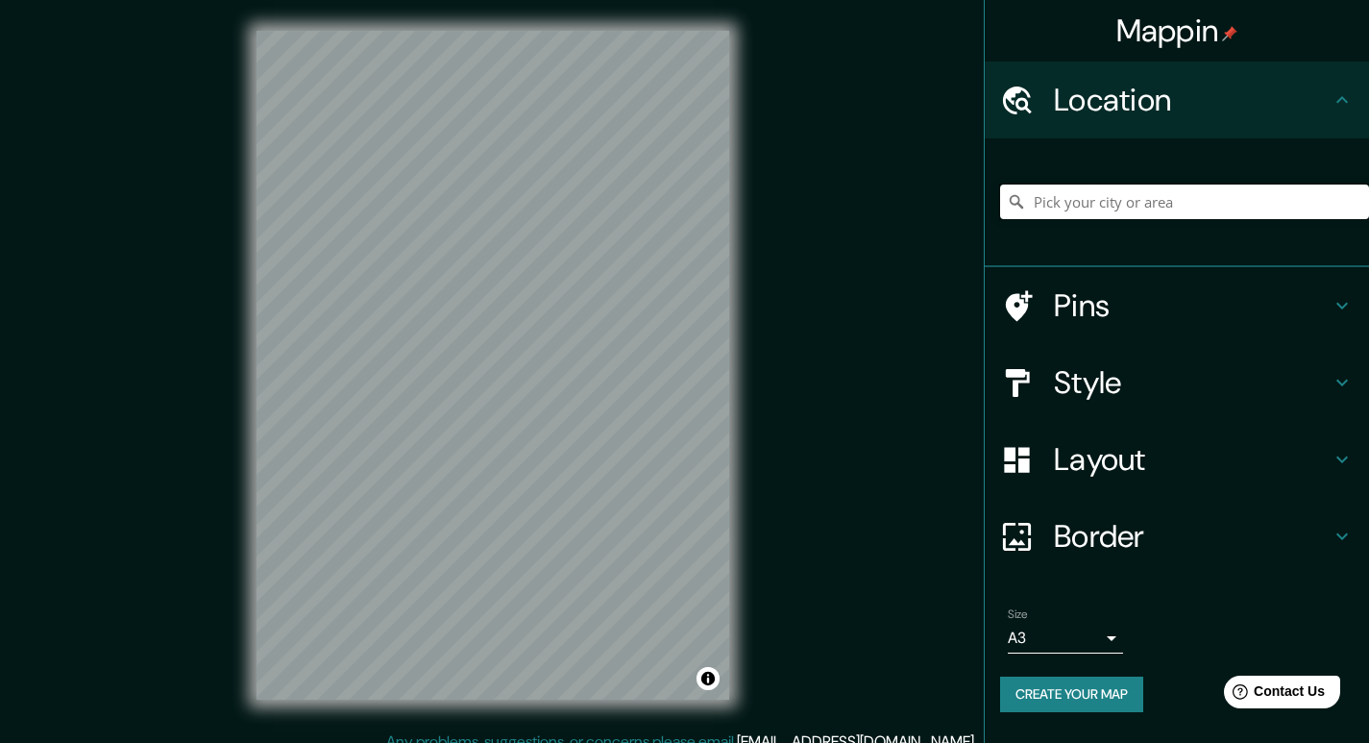
click at [1131, 194] on input "Pick your city or area" at bounding box center [1184, 201] width 369 height 35
type input "Rímac, [GEOGRAPHIC_DATA], [GEOGRAPHIC_DATA], [GEOGRAPHIC_DATA]"
click at [1124, 646] on div "Size A3 a4" at bounding box center [1177, 630] width 354 height 61
click at [1102, 644] on body "Mappin Location [GEOGRAPHIC_DATA], [GEOGRAPHIC_DATA], [GEOGRAPHIC_DATA], [GEOGR…" at bounding box center [684, 371] width 1369 height 743
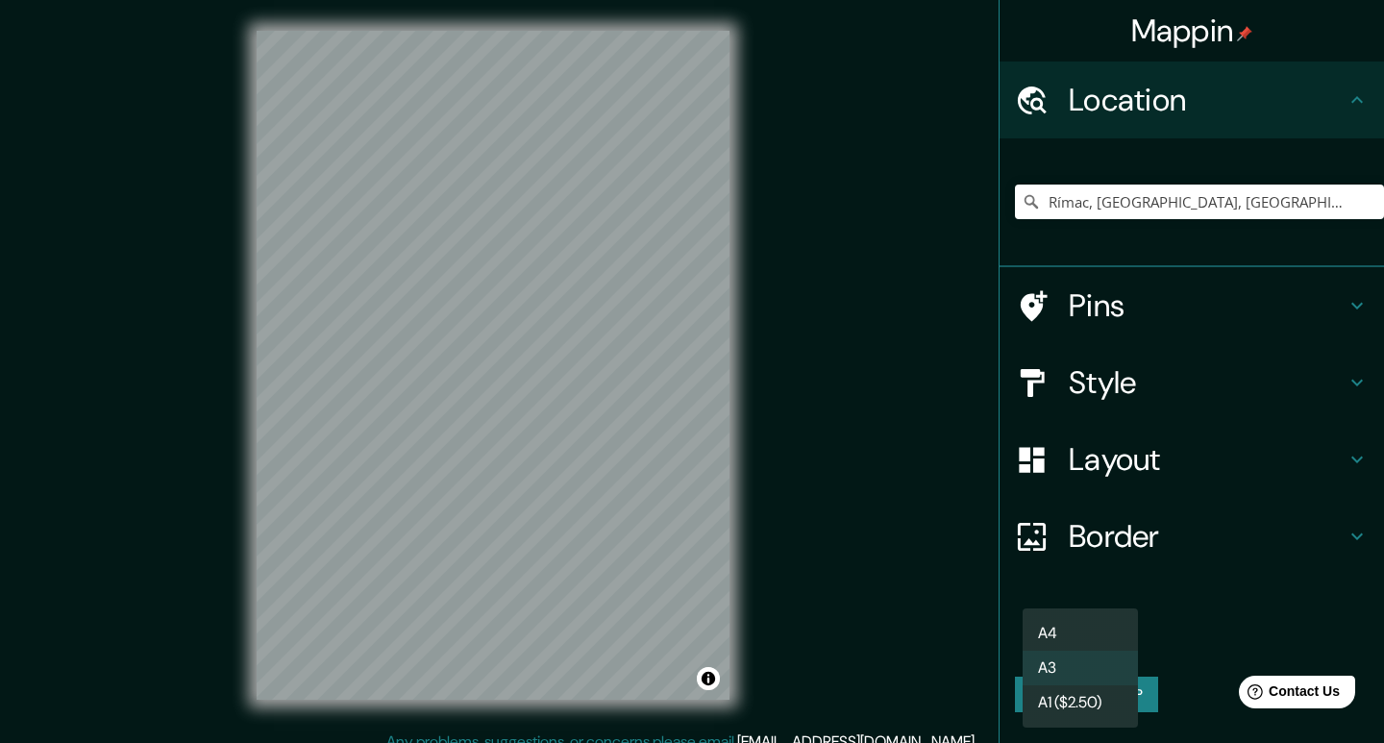
click at [1078, 631] on li "A4" at bounding box center [1079, 633] width 115 height 35
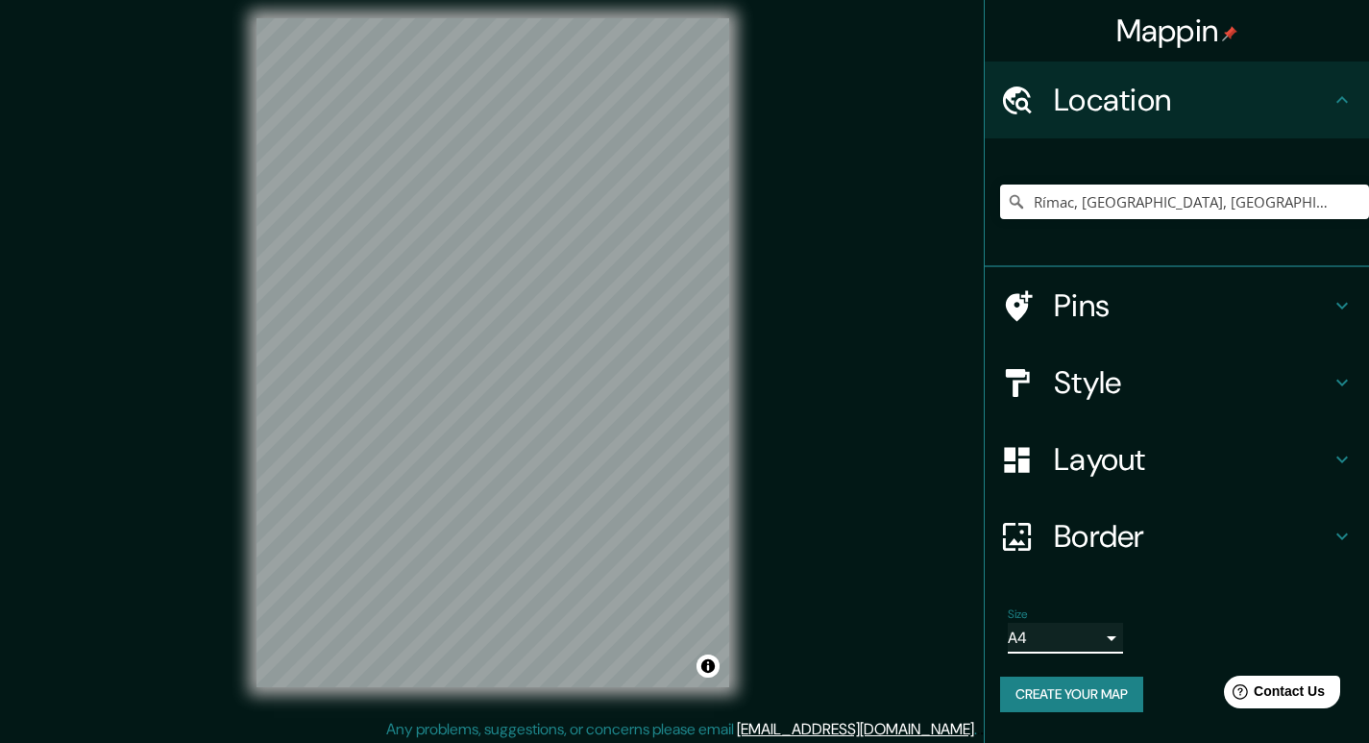
scroll to position [18, 0]
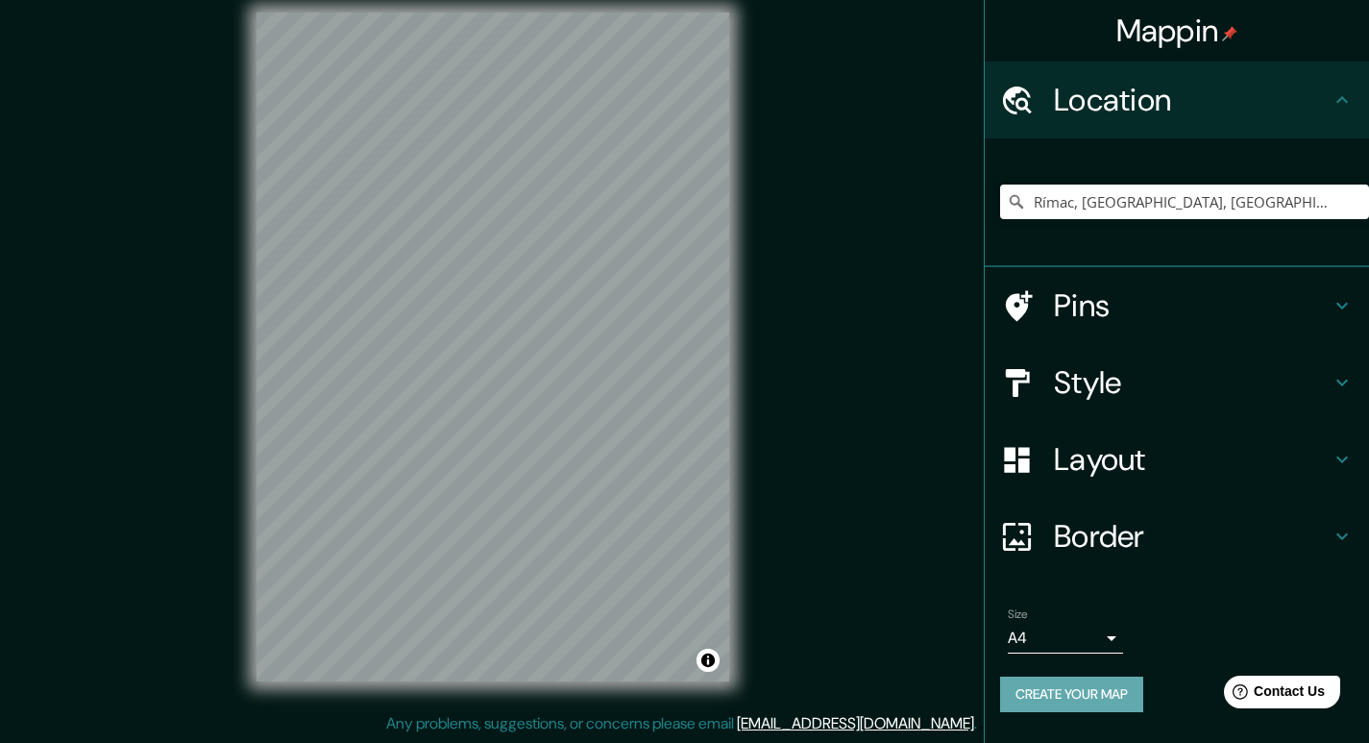
click at [1061, 697] on button "Create your map" at bounding box center [1071, 694] width 143 height 36
click at [1119, 380] on h4 "Style" at bounding box center [1192, 382] width 277 height 38
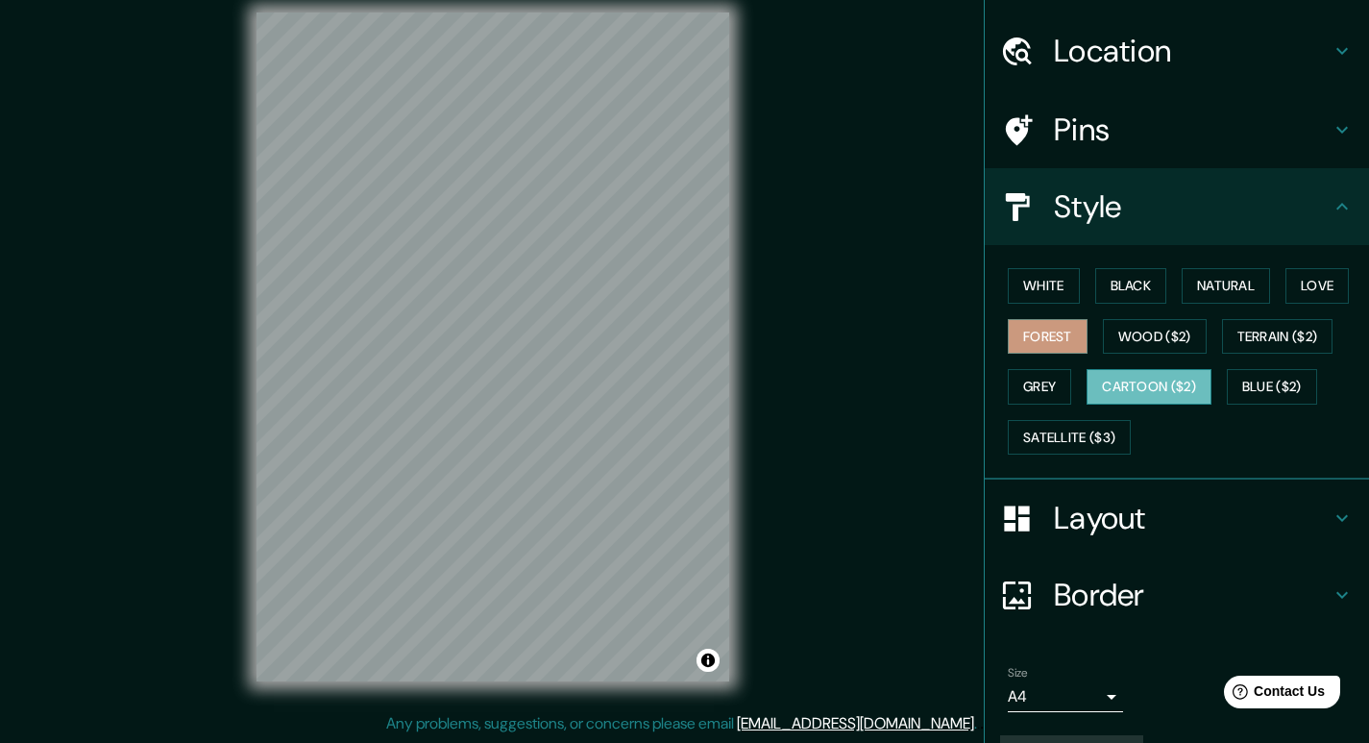
scroll to position [100, 0]
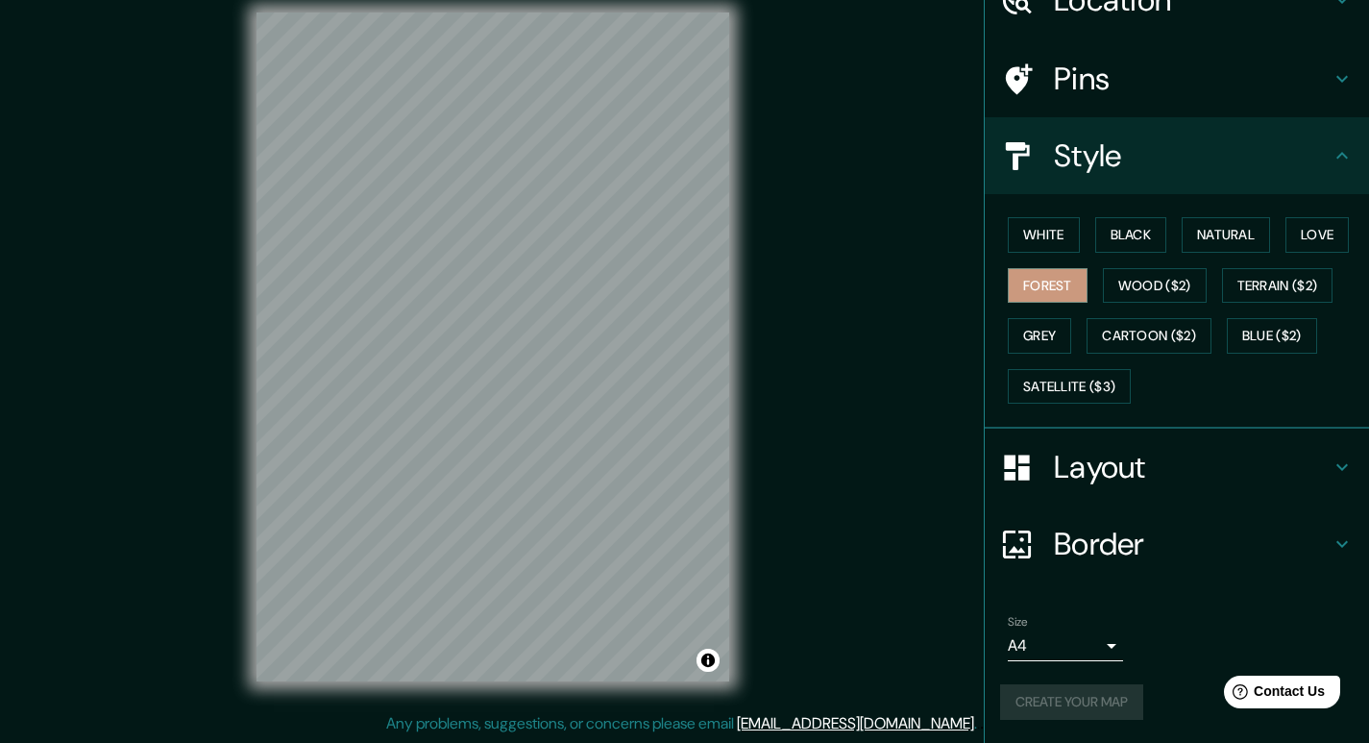
click at [1074, 653] on body "Mappin Location [GEOGRAPHIC_DATA], [GEOGRAPHIC_DATA], [GEOGRAPHIC_DATA], [GEOGR…" at bounding box center [684, 353] width 1369 height 743
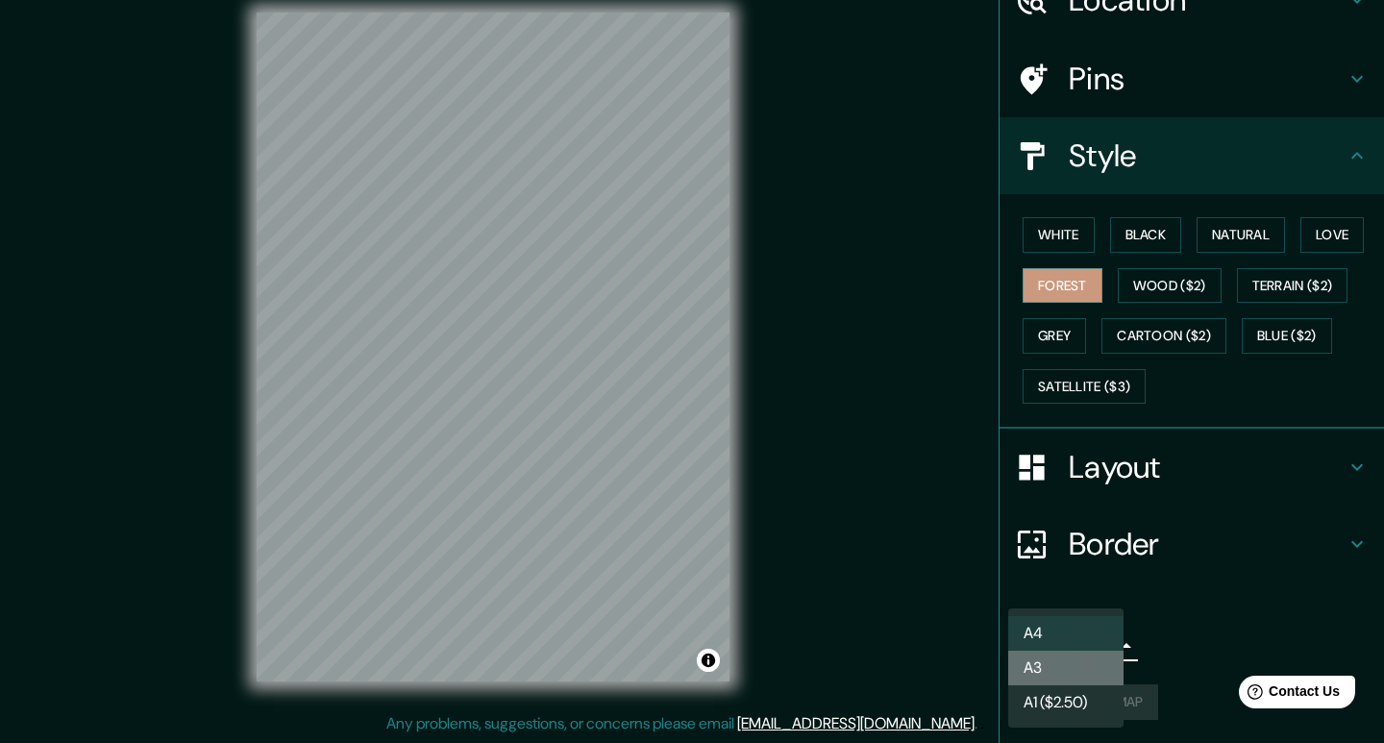
click at [1033, 653] on li "A3" at bounding box center [1065, 668] width 115 height 35
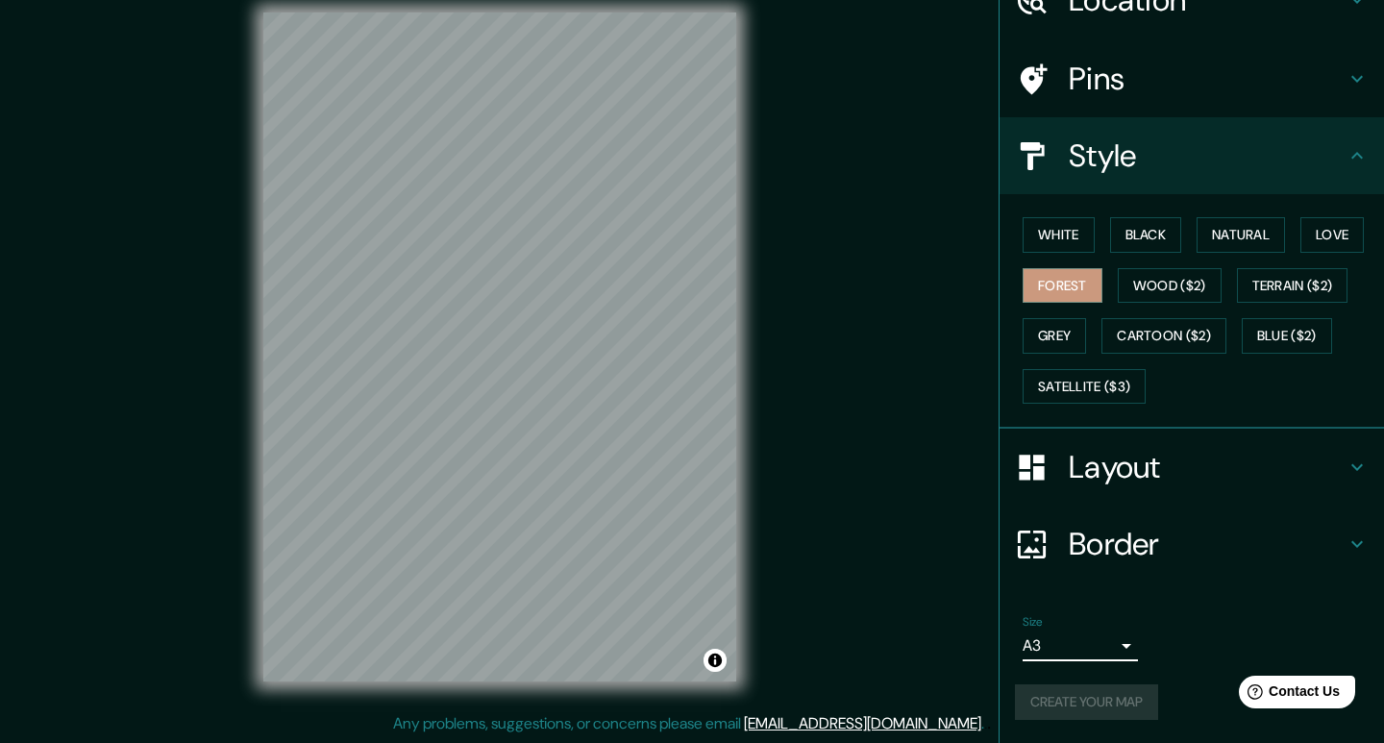
click at [1043, 650] on body "Mappin Location [GEOGRAPHIC_DATA], [GEOGRAPHIC_DATA], [GEOGRAPHIC_DATA], [GEOGR…" at bounding box center [692, 353] width 1384 height 743
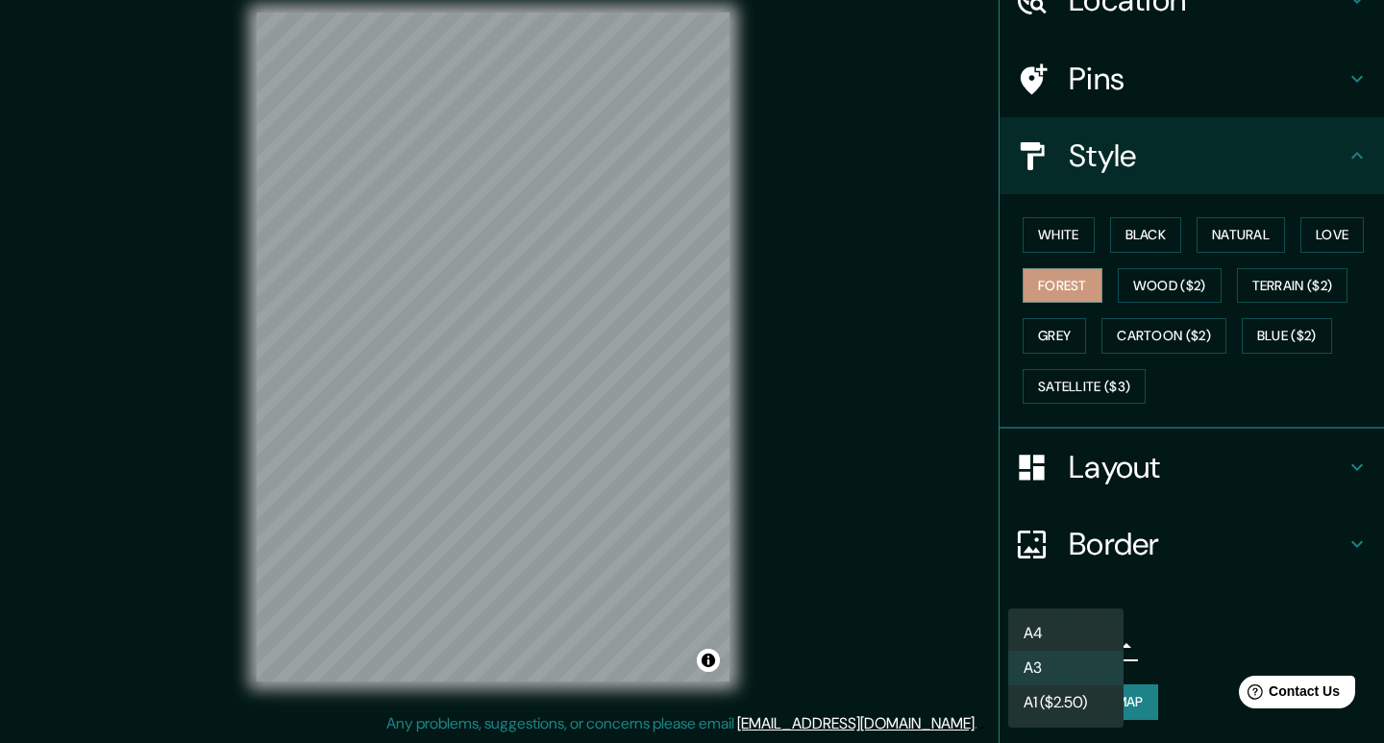
click at [1044, 639] on li "A4" at bounding box center [1065, 633] width 115 height 35
type input "single"
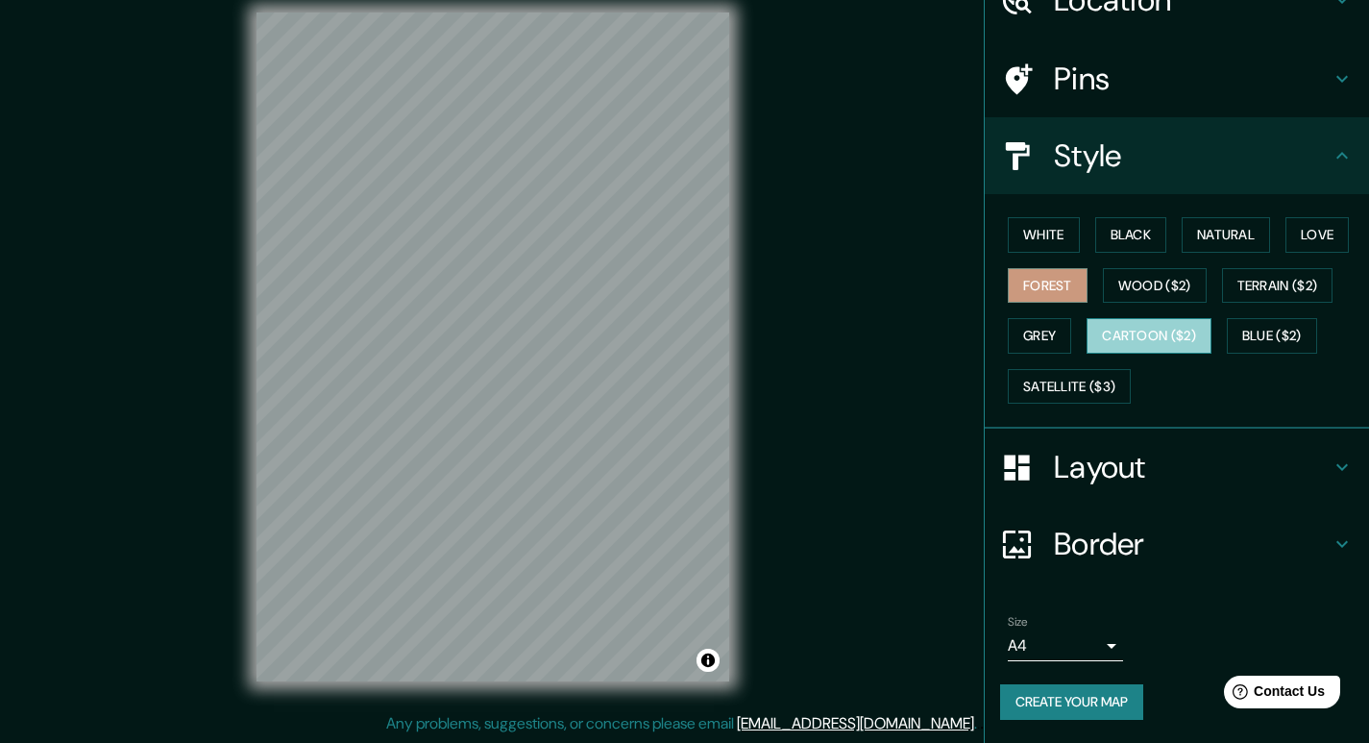
click at [1133, 338] on button "Cartoon ($2)" at bounding box center [1149, 336] width 125 height 36
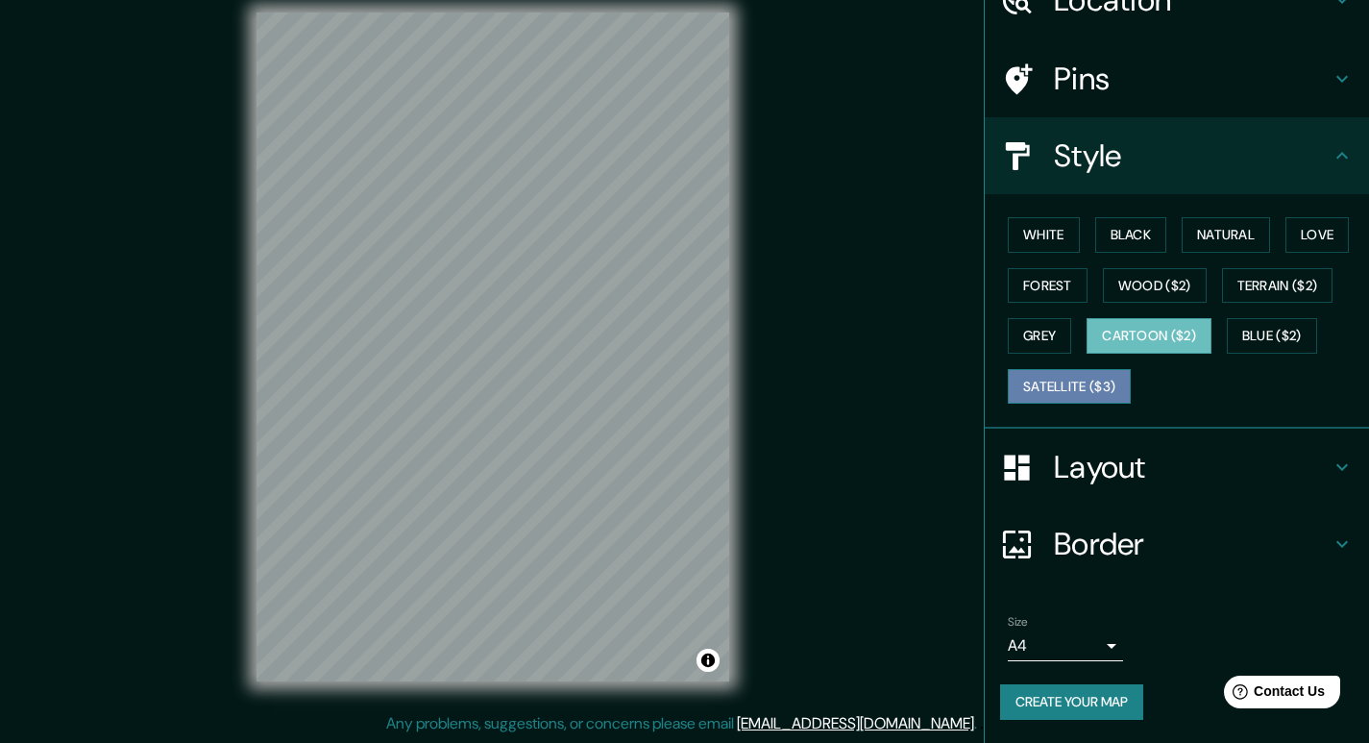
click at [1073, 383] on button "Satellite ($3)" at bounding box center [1069, 387] width 123 height 36
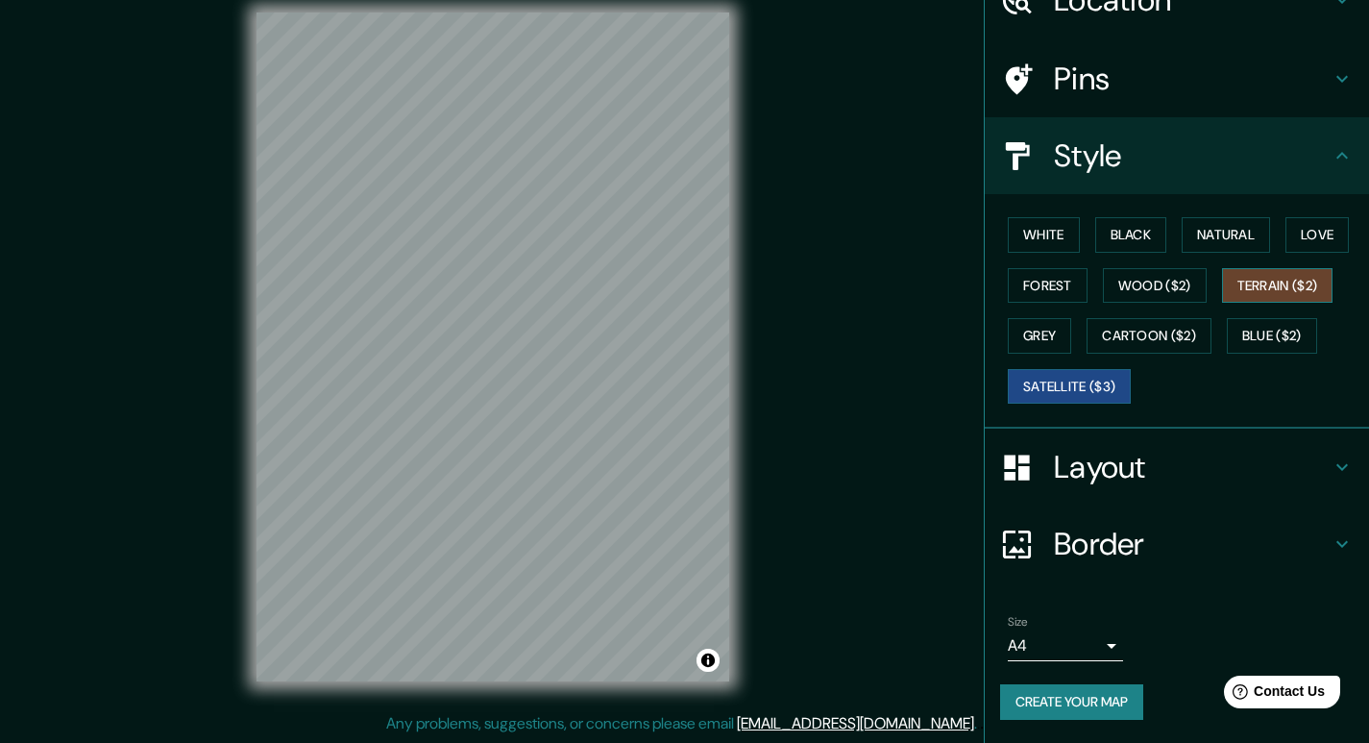
click at [1237, 282] on button "Terrain ($2)" at bounding box center [1277, 286] width 111 height 36
click at [1245, 337] on button "Blue ($2)" at bounding box center [1272, 336] width 90 height 36
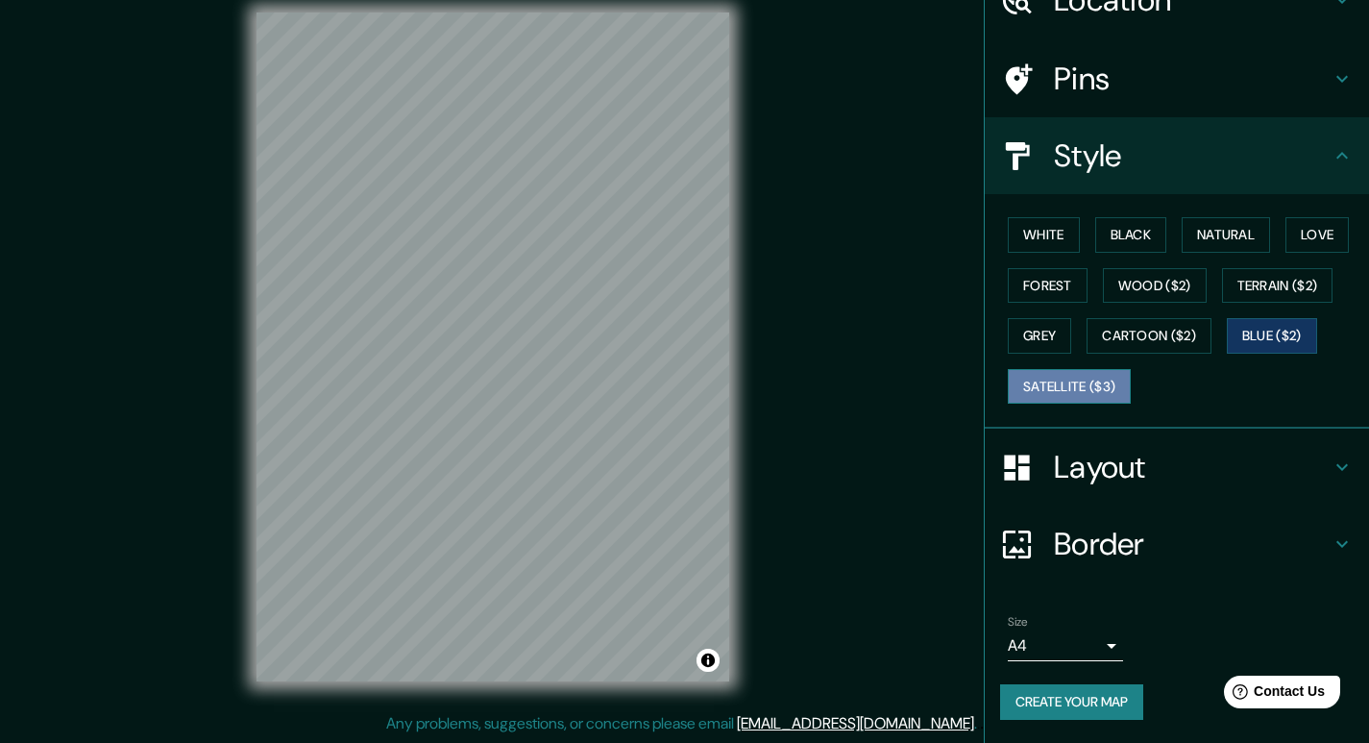
drag, startPoint x: 1091, startPoint y: 391, endPoint x: 1082, endPoint y: 379, distance: 15.2
click at [1090, 391] on button "Satellite ($3)" at bounding box center [1069, 387] width 123 height 36
click at [1029, 327] on button "Grey" at bounding box center [1039, 336] width 63 height 36
click at [1069, 390] on button "Satellite ($3)" at bounding box center [1069, 387] width 123 height 36
click at [1123, 355] on div "White Black Natural Love Forest Wood ($2) Terrain ($2) Grey Cartoon ($2) Blue (…" at bounding box center [1184, 310] width 369 height 202
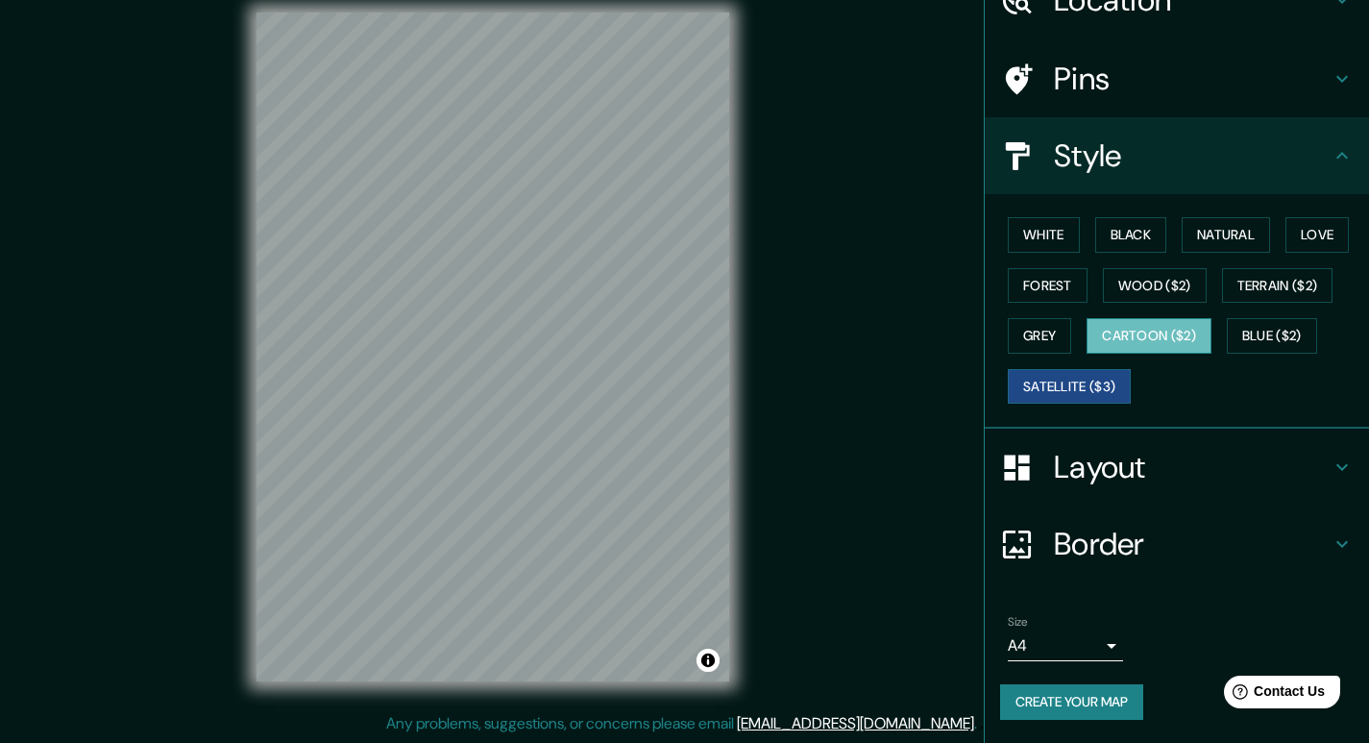
click at [1144, 344] on button "Cartoon ($2)" at bounding box center [1149, 336] width 125 height 36
click at [1025, 344] on button "Grey" at bounding box center [1039, 336] width 63 height 36
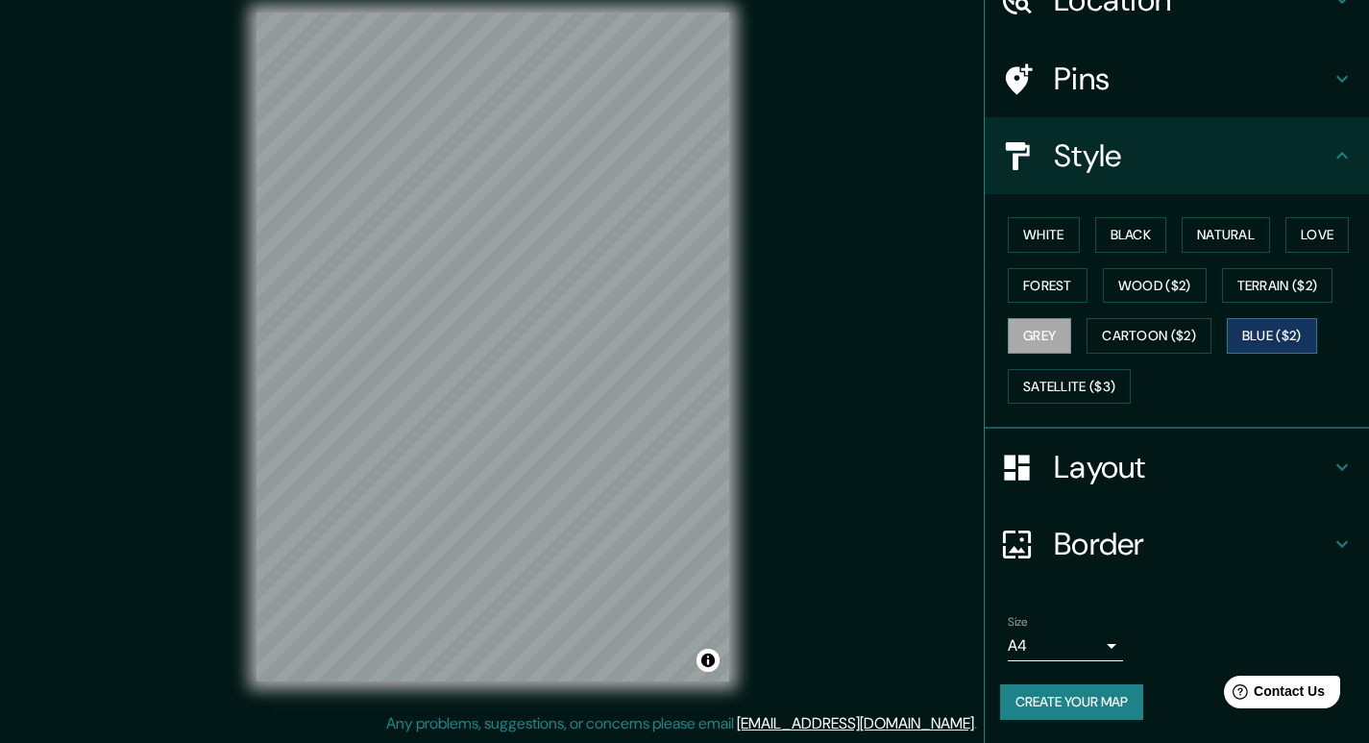
click at [1270, 351] on button "Blue ($2)" at bounding box center [1272, 336] width 90 height 36
click at [1285, 282] on button "Terrain ($2)" at bounding box center [1277, 286] width 111 height 36
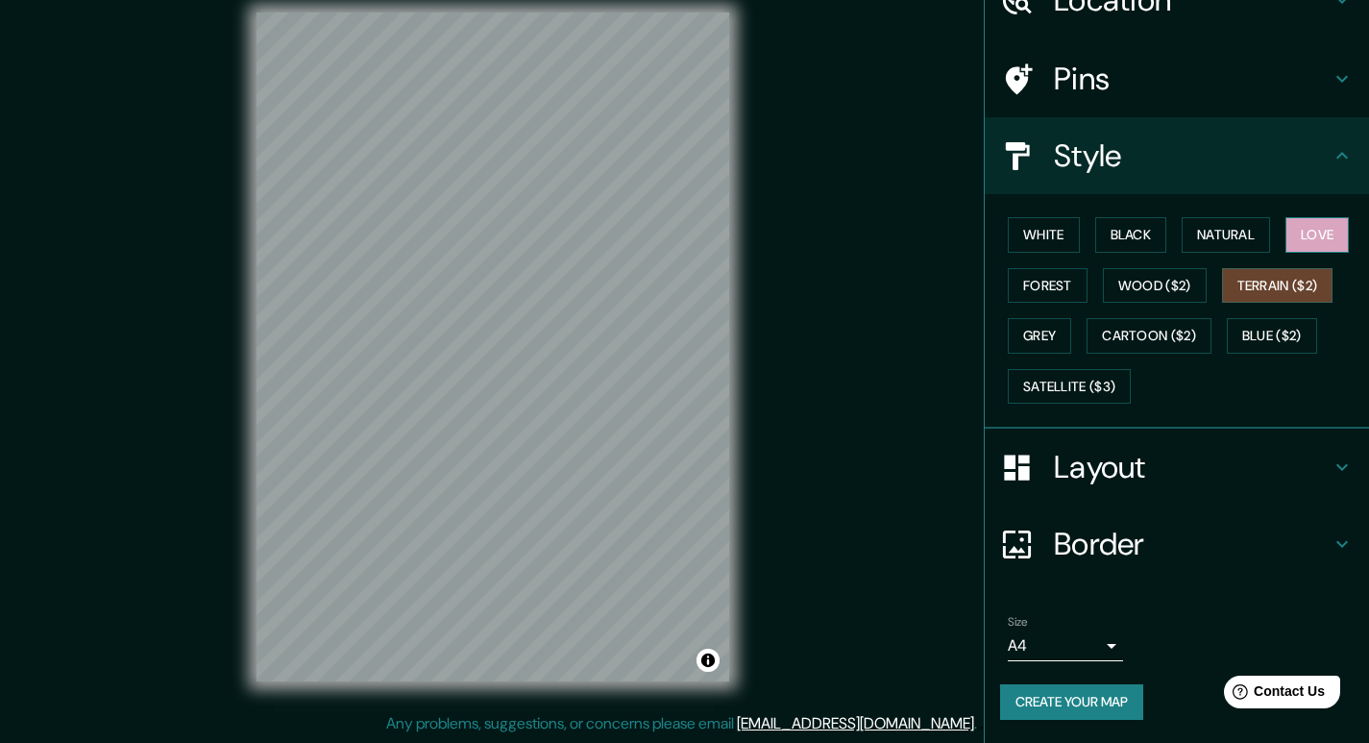
click at [1299, 222] on button "Love" at bounding box center [1317, 235] width 63 height 36
click at [1210, 237] on button "Natural" at bounding box center [1226, 235] width 88 height 36
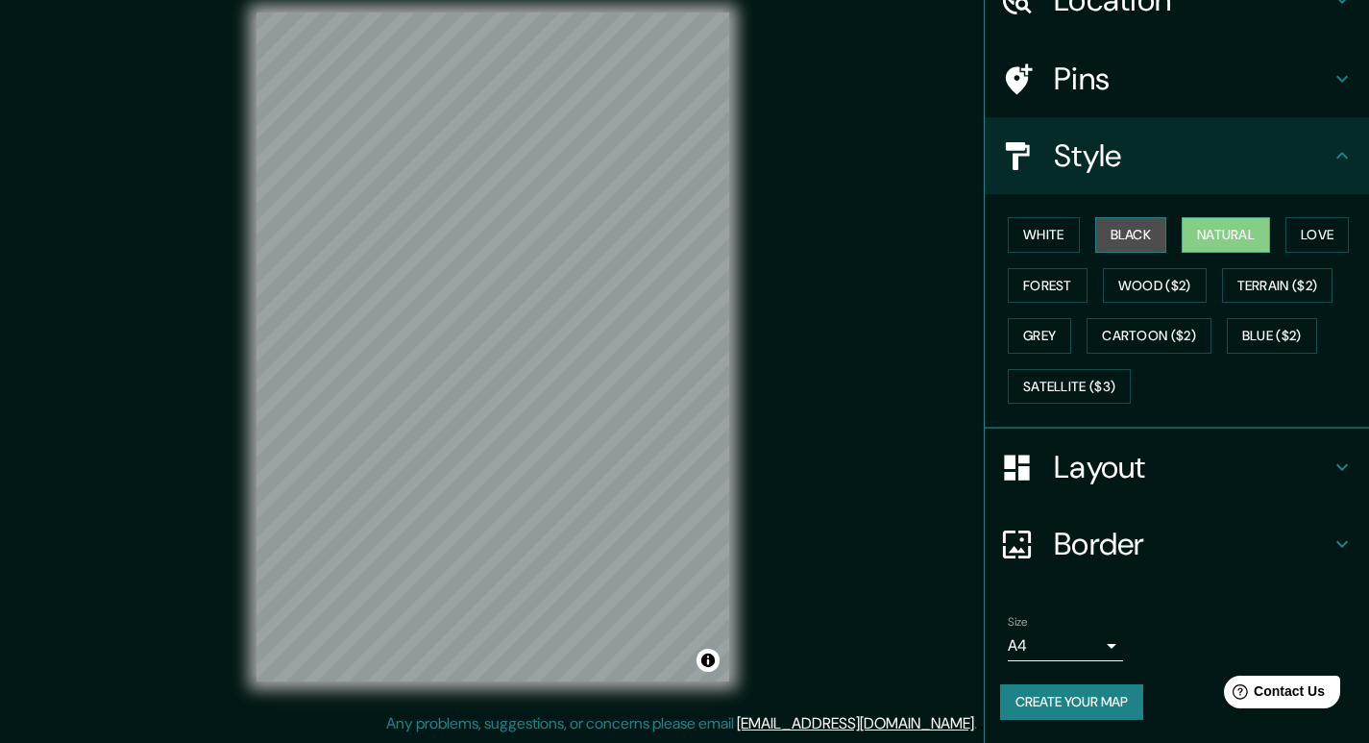
click at [1142, 237] on button "Black" at bounding box center [1131, 235] width 72 height 36
click at [1035, 244] on button "White" at bounding box center [1044, 235] width 72 height 36
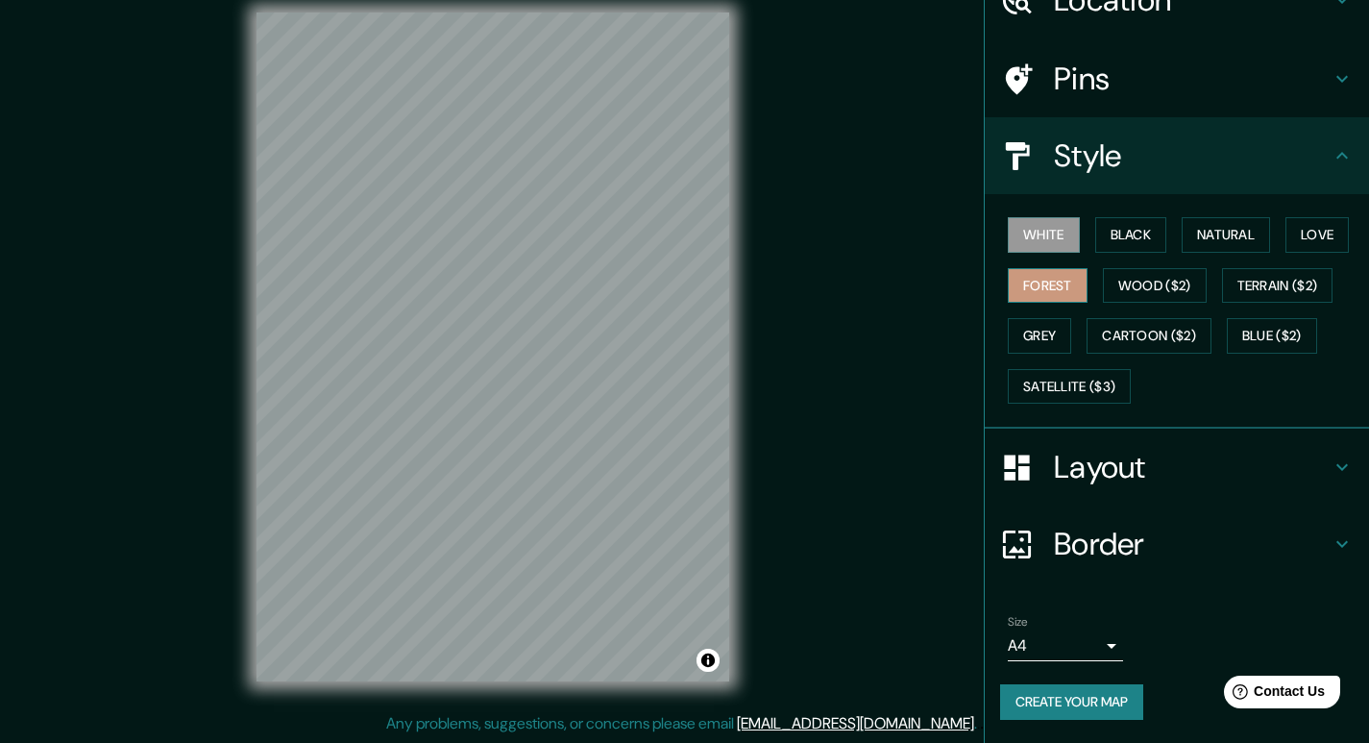
click at [1037, 278] on button "Forest" at bounding box center [1048, 286] width 80 height 36
click at [1131, 297] on button "Wood ($2)" at bounding box center [1155, 286] width 104 height 36
click at [1030, 297] on button "Forest" at bounding box center [1048, 286] width 80 height 36
click at [1066, 698] on button "Create your map" at bounding box center [1071, 702] width 143 height 36
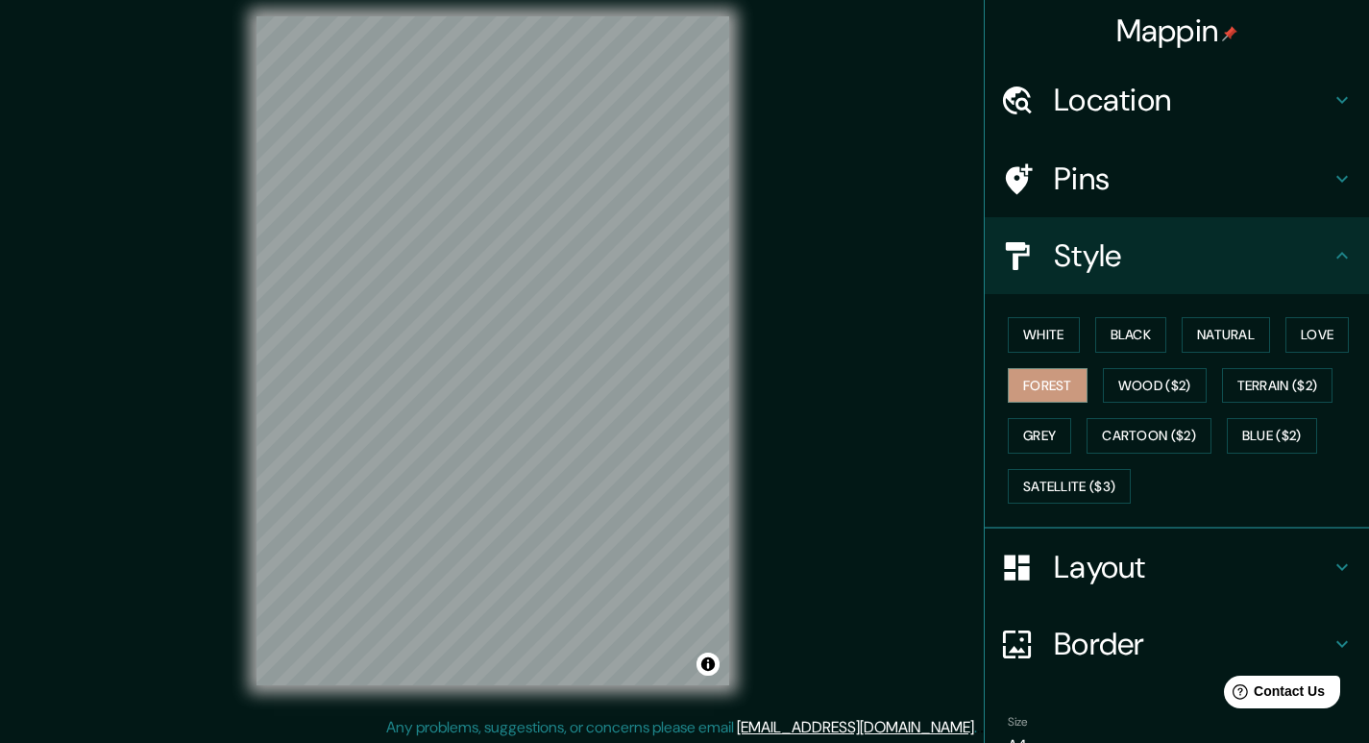
scroll to position [0, 0]
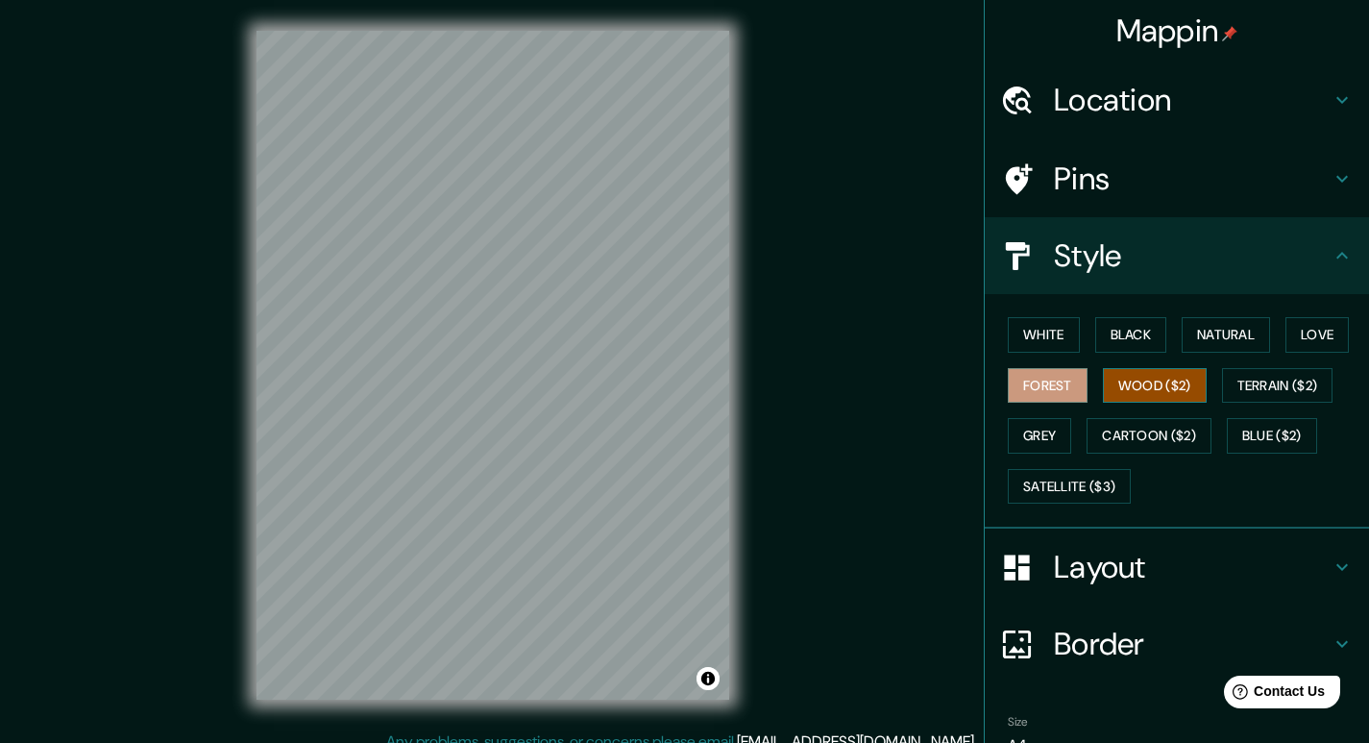
click at [1142, 392] on button "Wood ($2)" at bounding box center [1155, 386] width 104 height 36
click at [1045, 381] on button "Forest" at bounding box center [1048, 386] width 80 height 36
click at [1026, 432] on button "Grey" at bounding box center [1039, 436] width 63 height 36
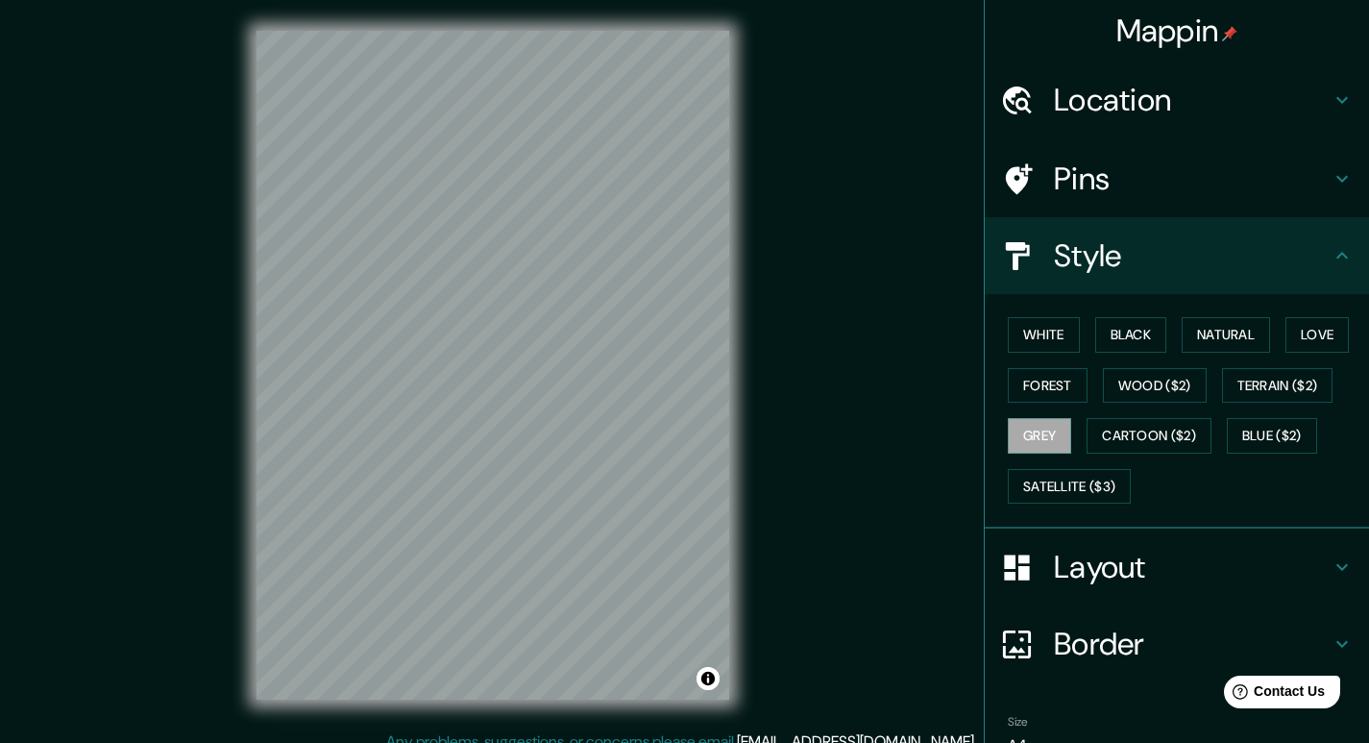
click at [1076, 380] on div "White Black Natural Love Forest Wood ($2) Terrain ($2) Grey Cartoon ($2) Blue (…" at bounding box center [1184, 410] width 369 height 202
click at [1053, 383] on button "Forest" at bounding box center [1048, 386] width 80 height 36
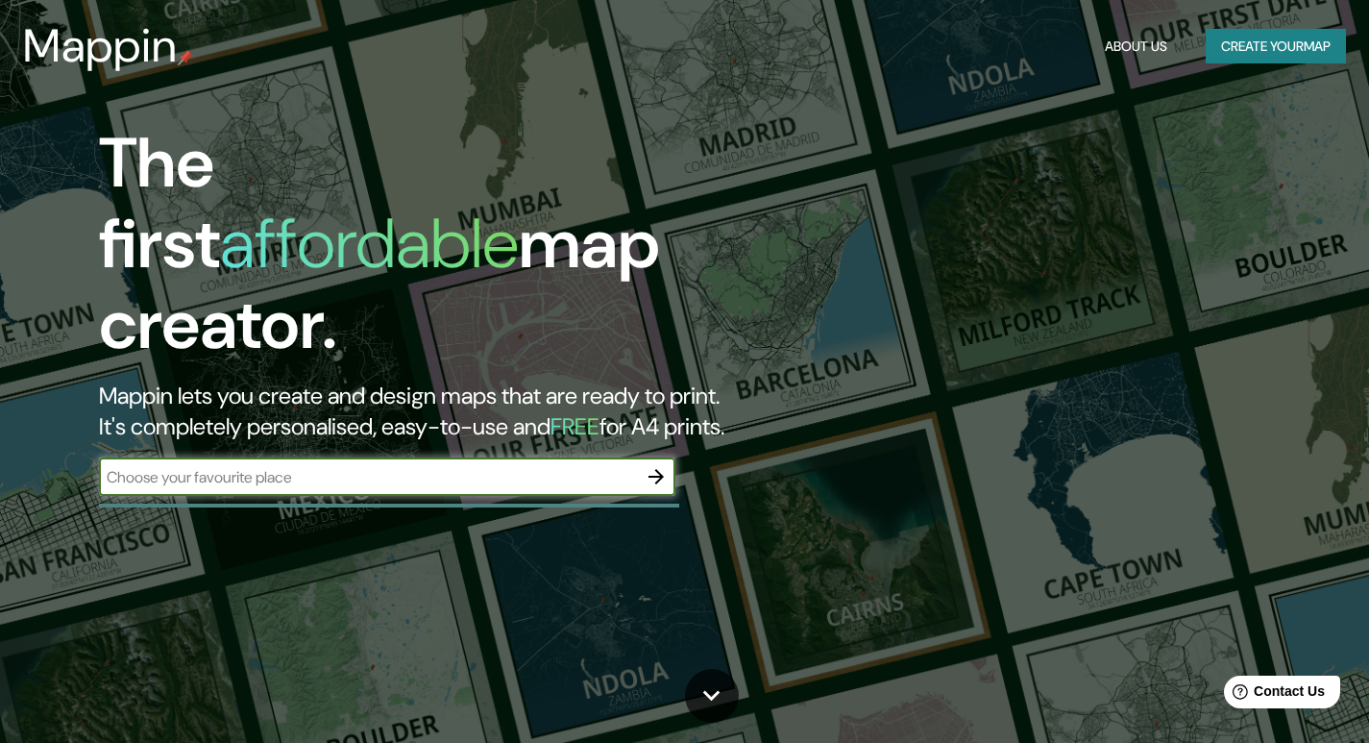
click at [464, 466] on input "text" at bounding box center [368, 477] width 538 height 22
type input "r"
type input "[GEOGRAPHIC_DATA]"
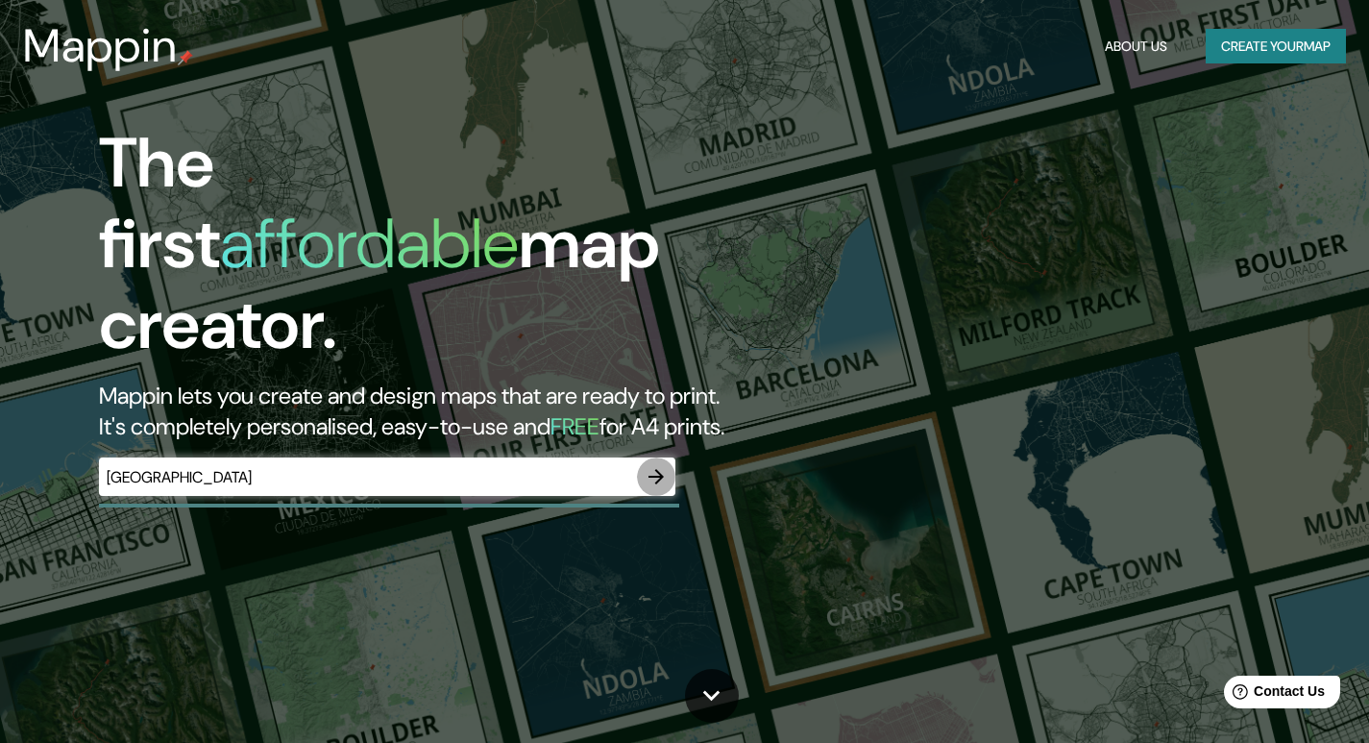
click at [648, 465] on icon "button" at bounding box center [656, 476] width 23 height 23
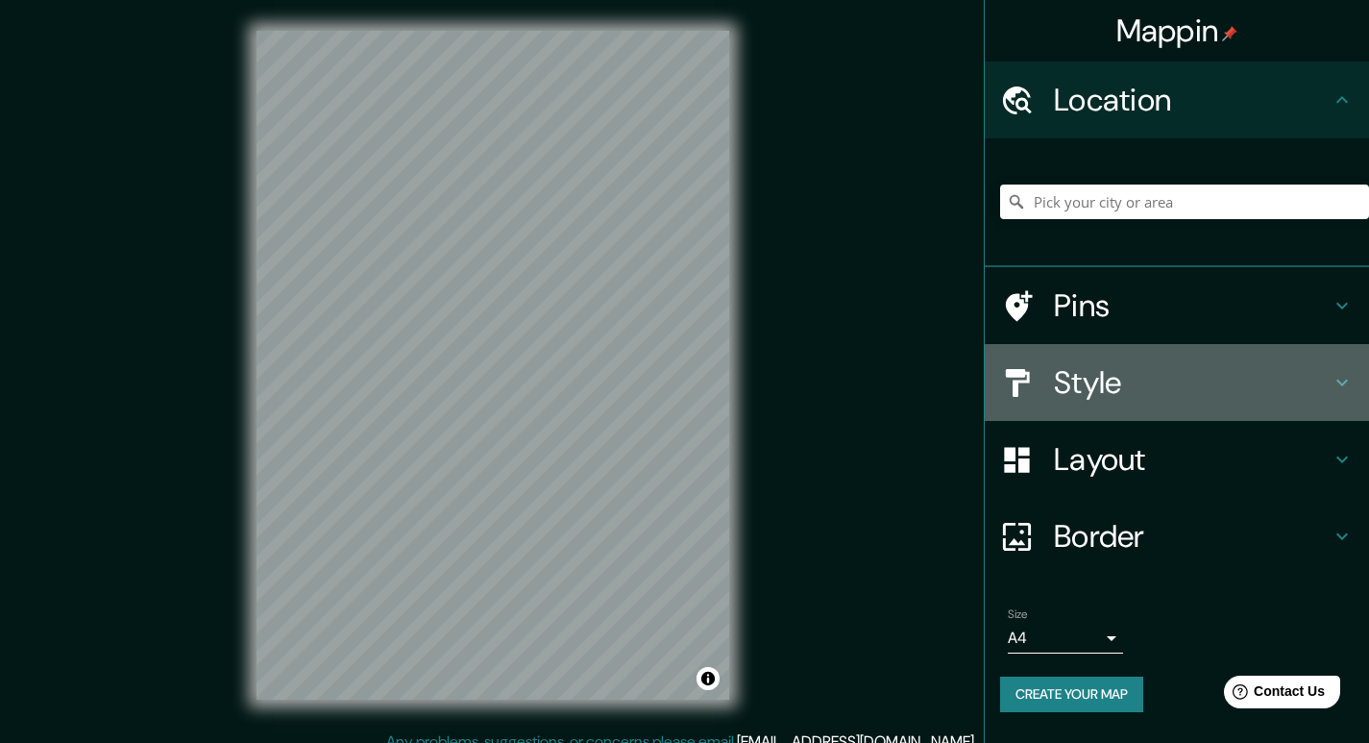
click at [1206, 391] on h4 "Style" at bounding box center [1192, 382] width 277 height 38
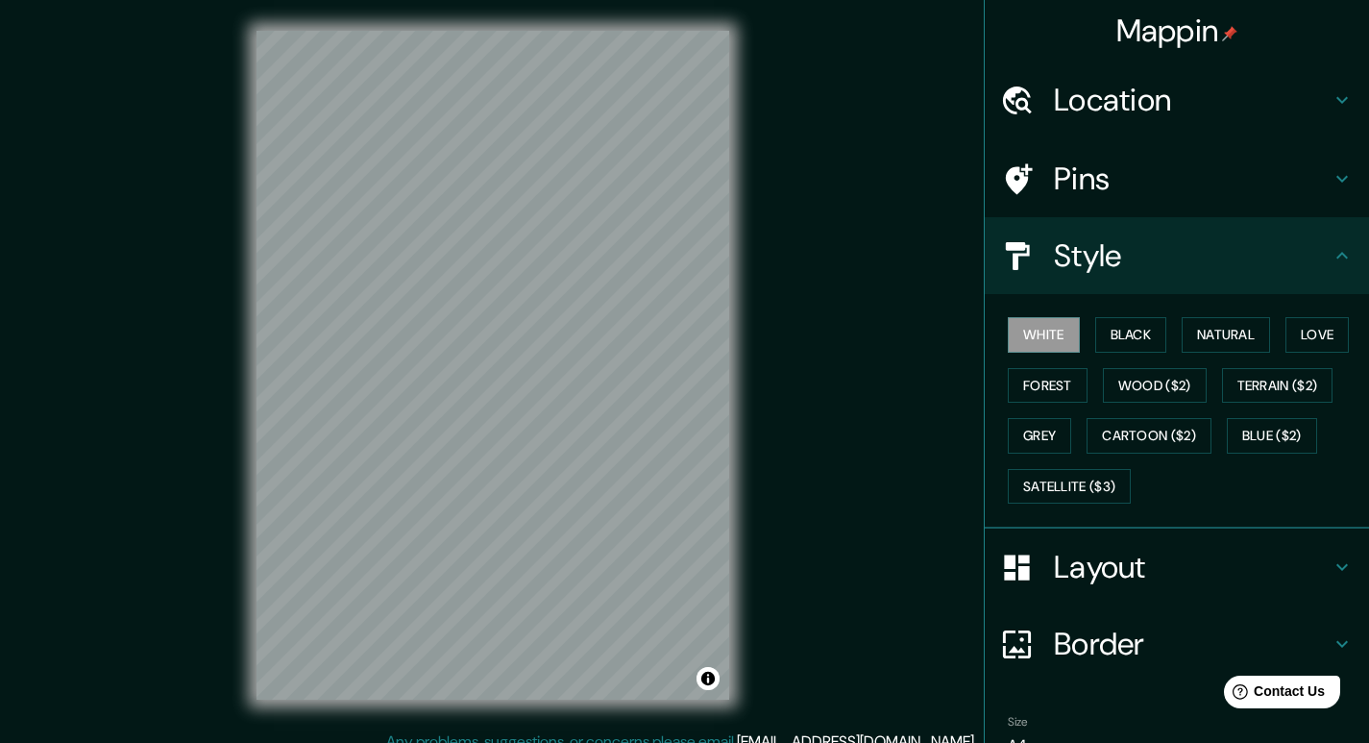
click at [1164, 97] on h4 "Location" at bounding box center [1192, 100] width 277 height 38
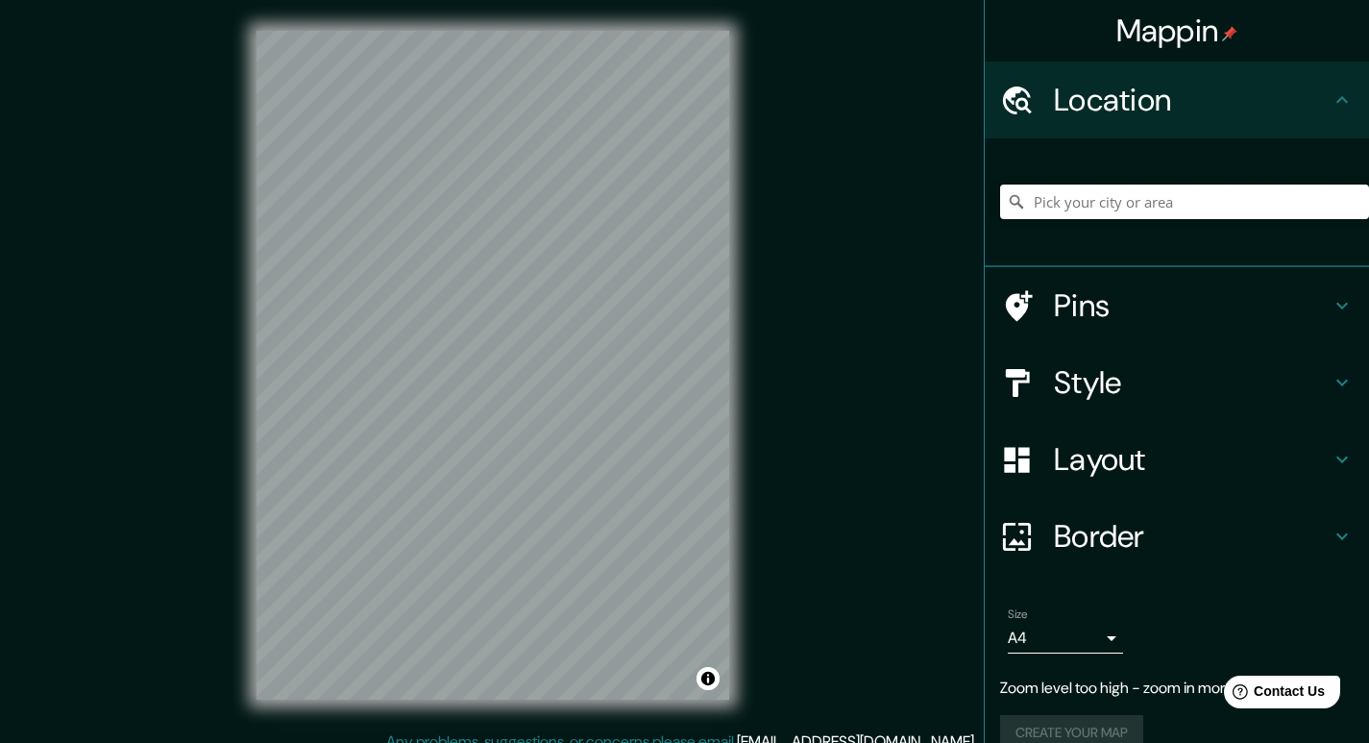
click at [1122, 201] on input "Pick your city or area" at bounding box center [1184, 201] width 369 height 35
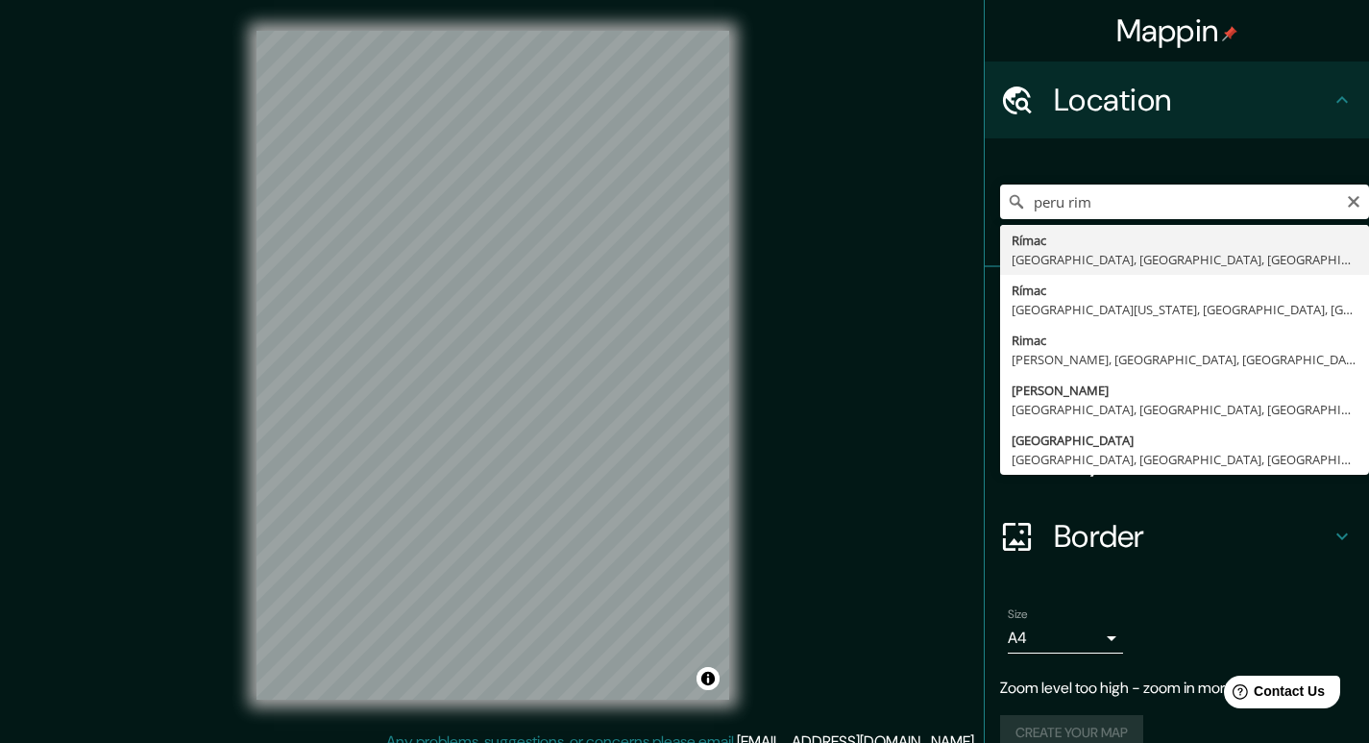
type input "Rímac, [GEOGRAPHIC_DATA], [GEOGRAPHIC_DATA], [GEOGRAPHIC_DATA]"
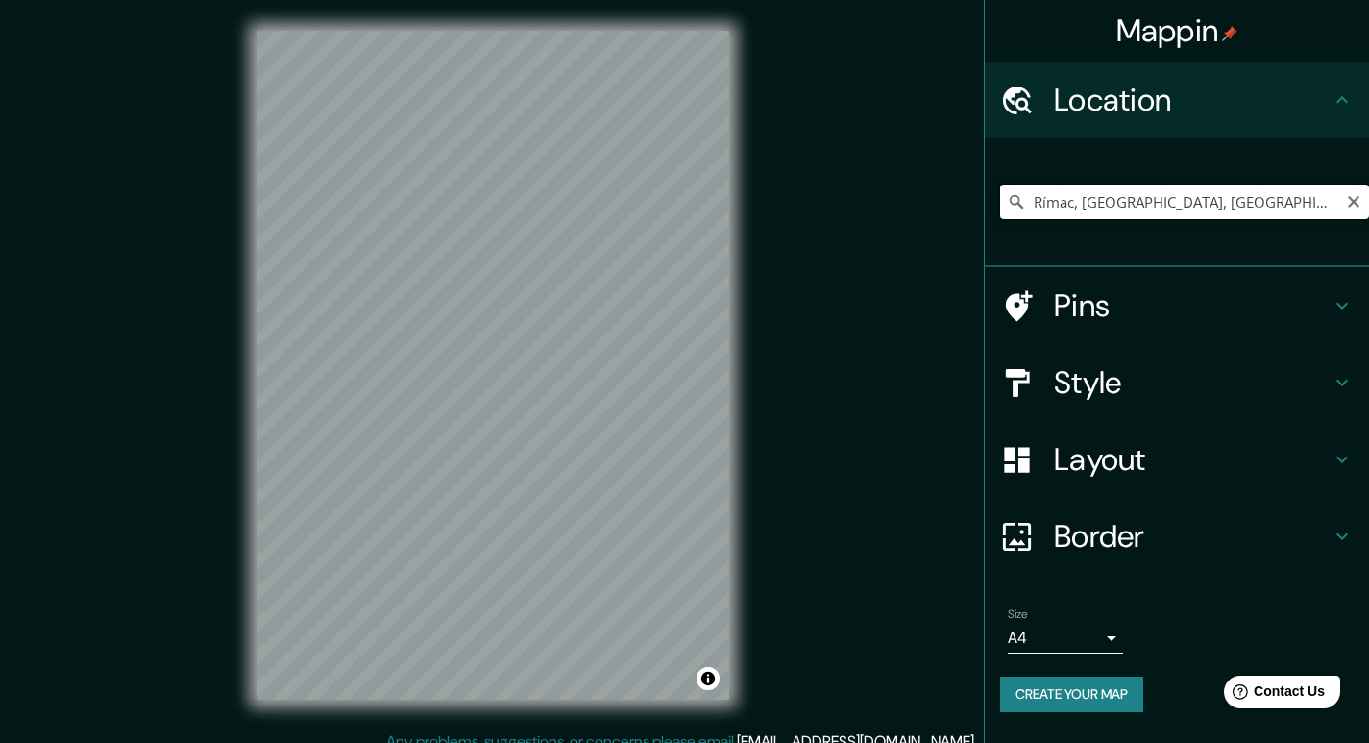
click at [1287, 204] on input "Rímac, [GEOGRAPHIC_DATA], [GEOGRAPHIC_DATA], [GEOGRAPHIC_DATA]" at bounding box center [1184, 201] width 369 height 35
